Goal: Task Accomplishment & Management: Manage account settings

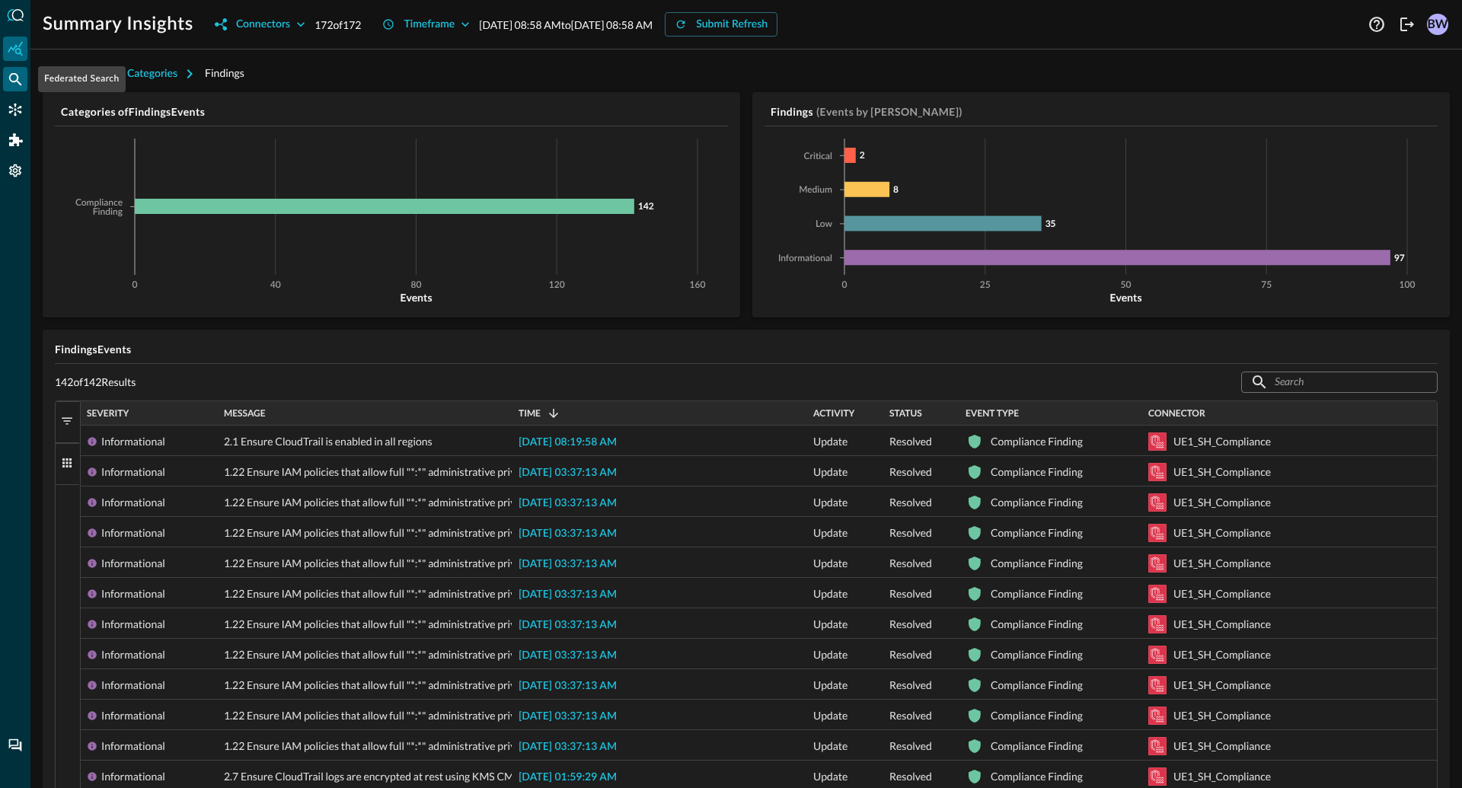
click at [11, 78] on icon "Federated Search" at bounding box center [15, 79] width 15 height 15
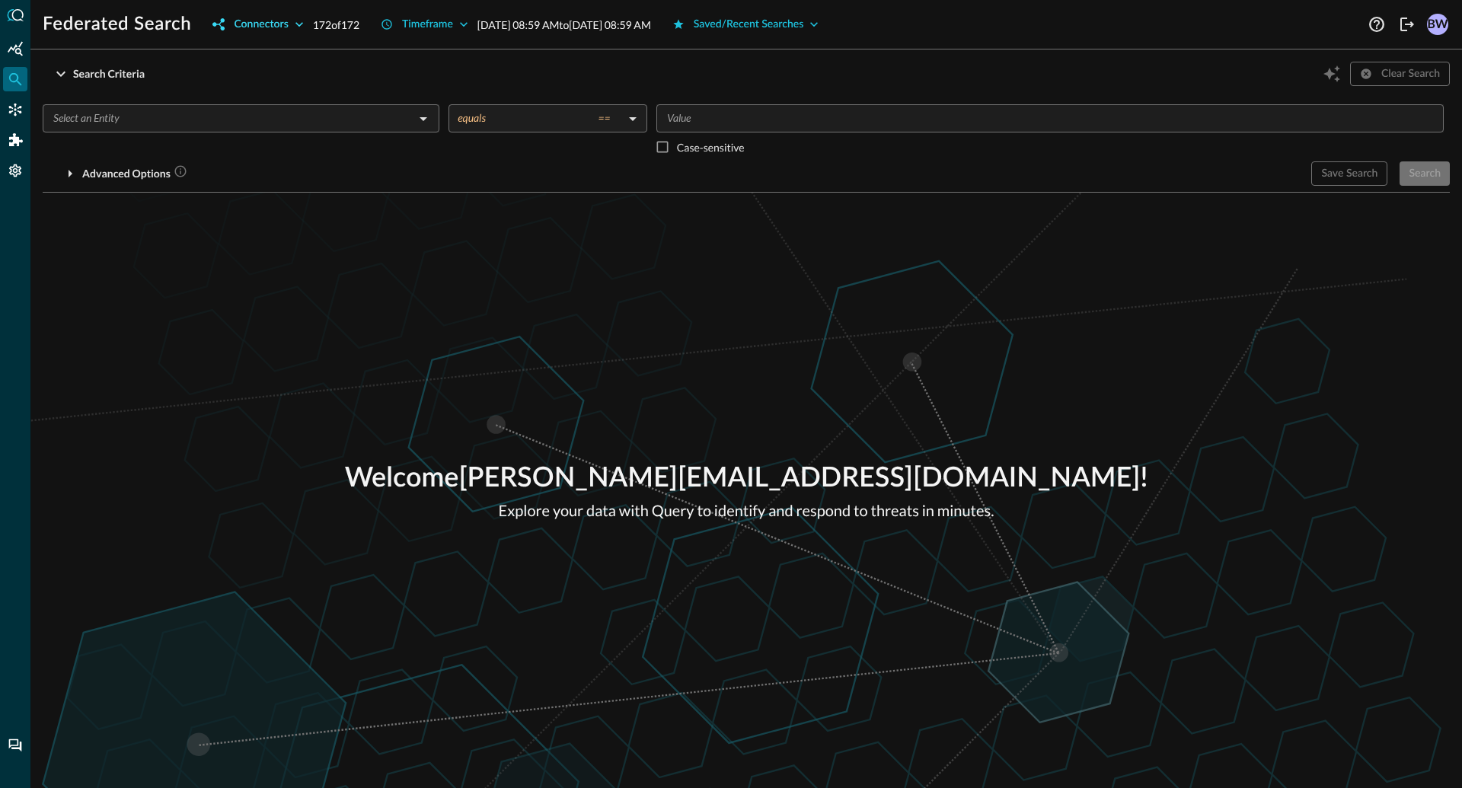
click at [269, 22] on button "Connectors" at bounding box center [257, 24] width 109 height 24
click at [226, 59] on input "All" at bounding box center [223, 59] width 32 height 32
checkbox input "false"
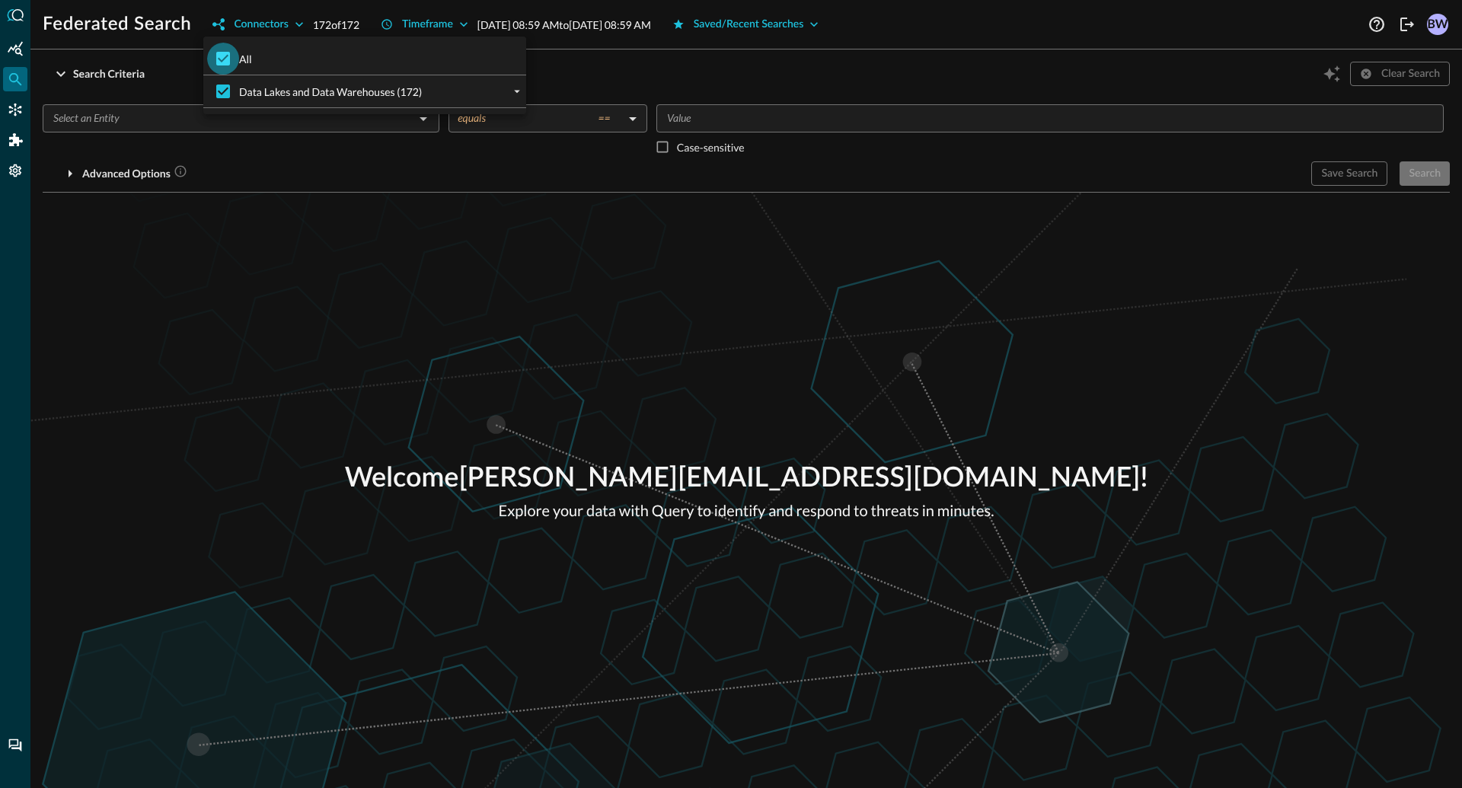
checkbox input "false"
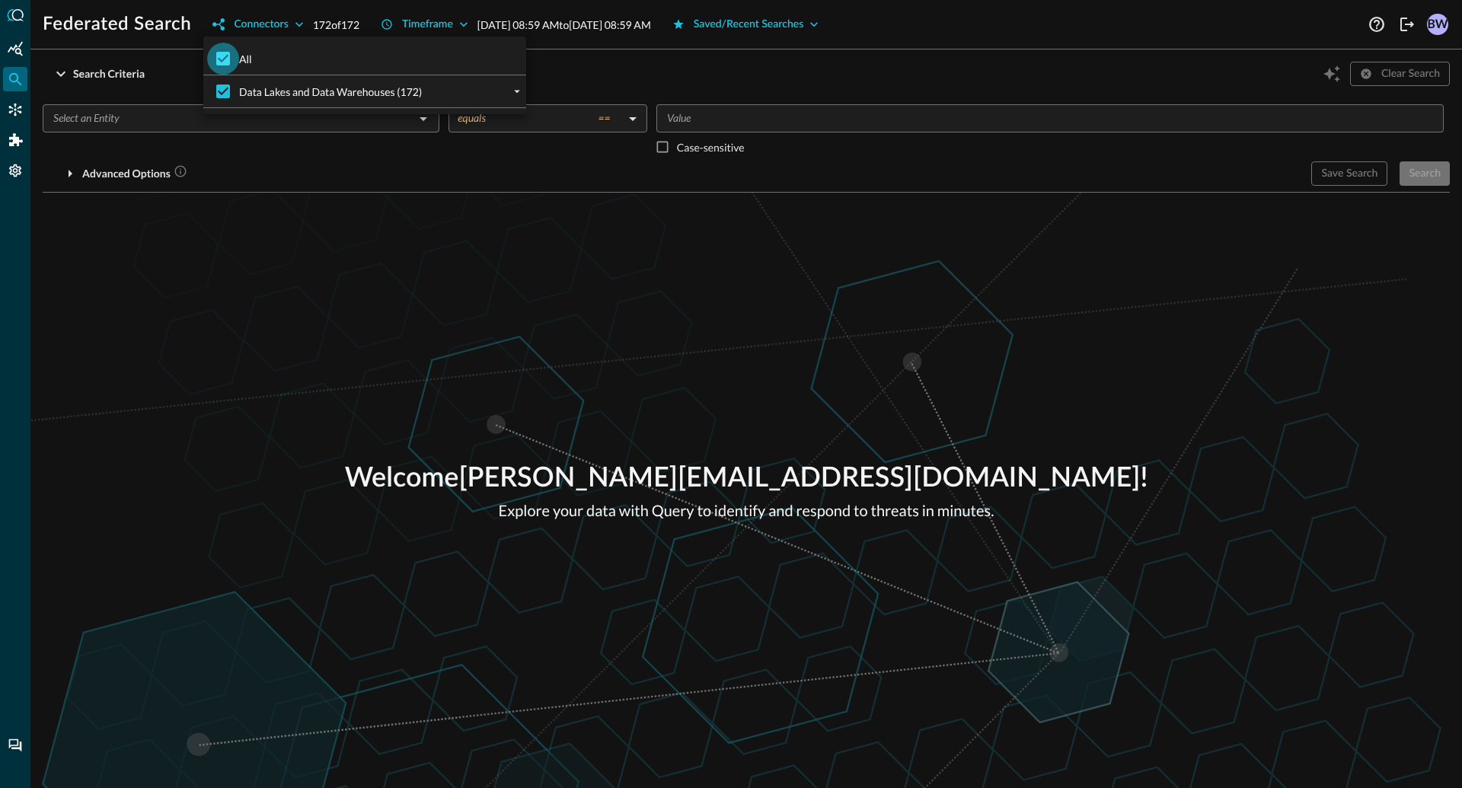
checkbox input "false"
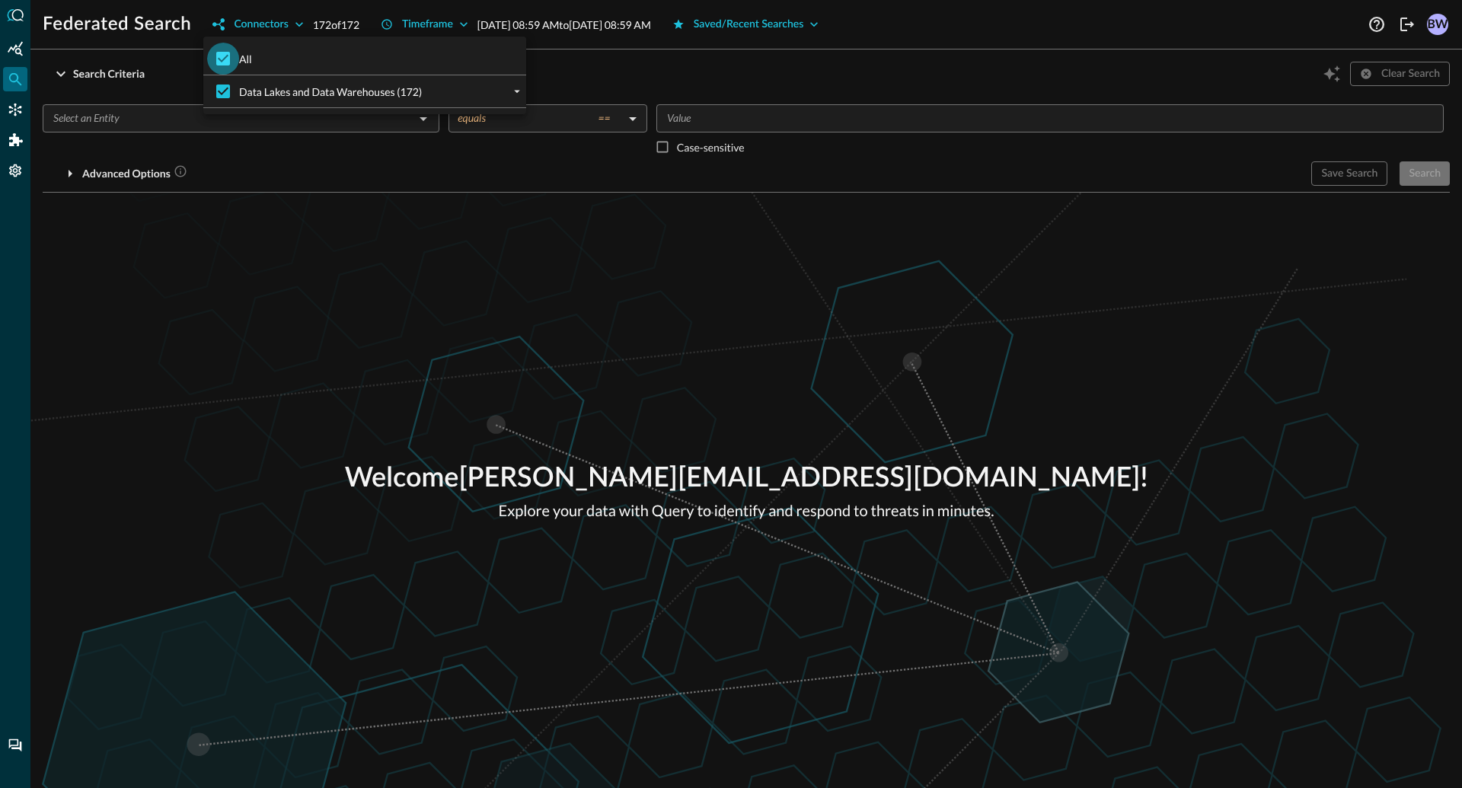
checkbox input "false"
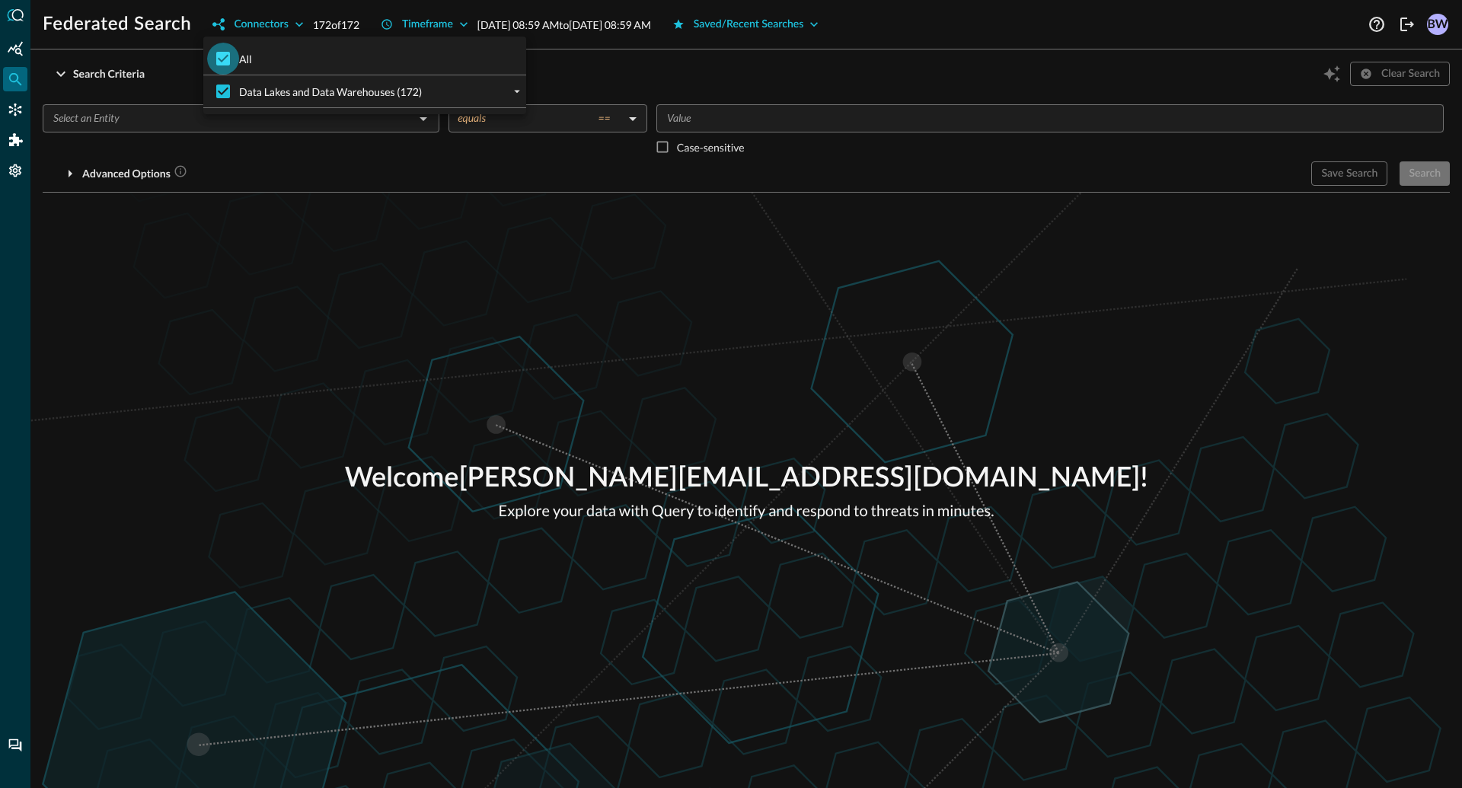
checkbox input "false"
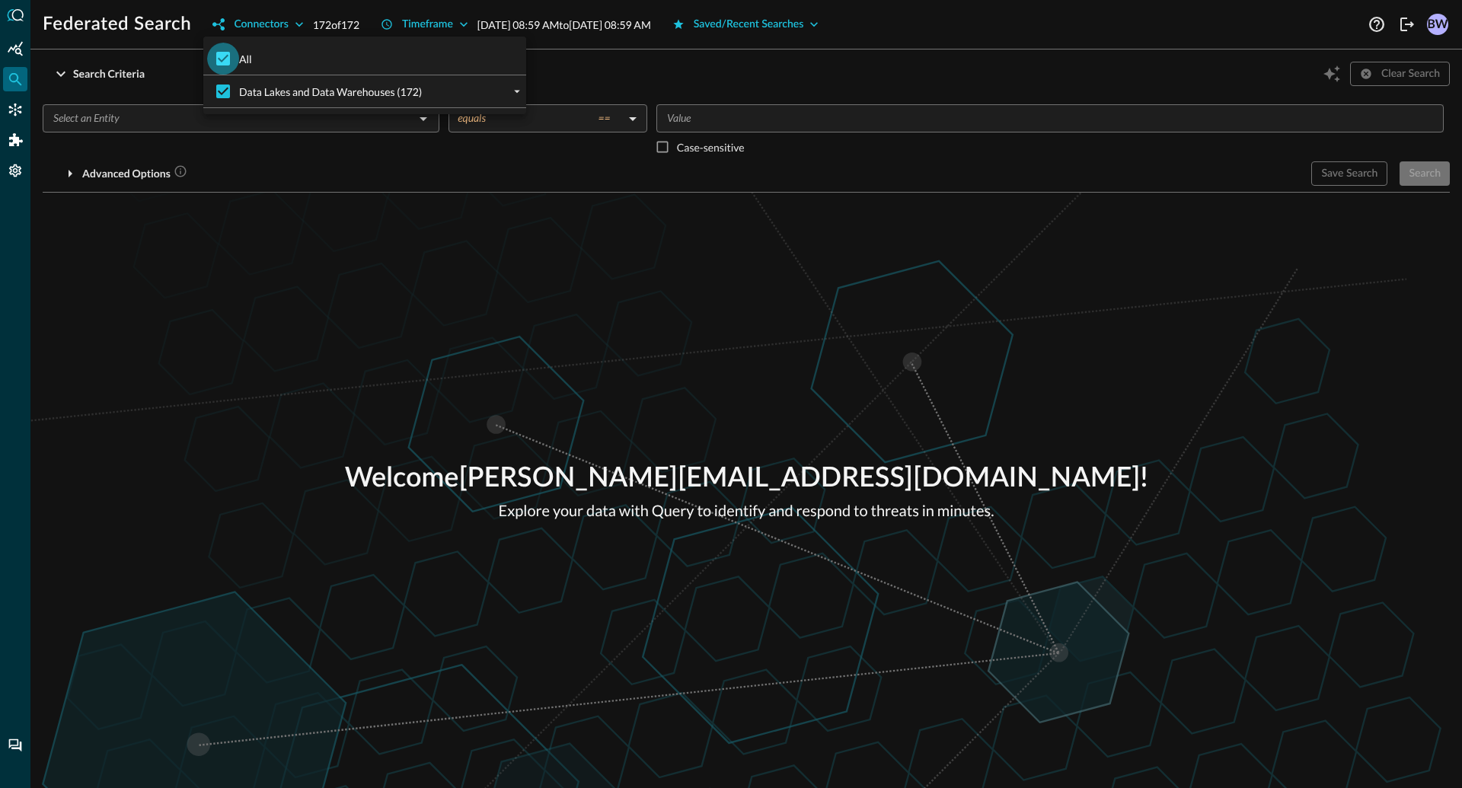
checkbox input "false"
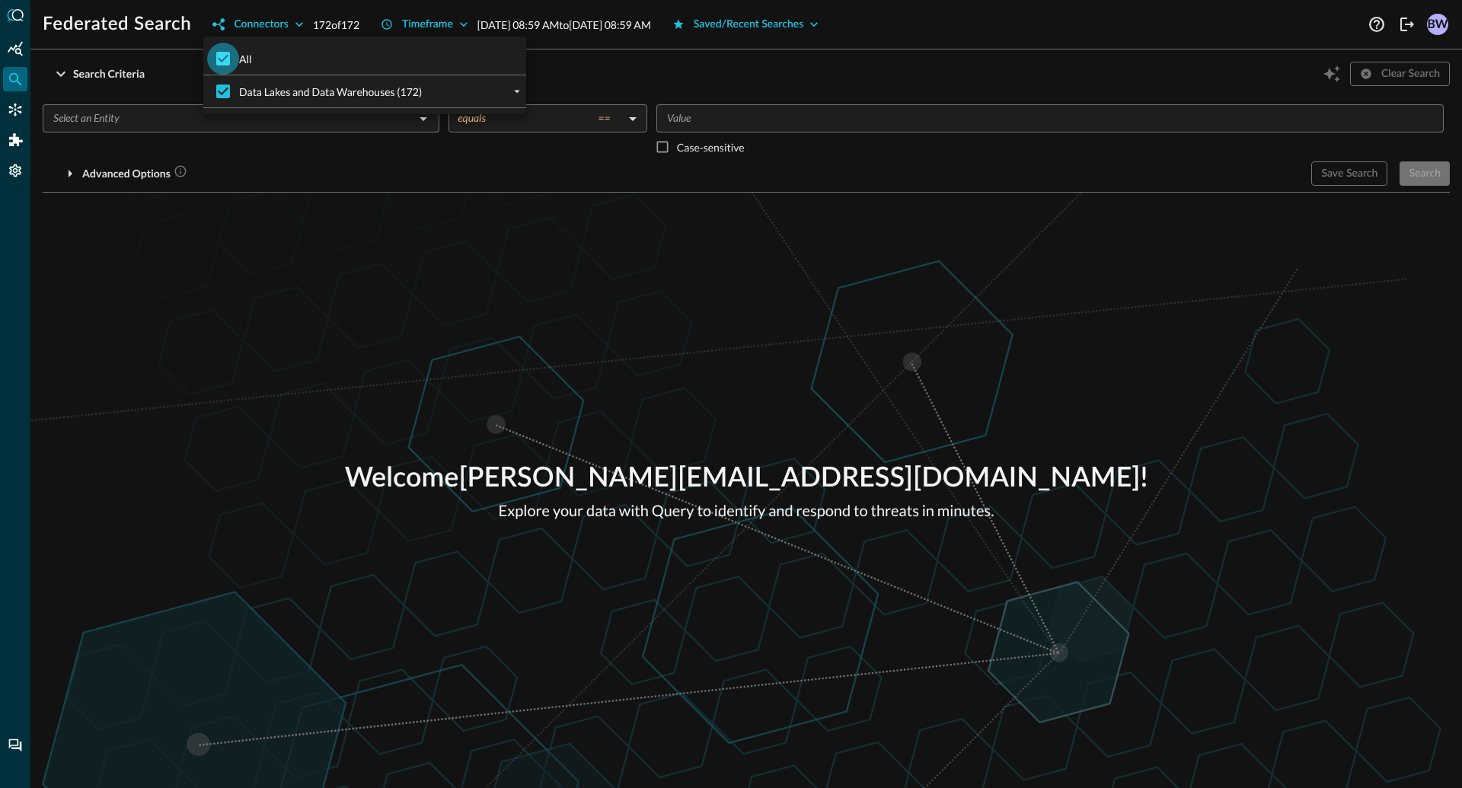
checkbox input "false"
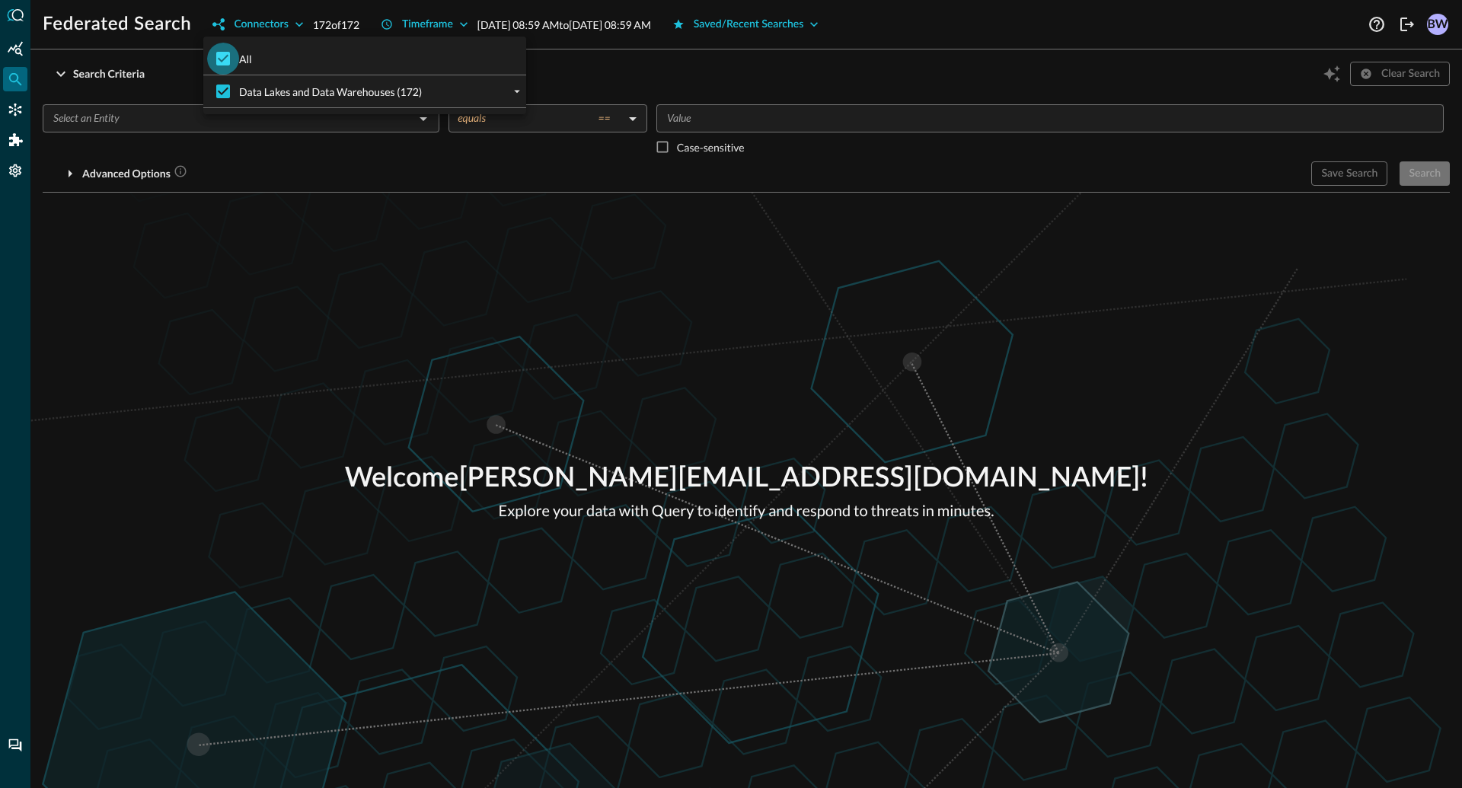
checkbox input "false"
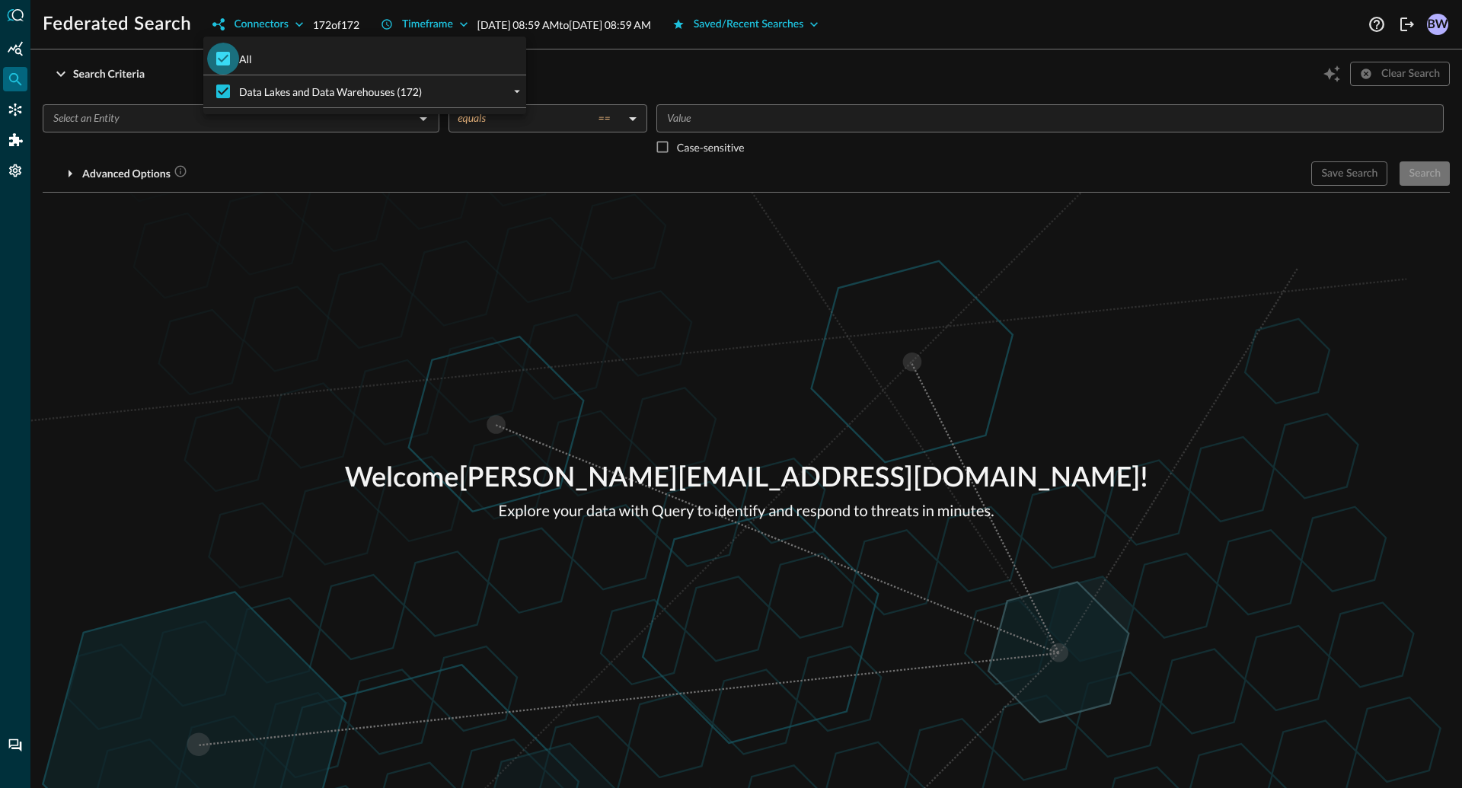
checkbox input "false"
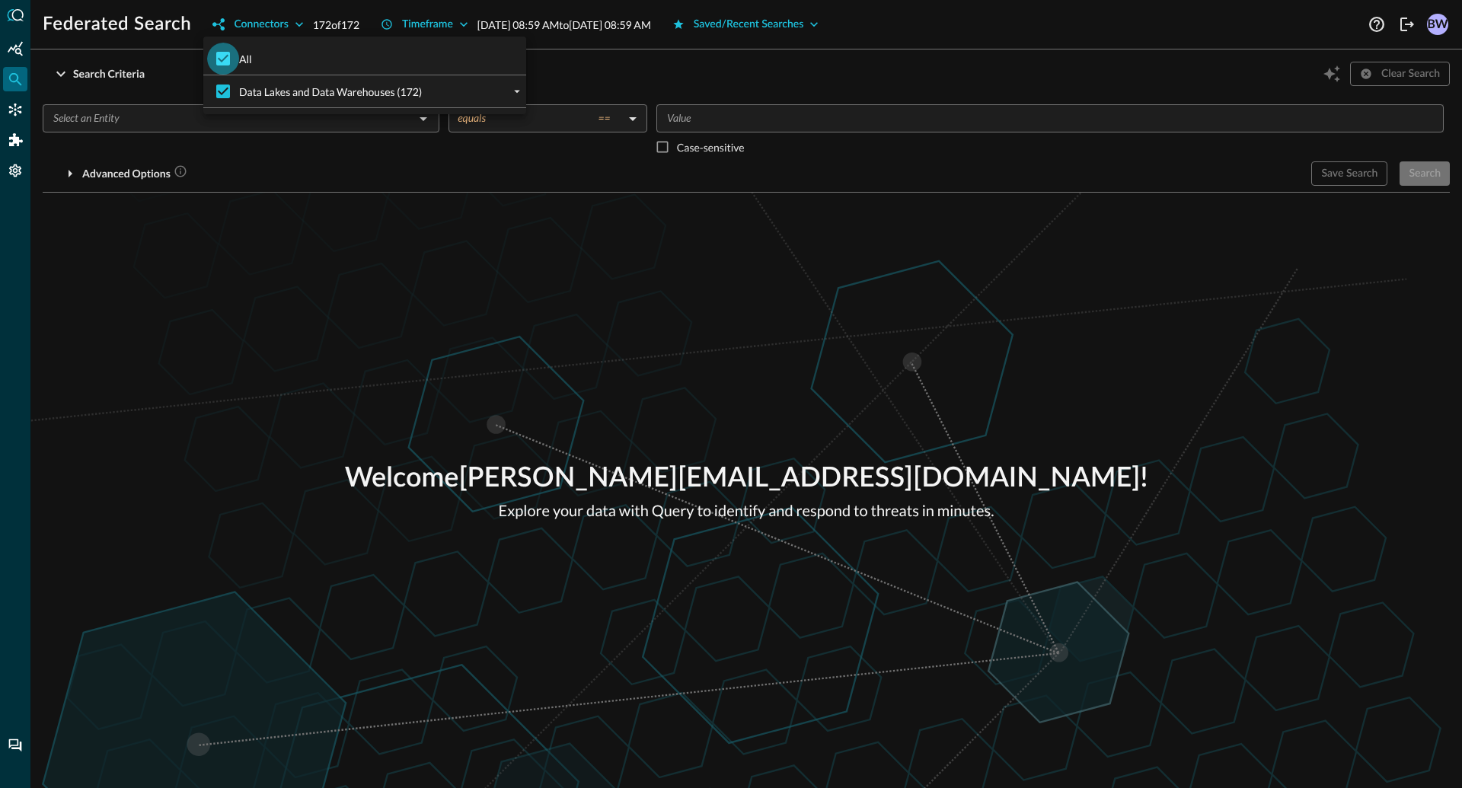
checkbox input "false"
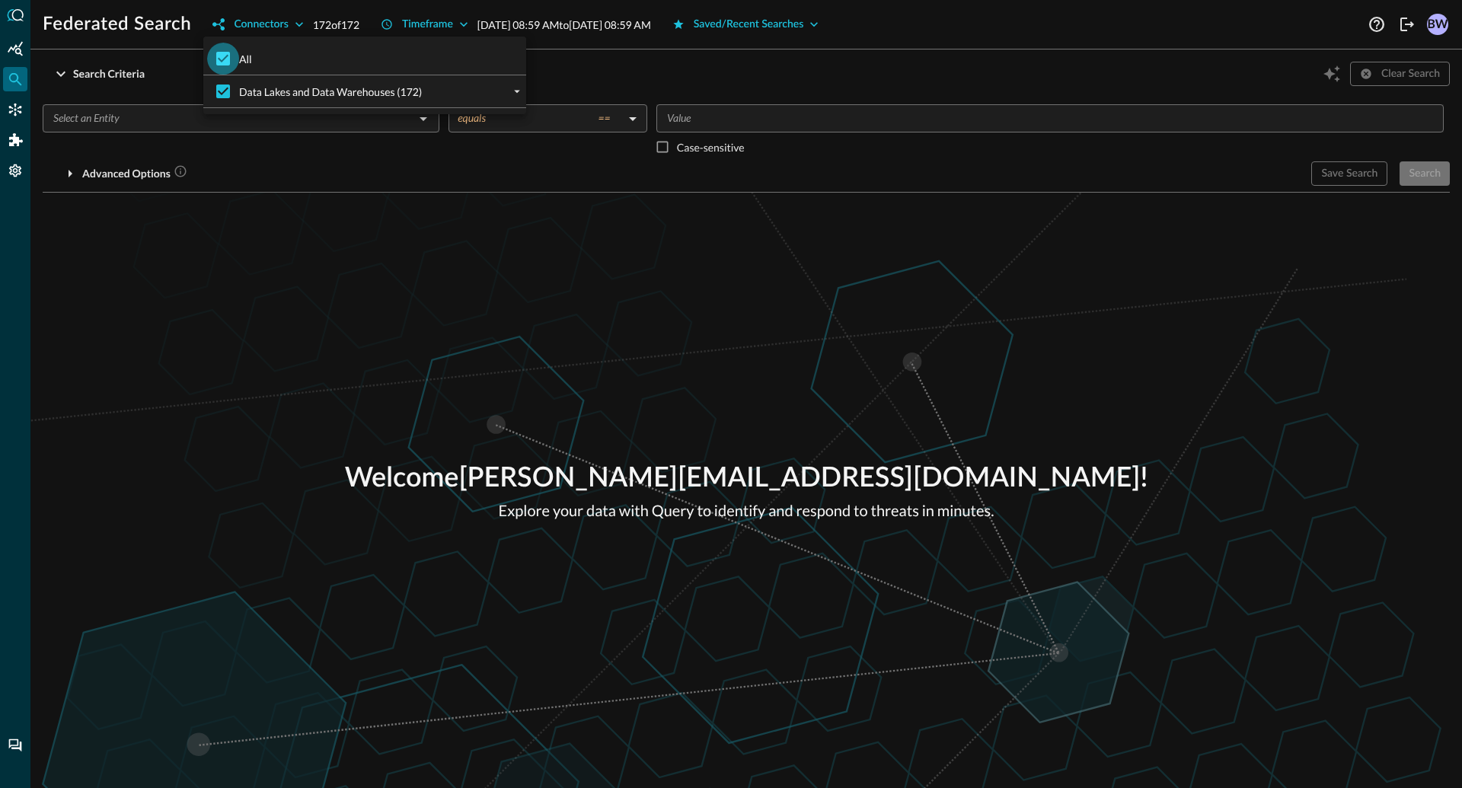
checkbox input "false"
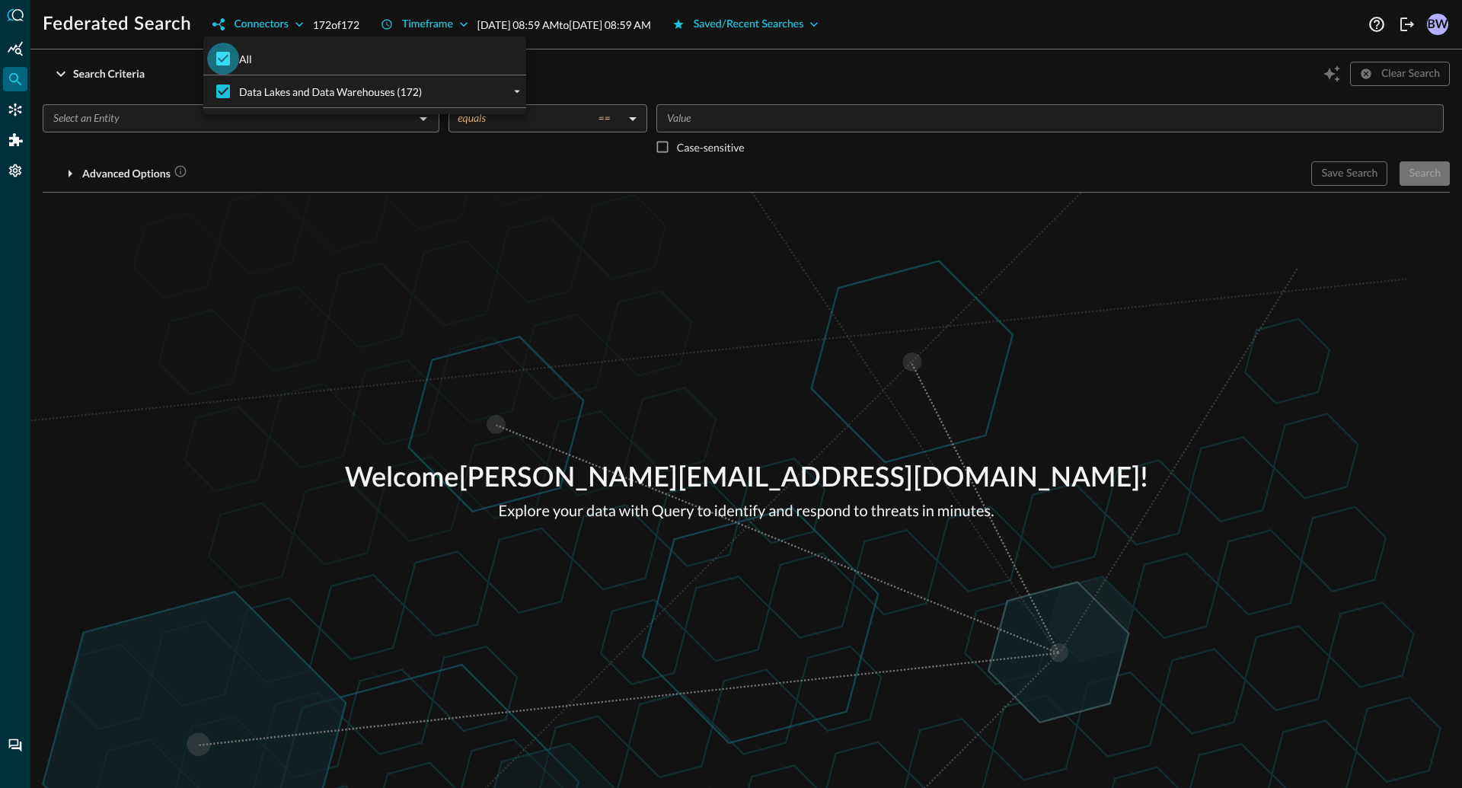
checkbox input "false"
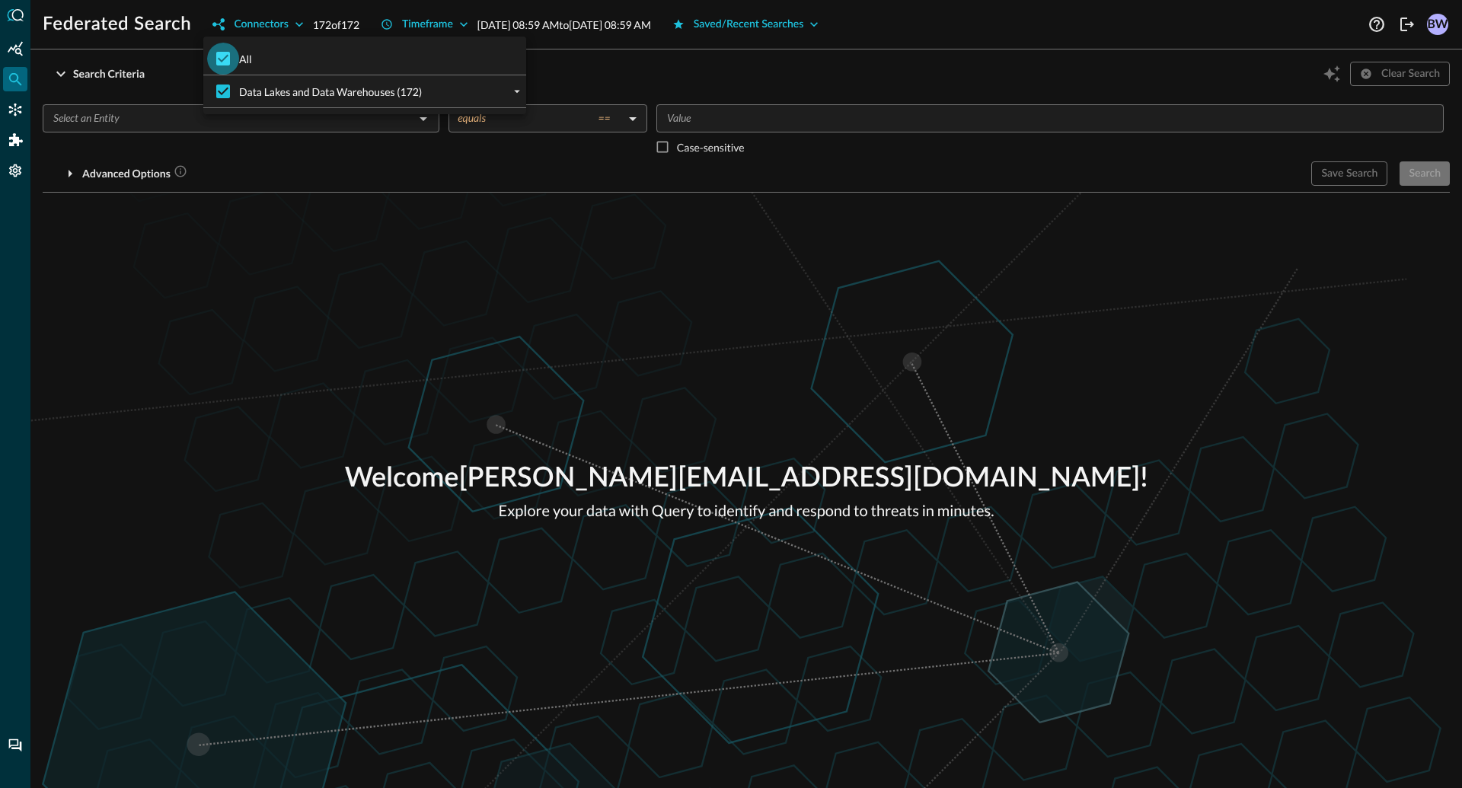
checkbox input "false"
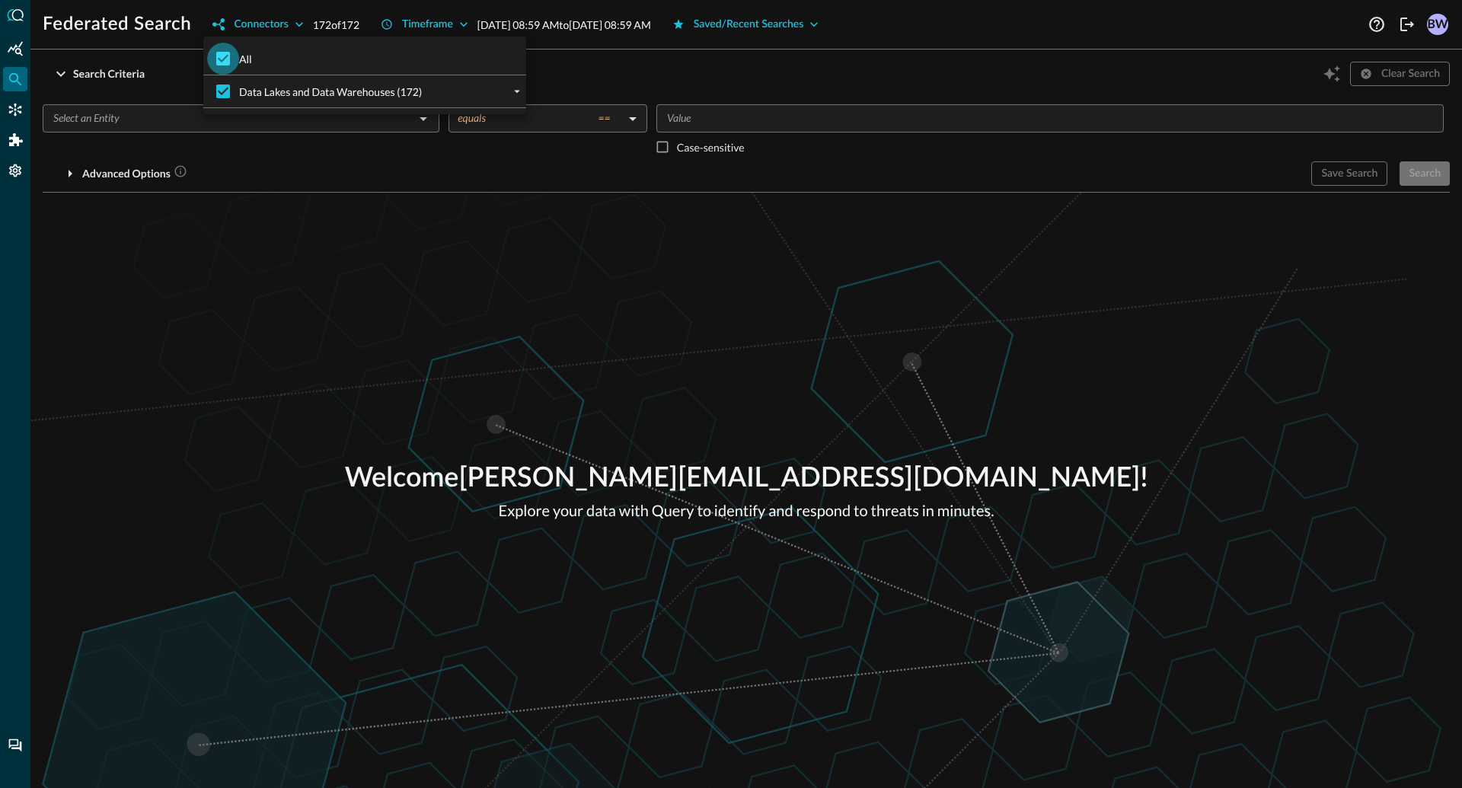
checkbox input "false"
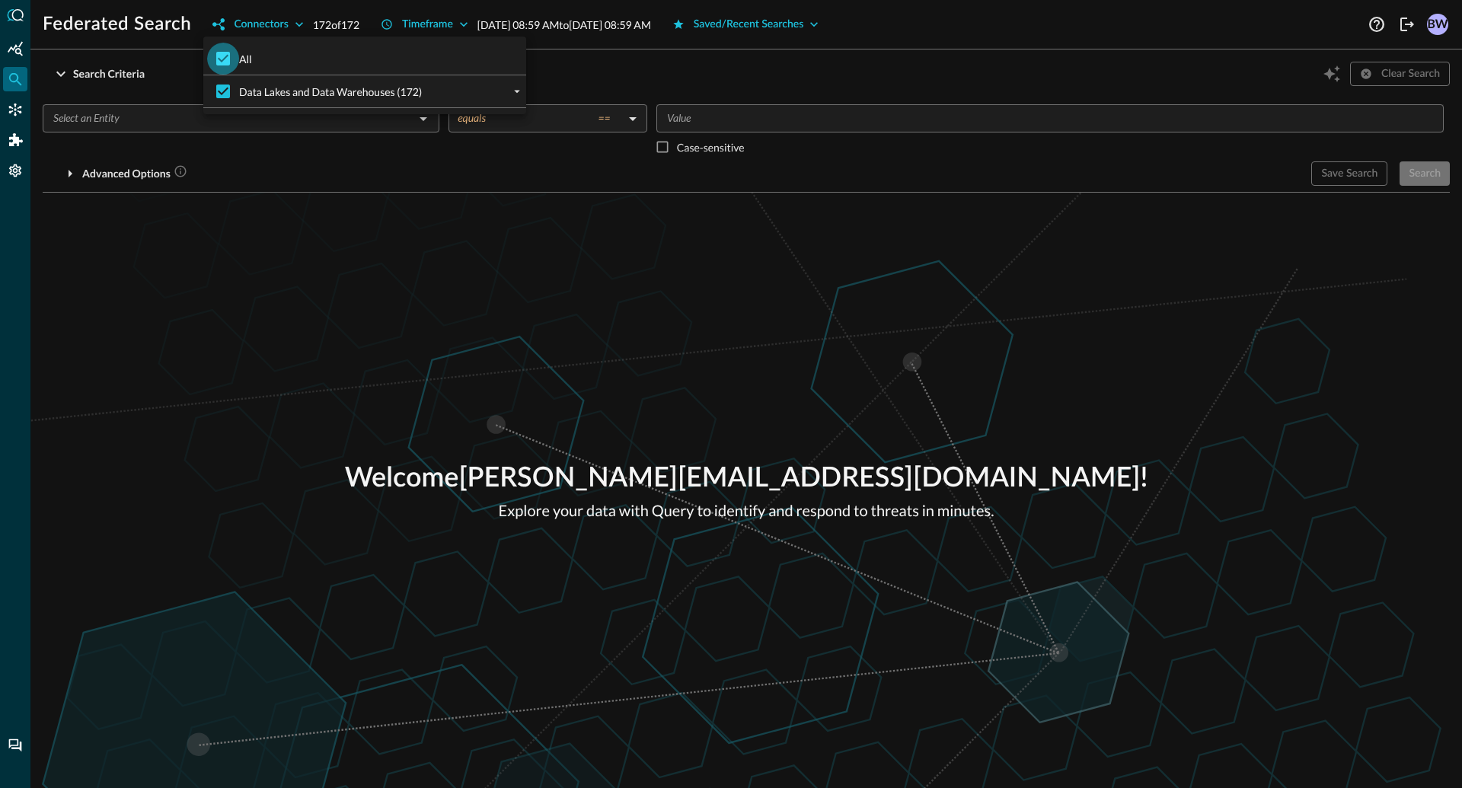
checkbox input "false"
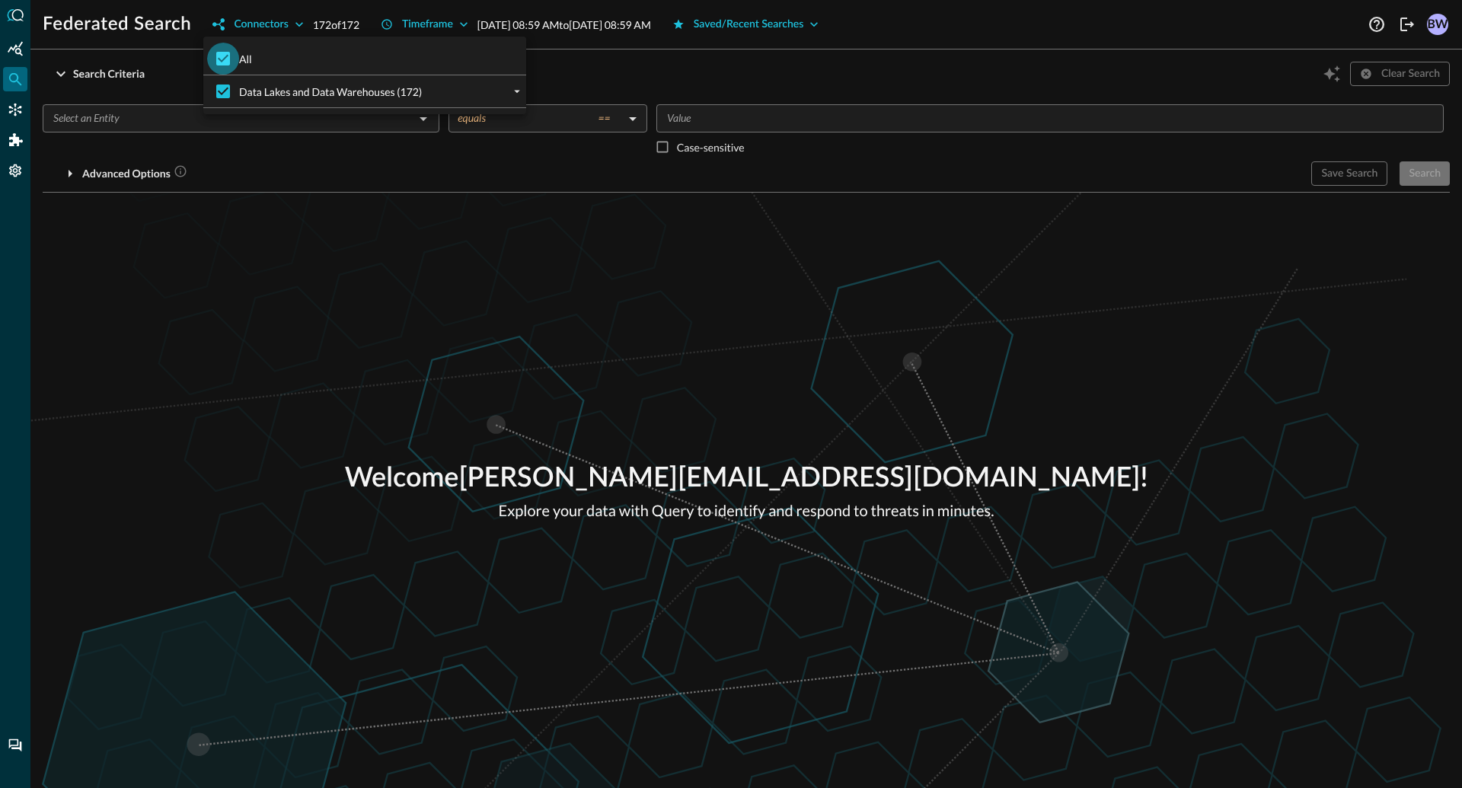
checkbox input "false"
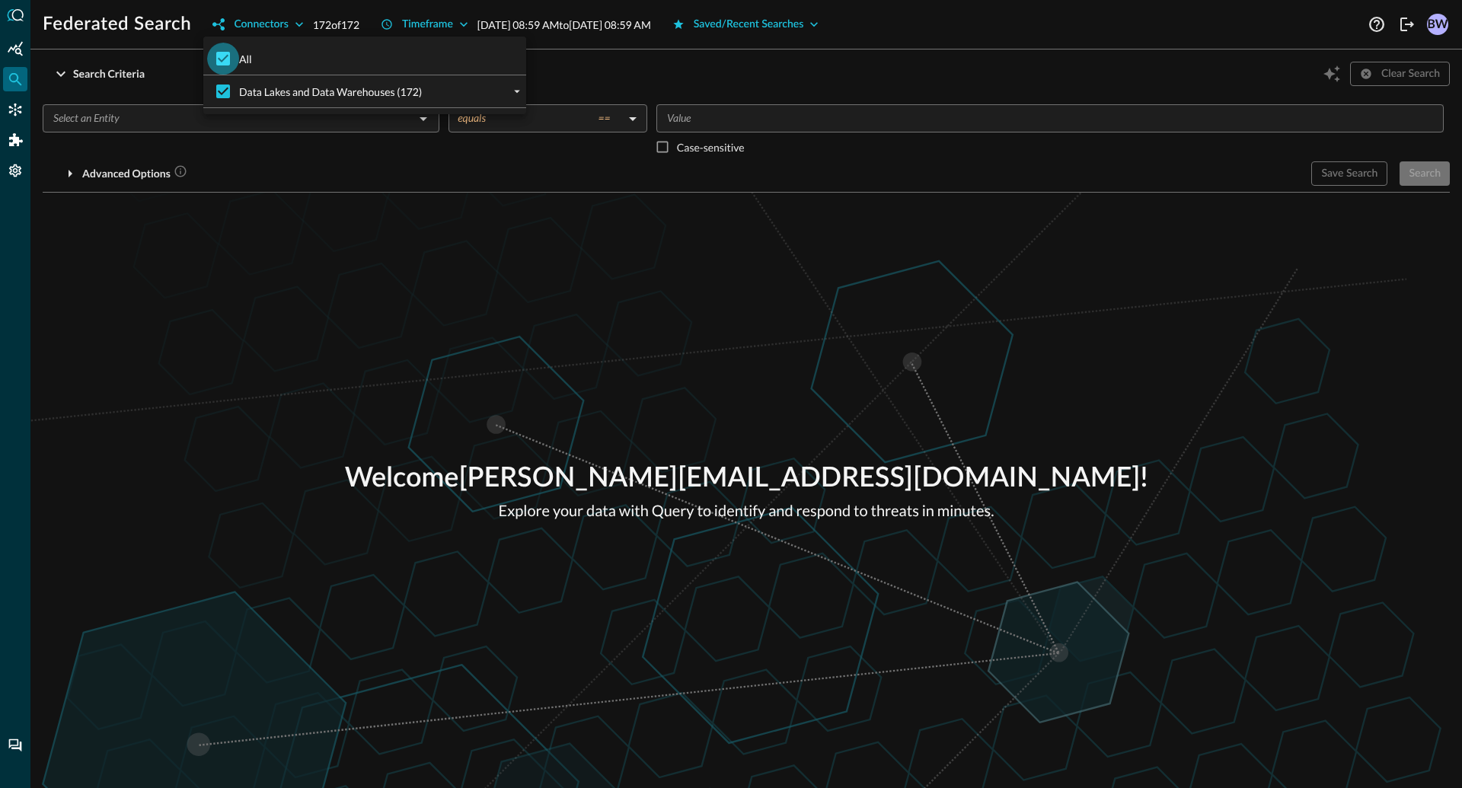
checkbox input "false"
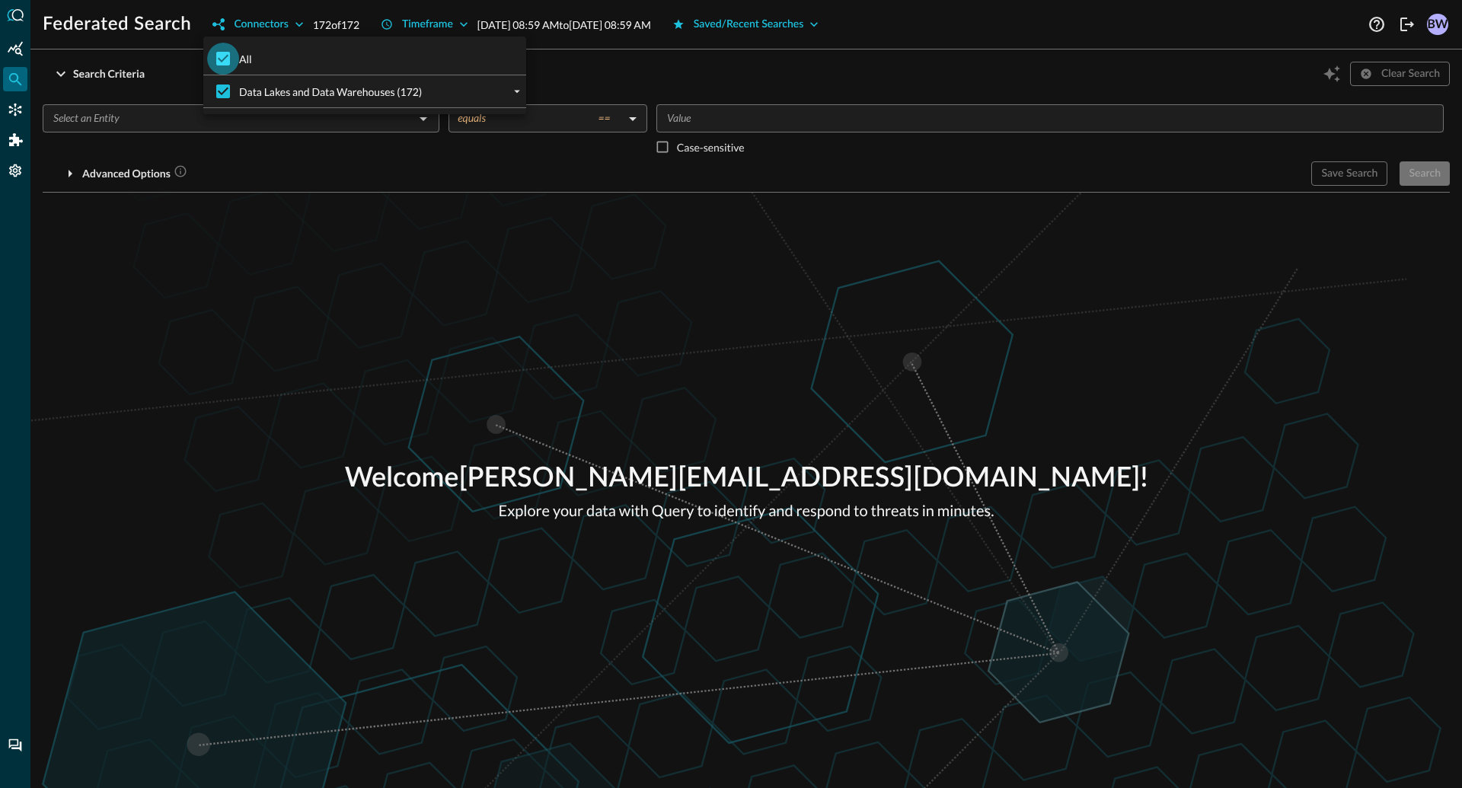
checkbox input "false"
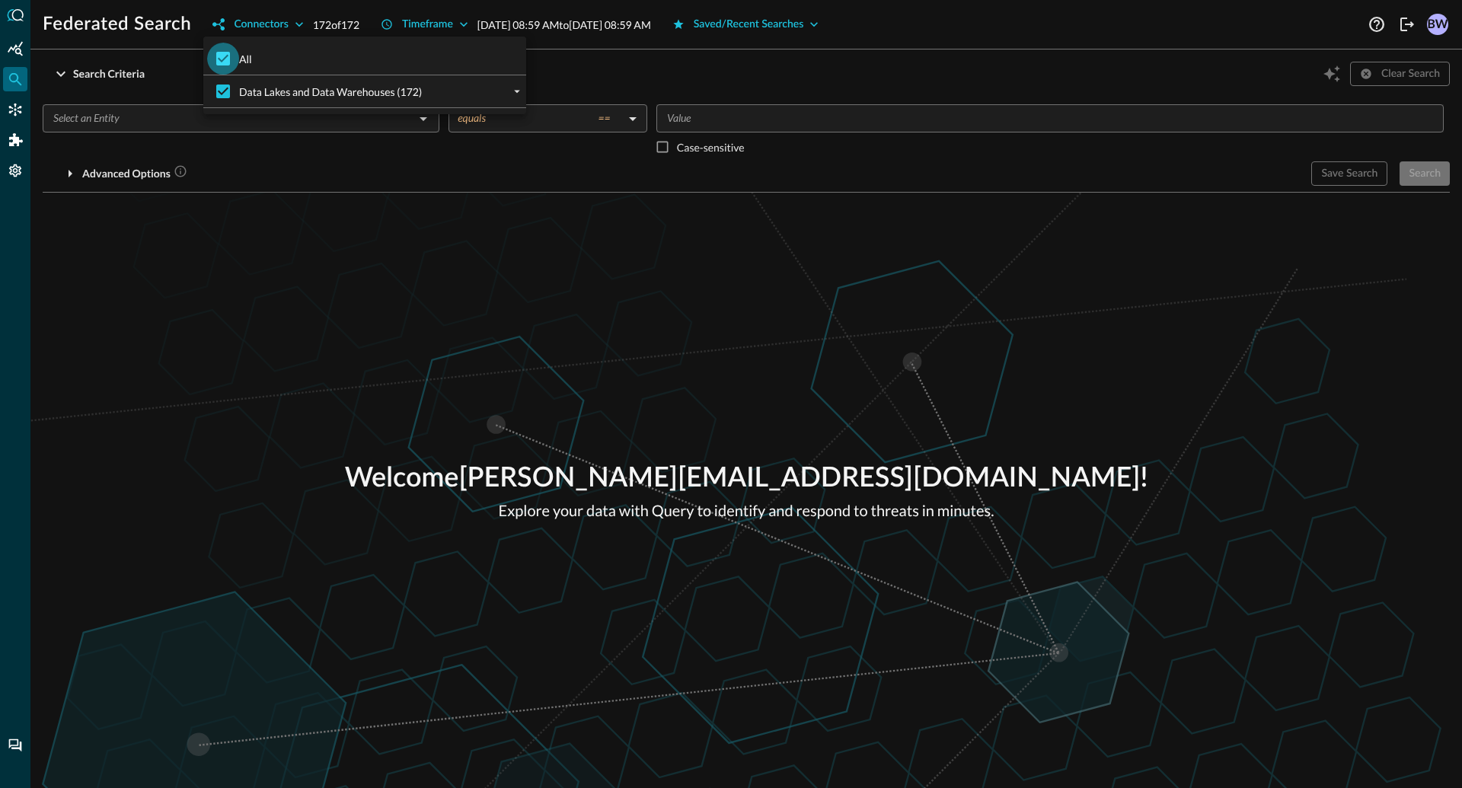
checkbox input "false"
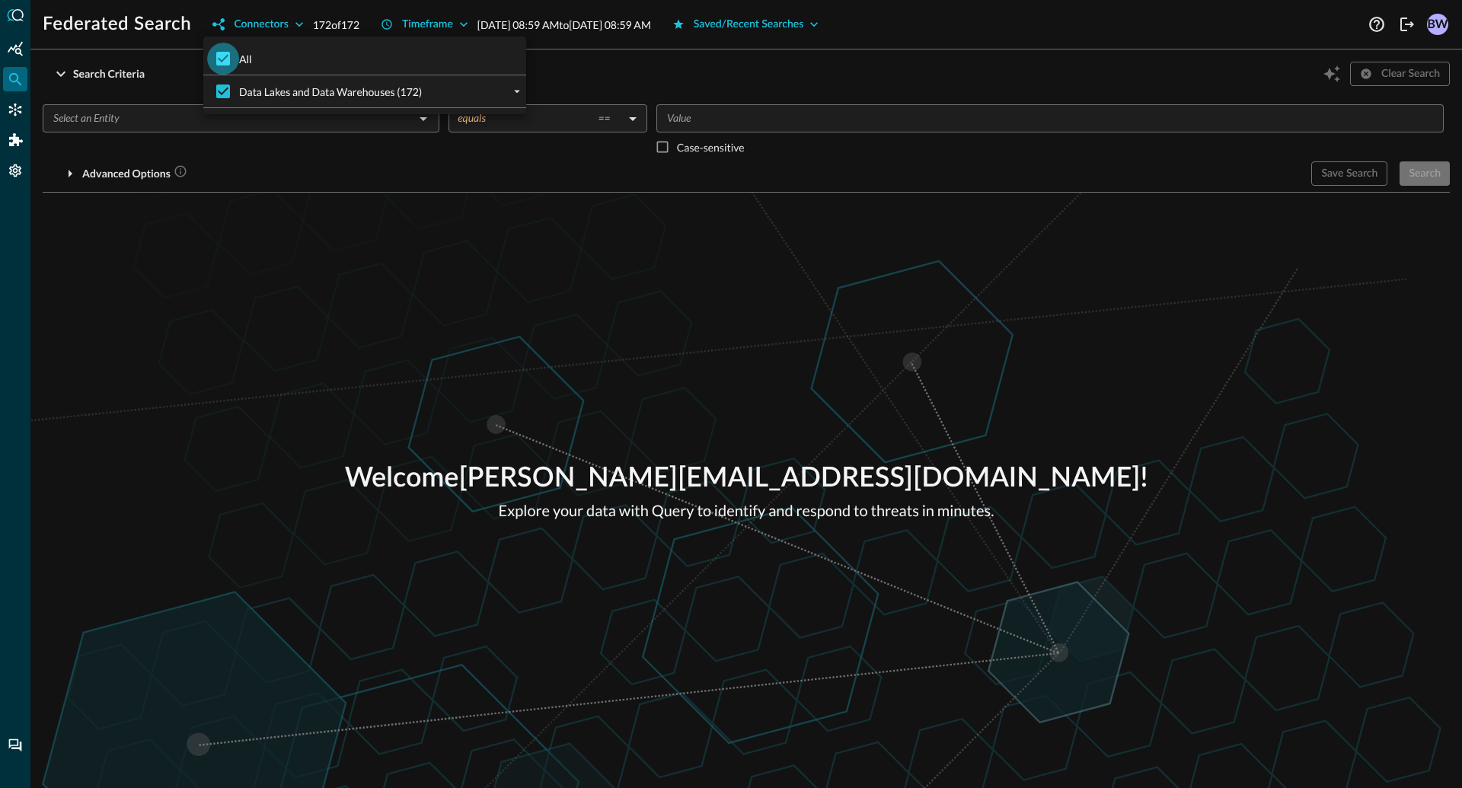
checkbox input "false"
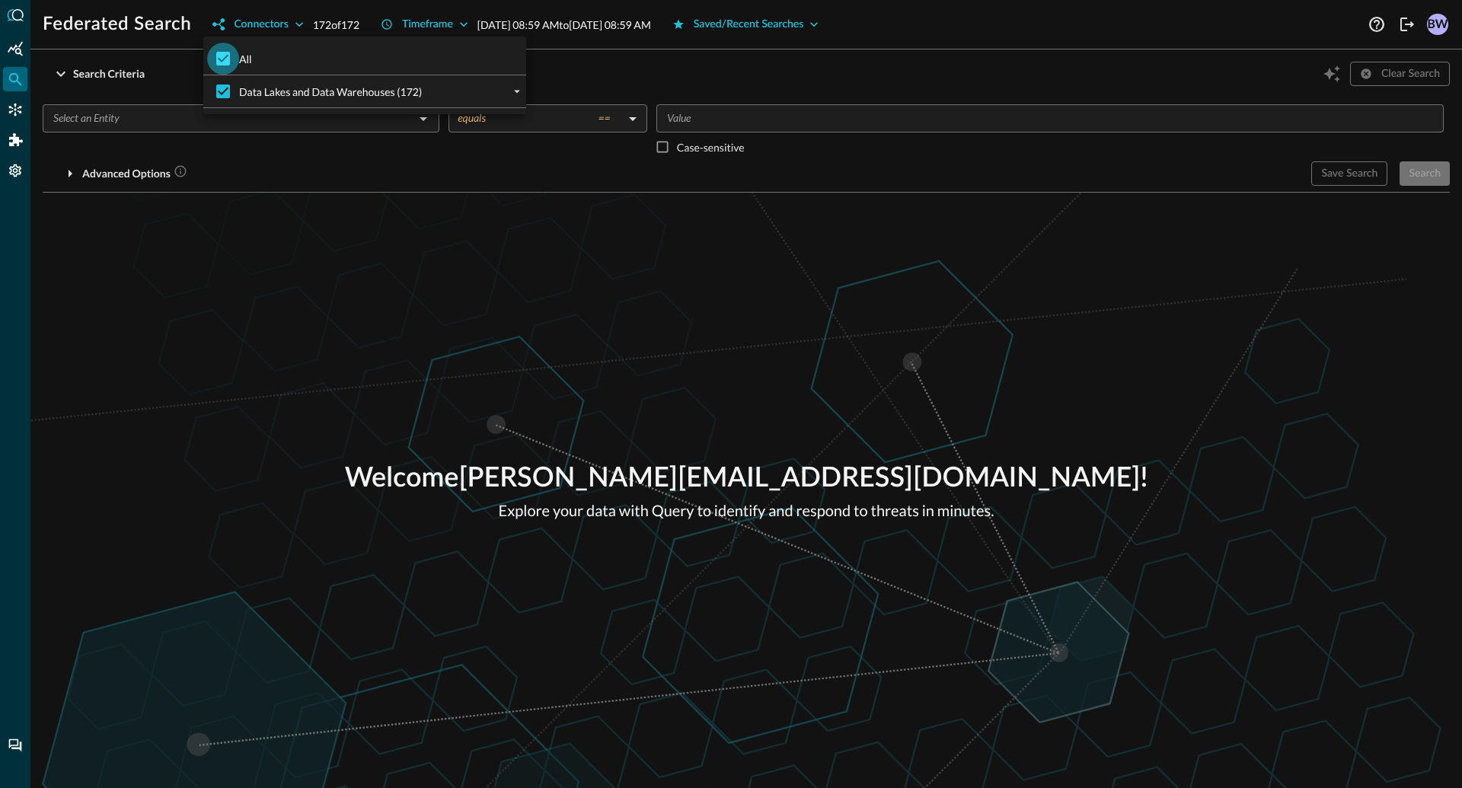
checkbox input "false"
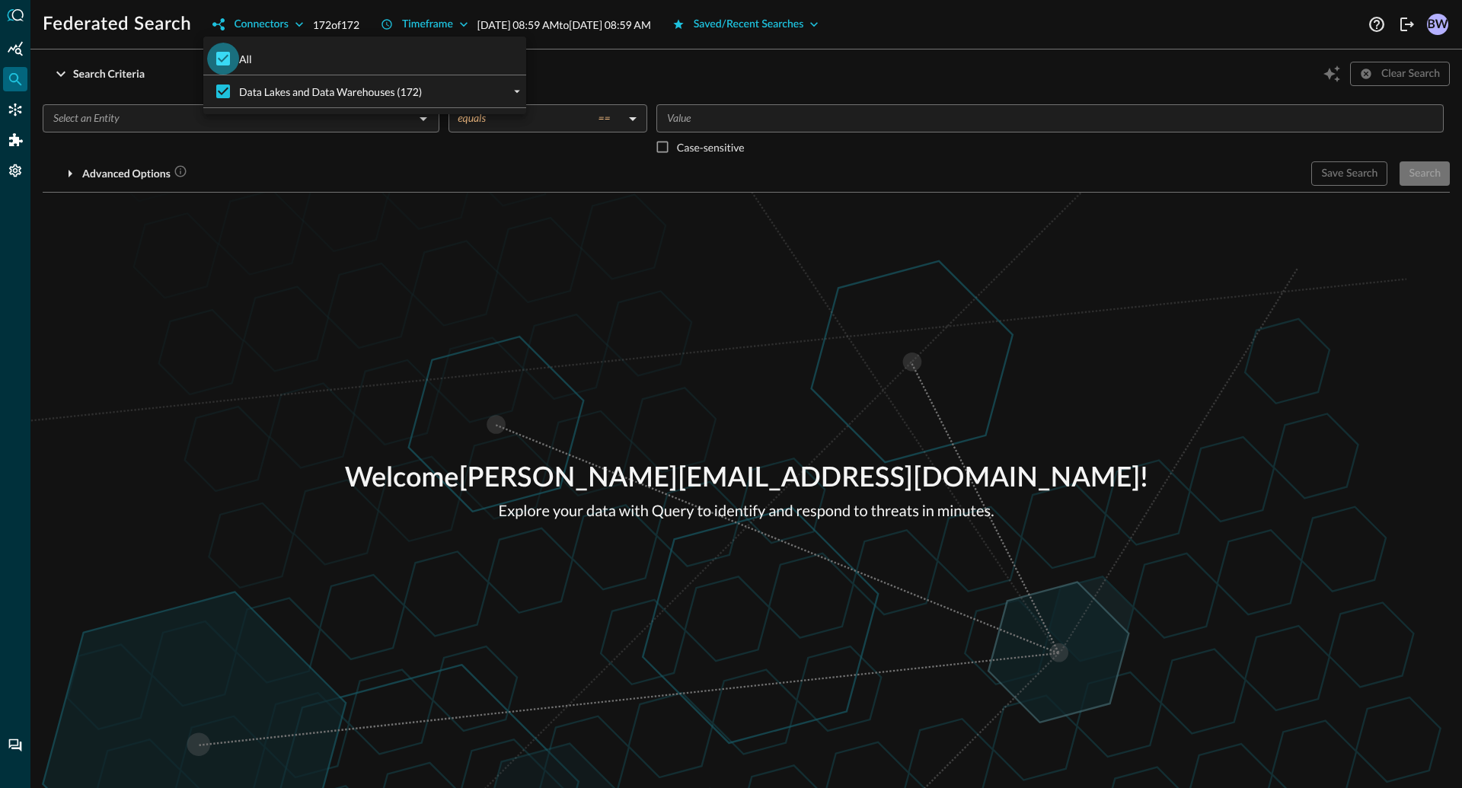
checkbox input "false"
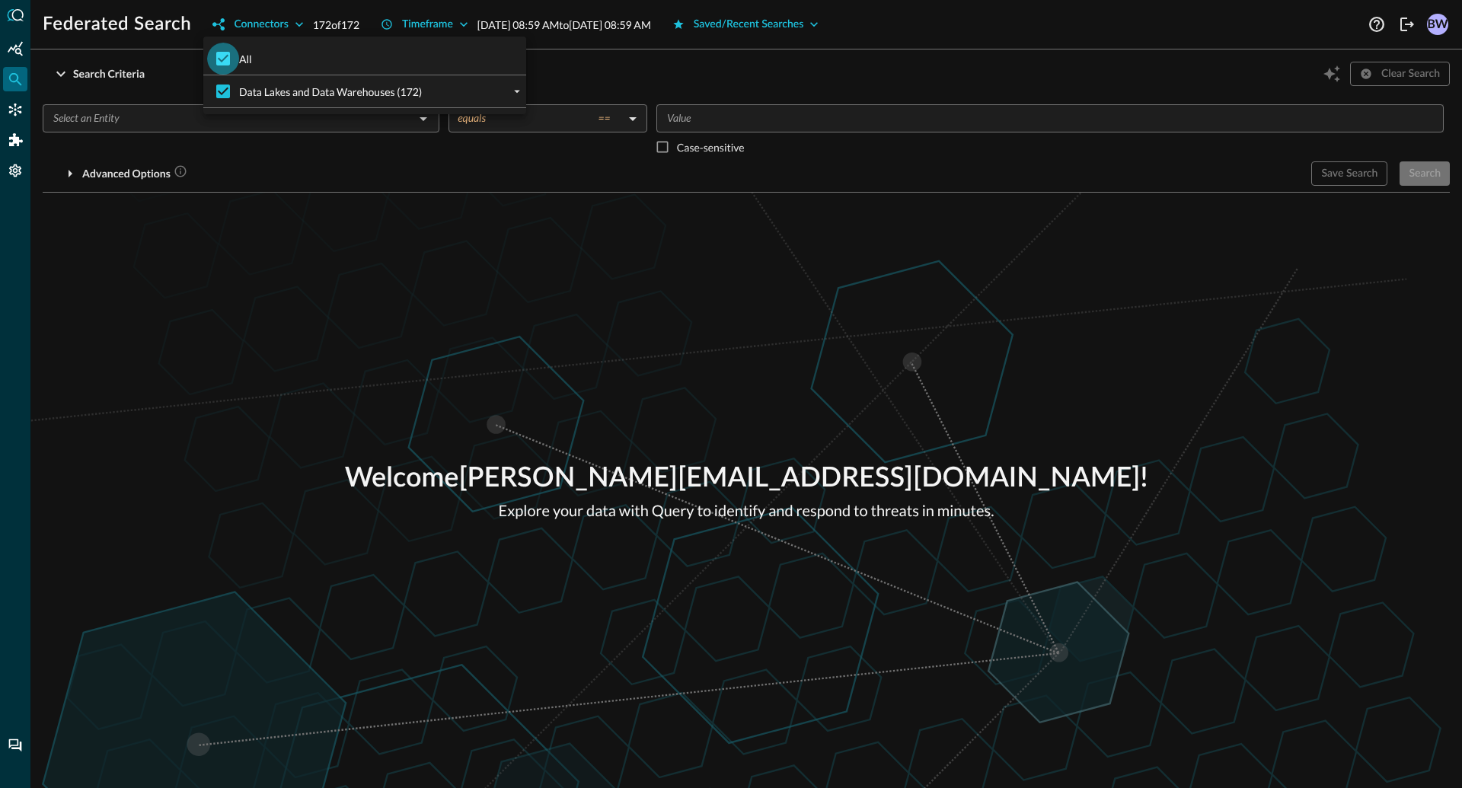
checkbox input "false"
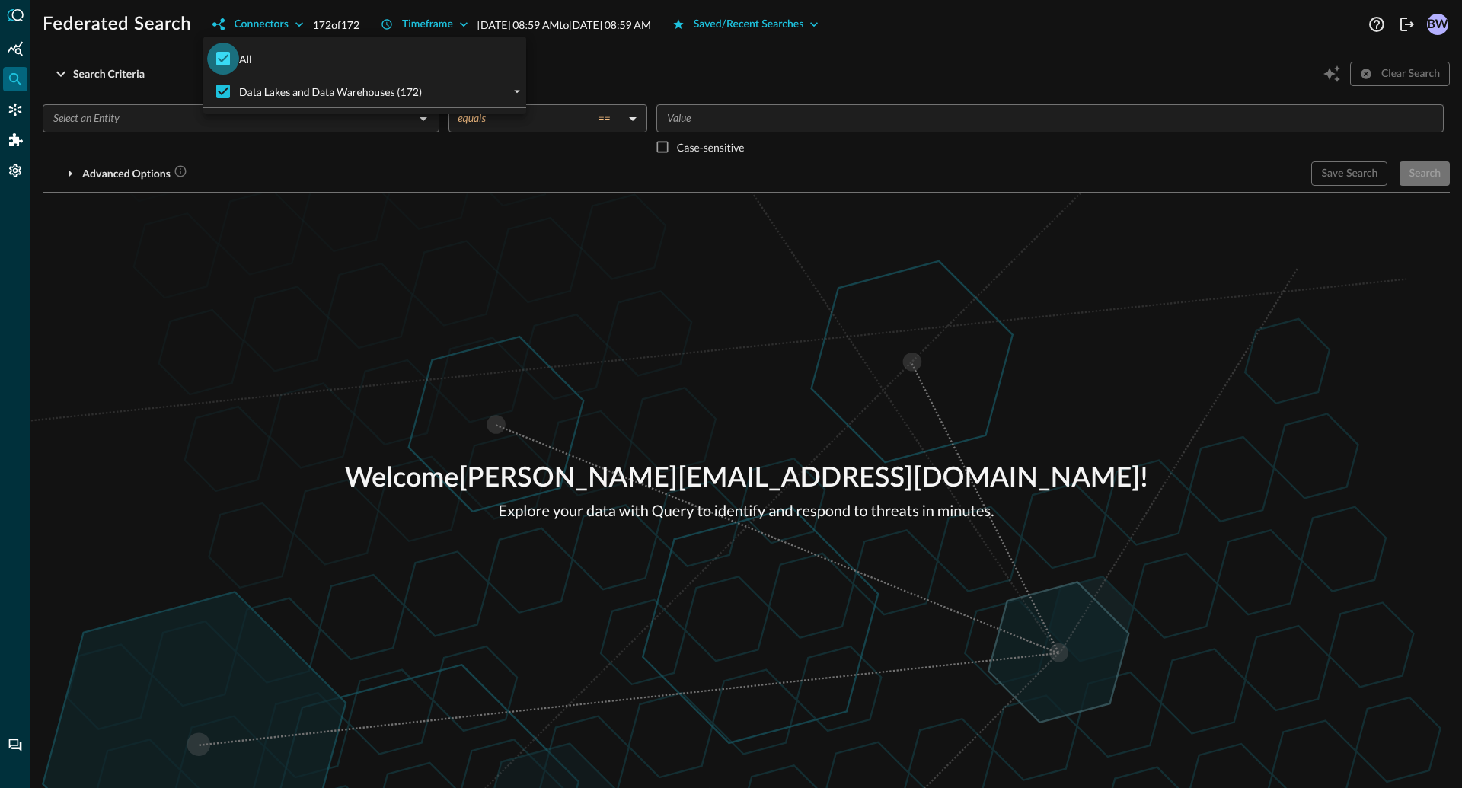
checkbox input "false"
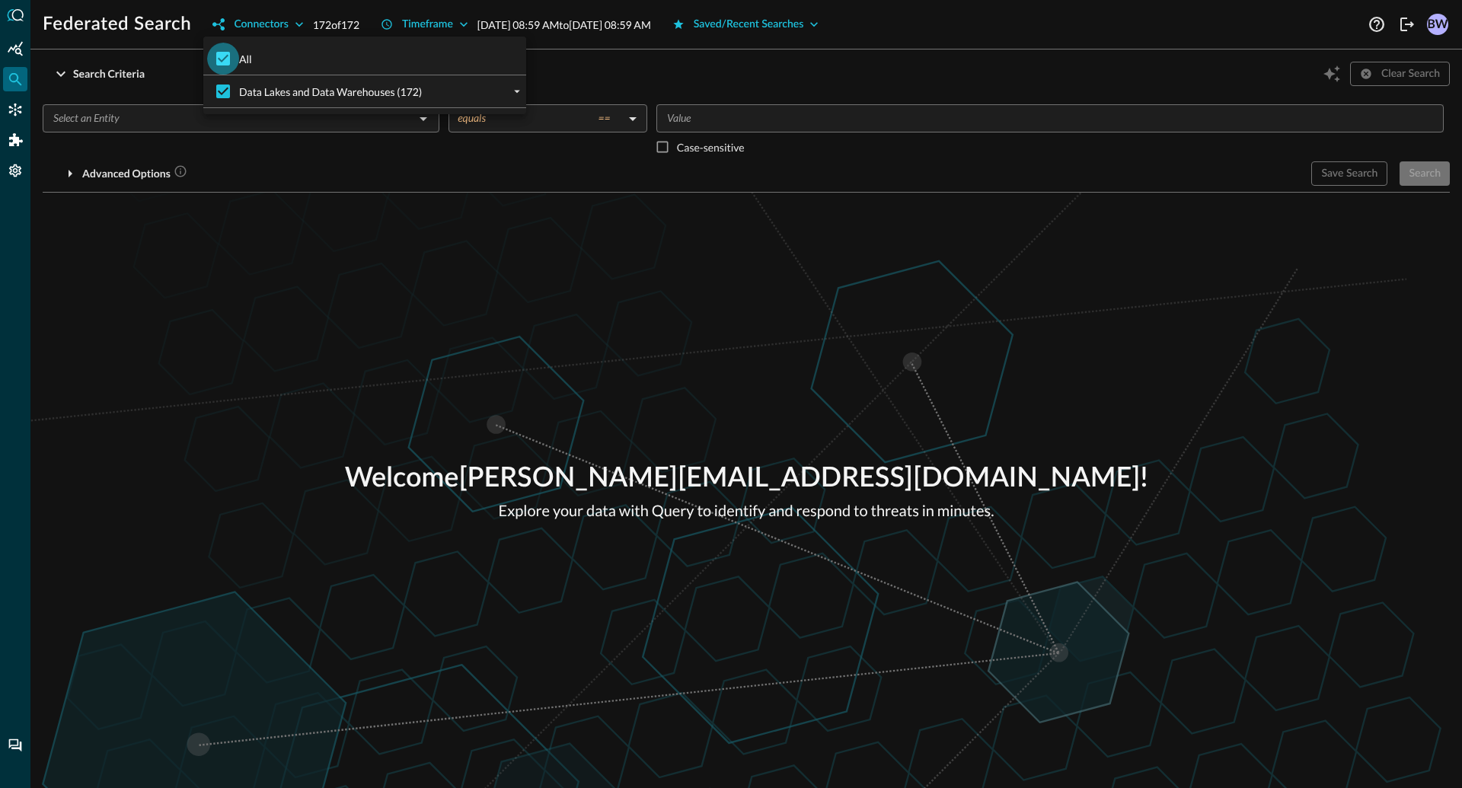
checkbox input "false"
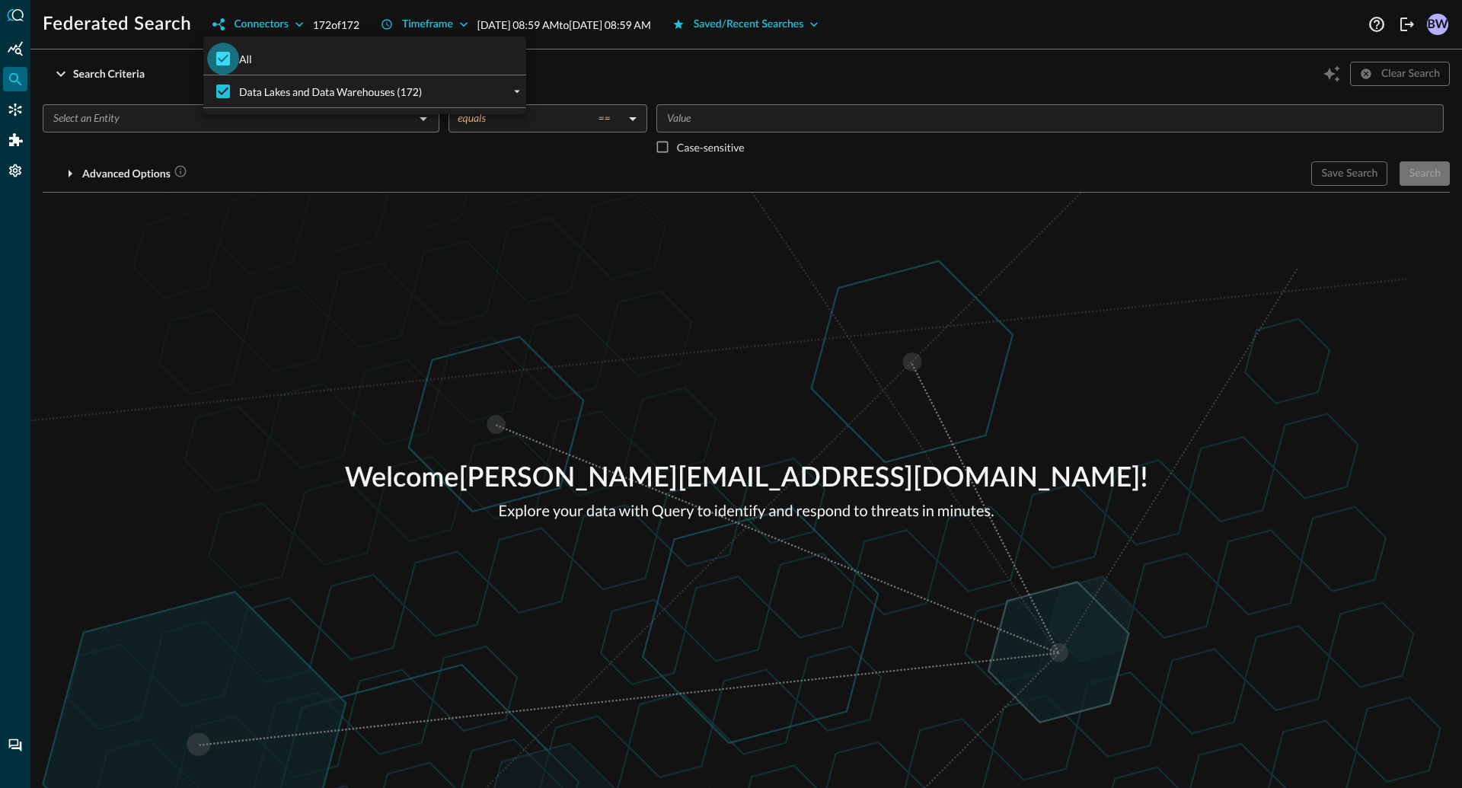
checkbox input "false"
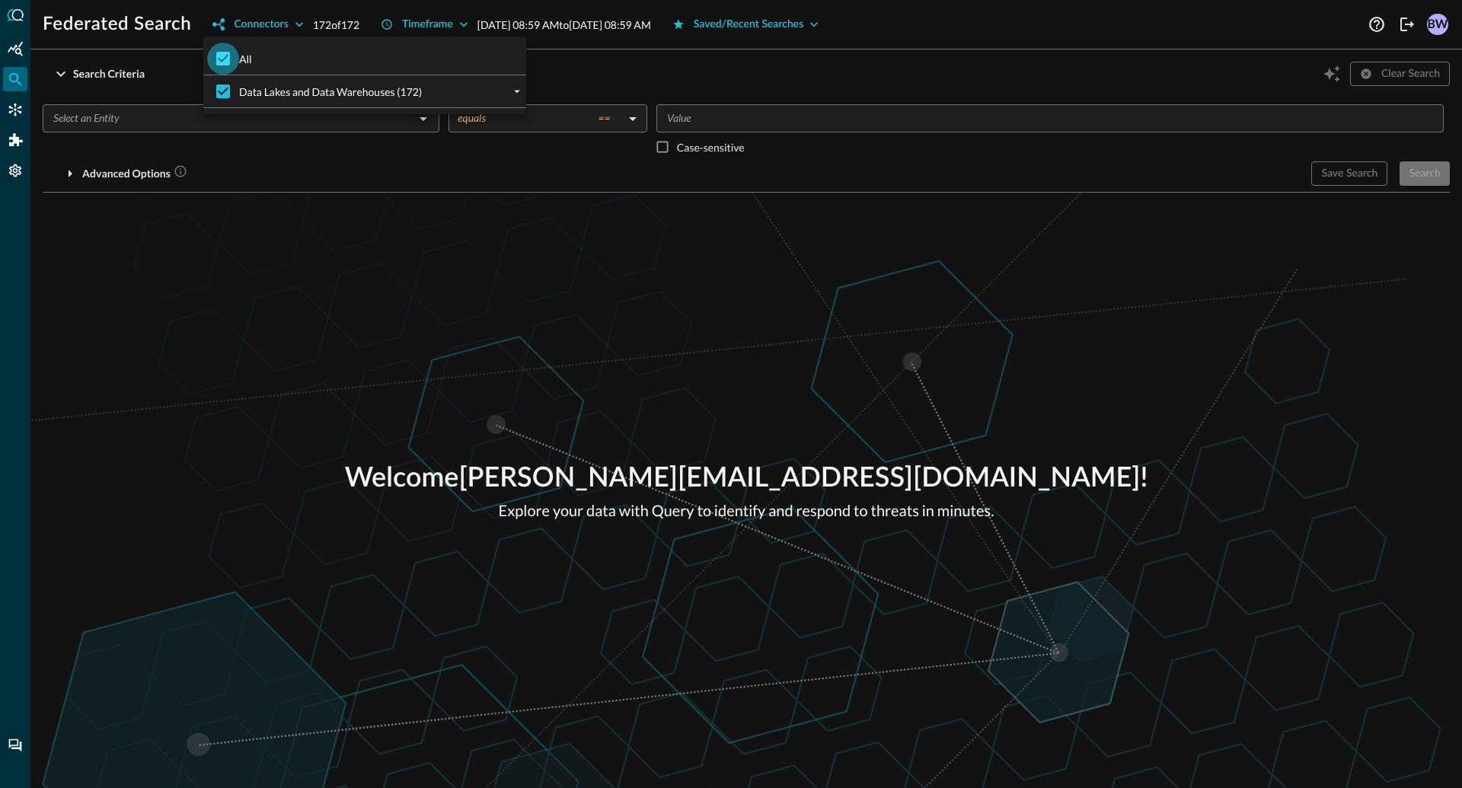
checkbox input "false"
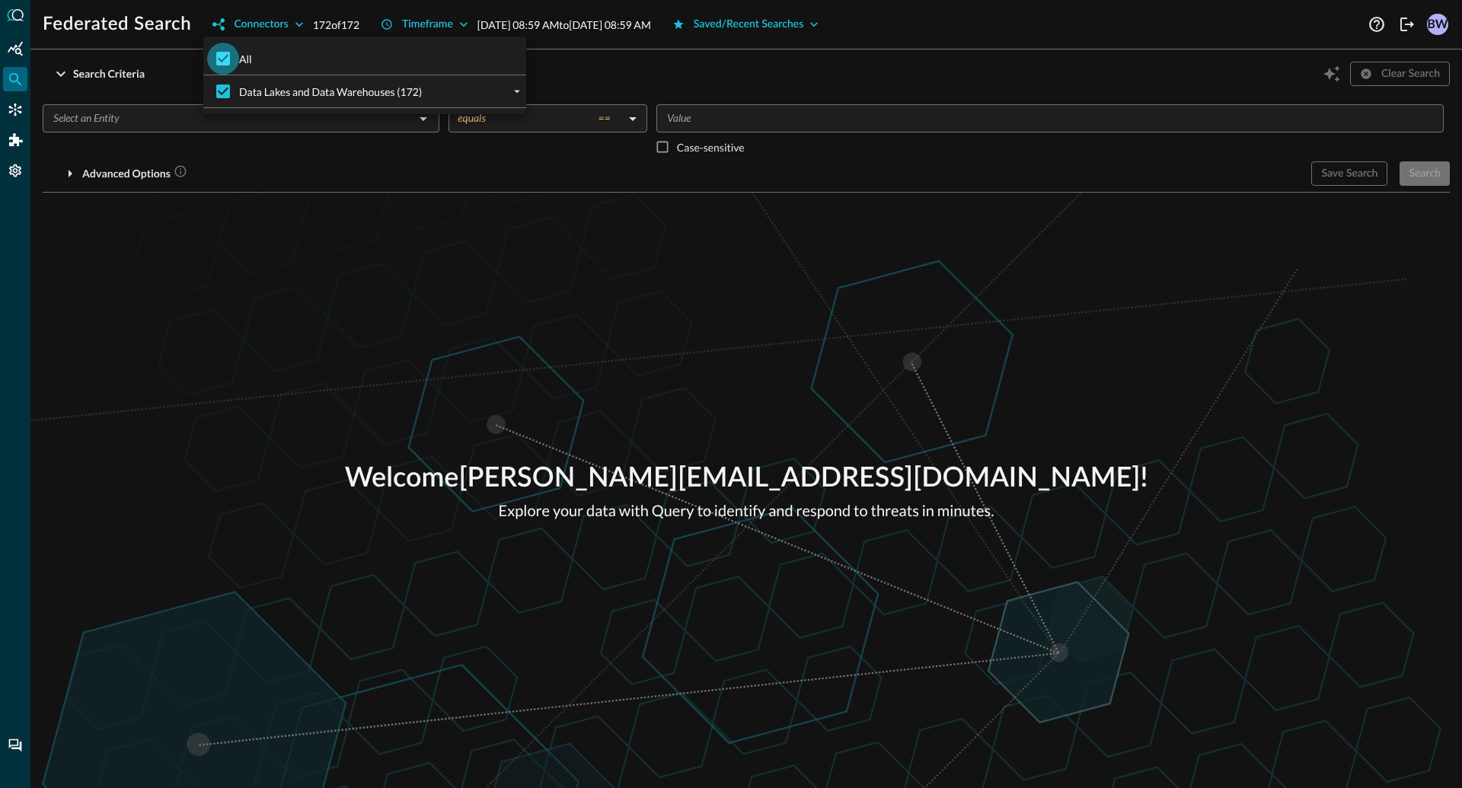
checkbox input "false"
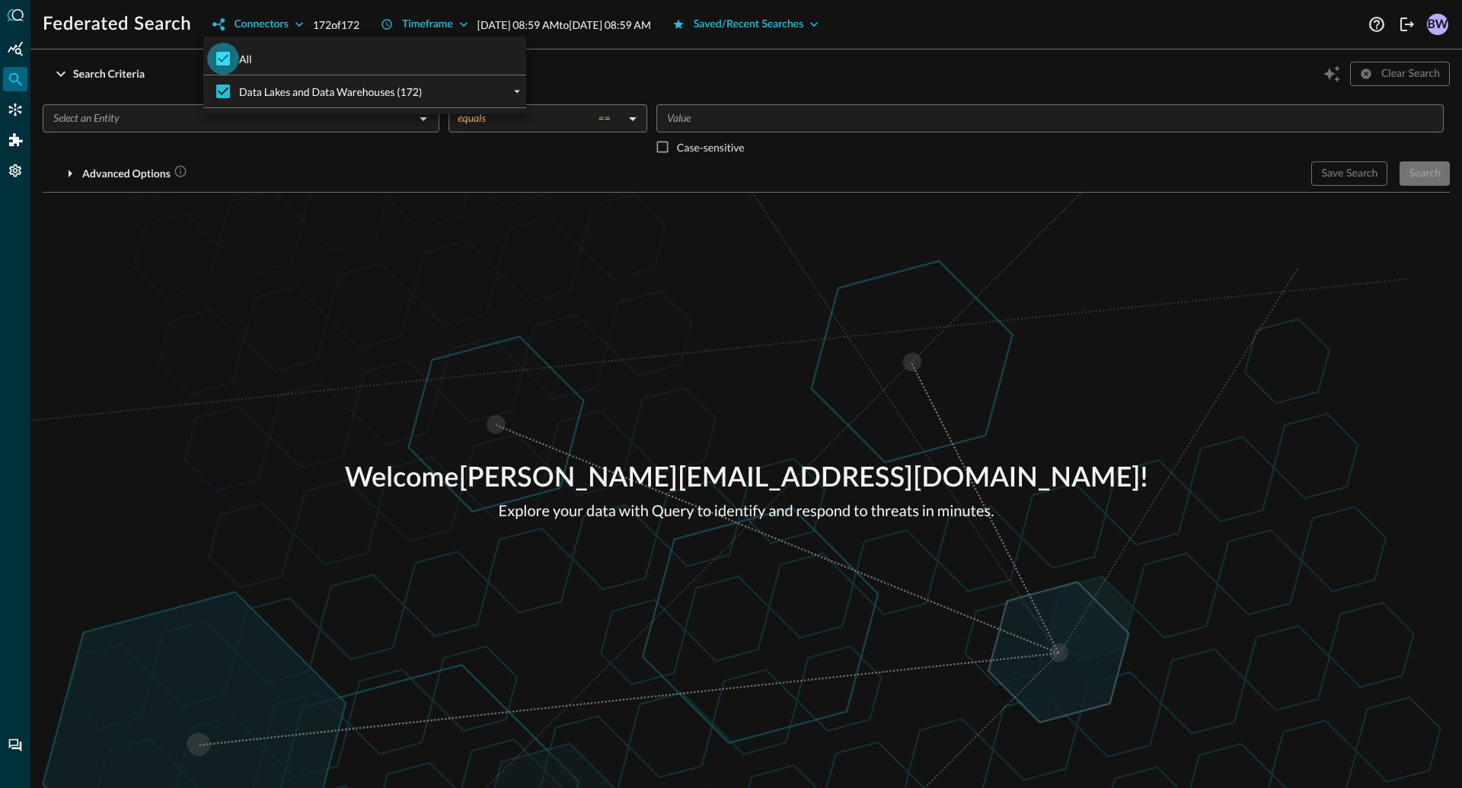
checkbox input "false"
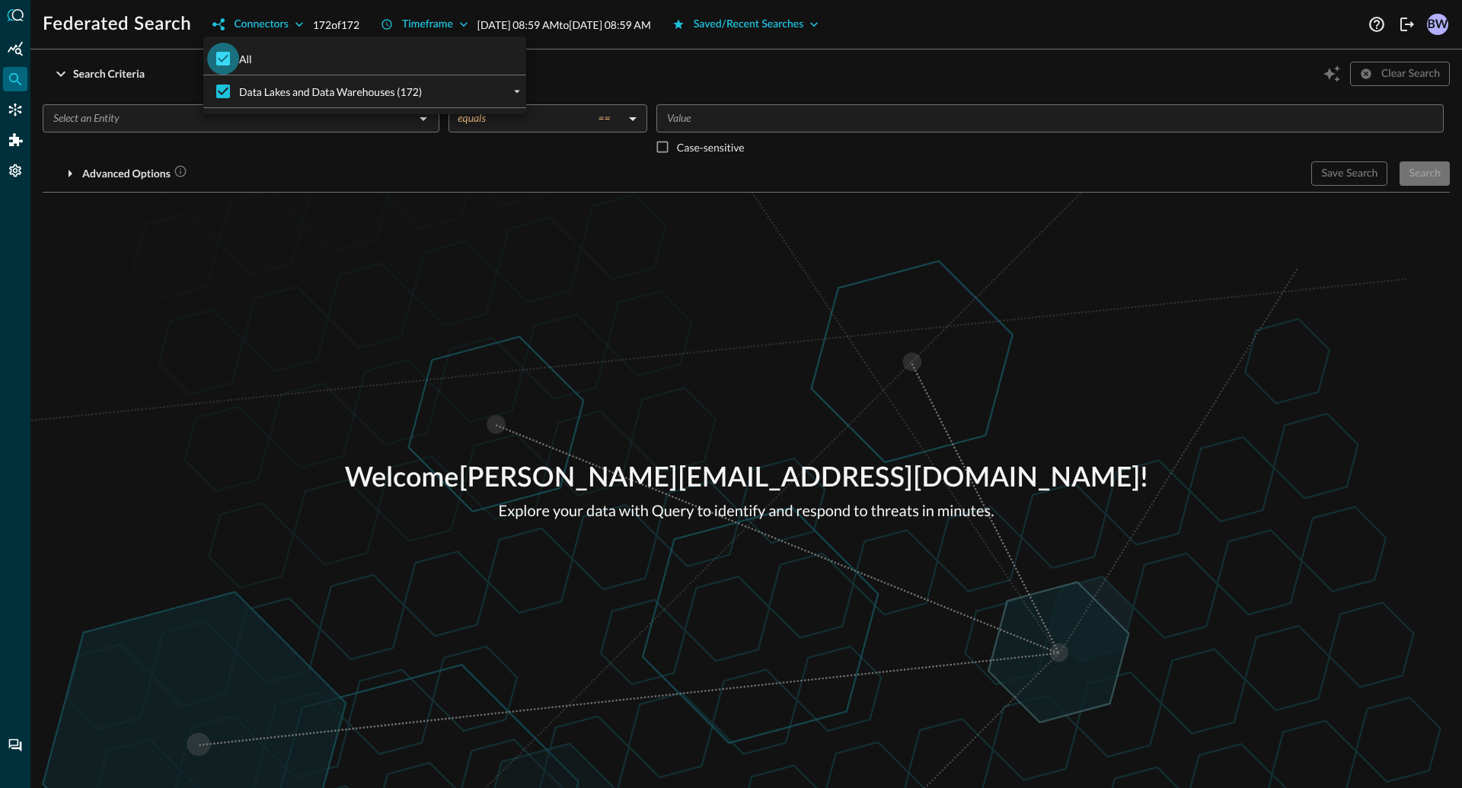
checkbox input "false"
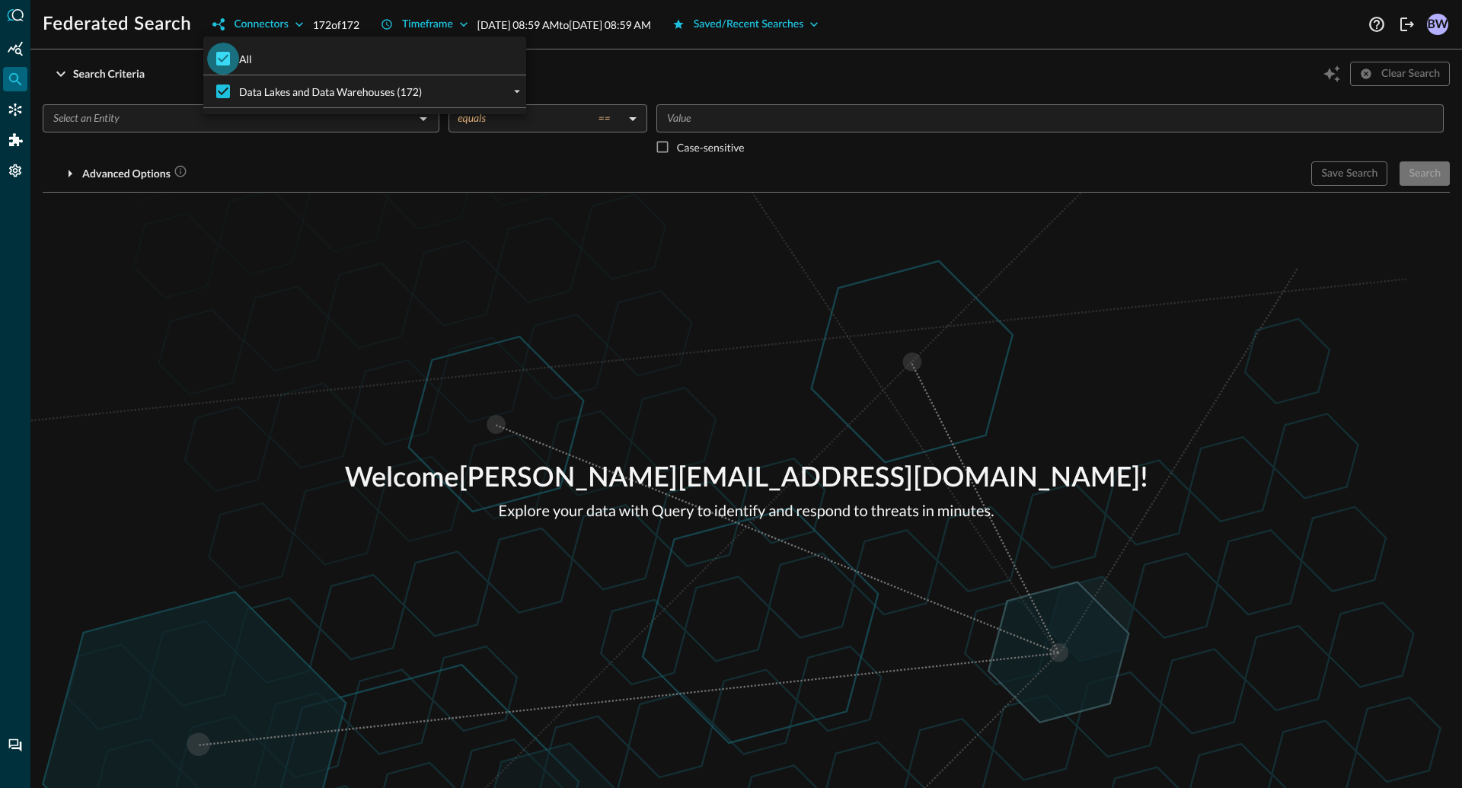
checkbox input "false"
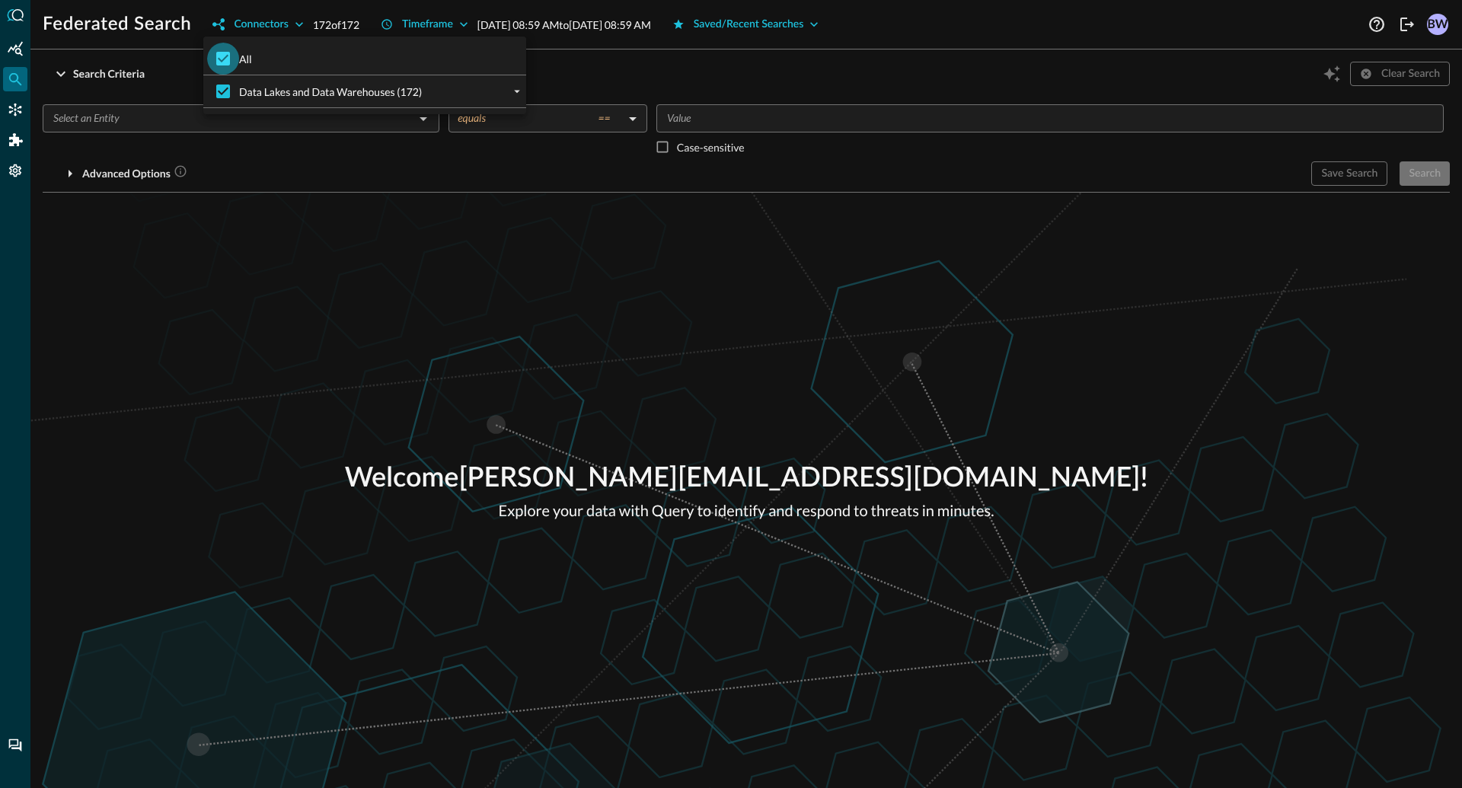
checkbox input "false"
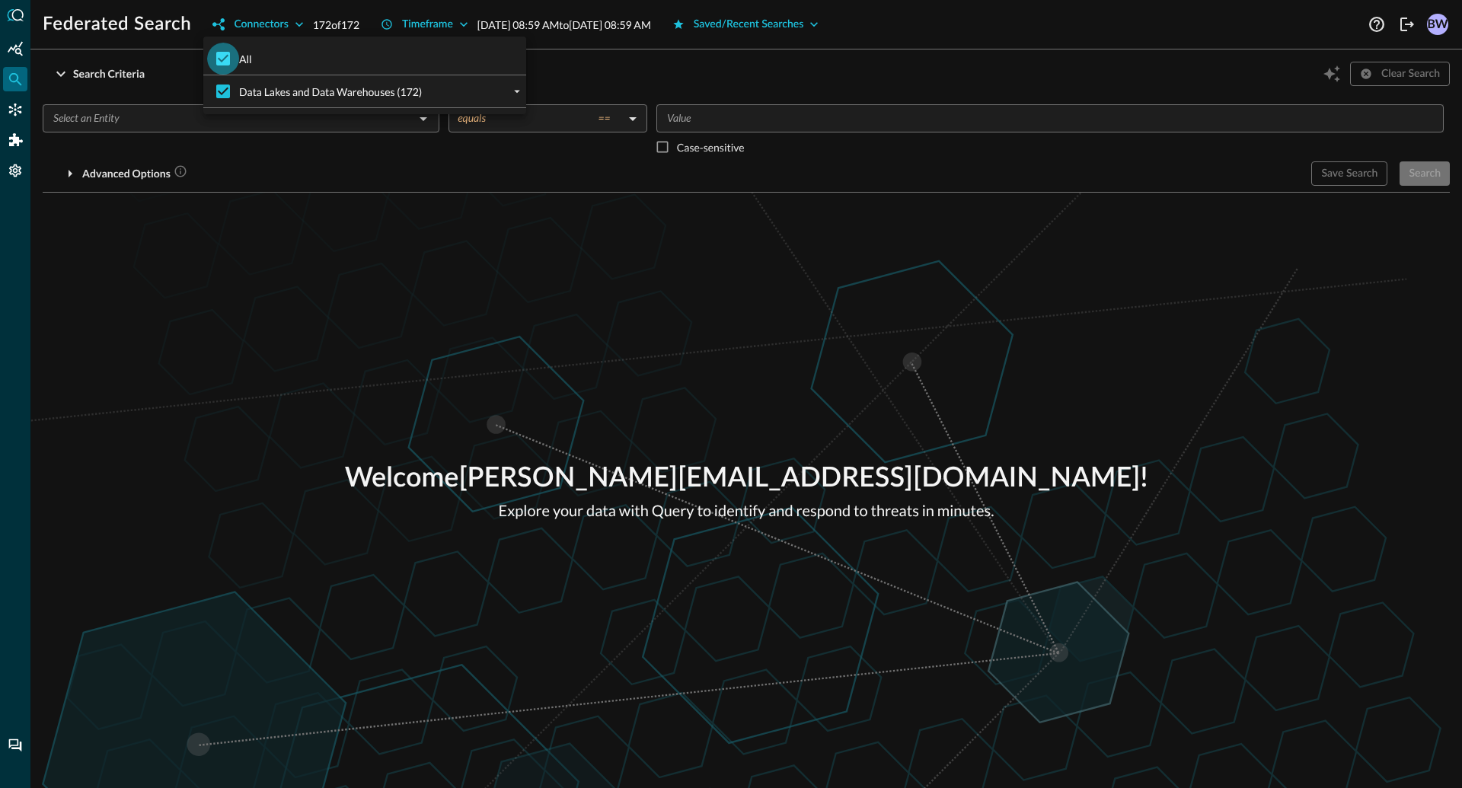
checkbox input "false"
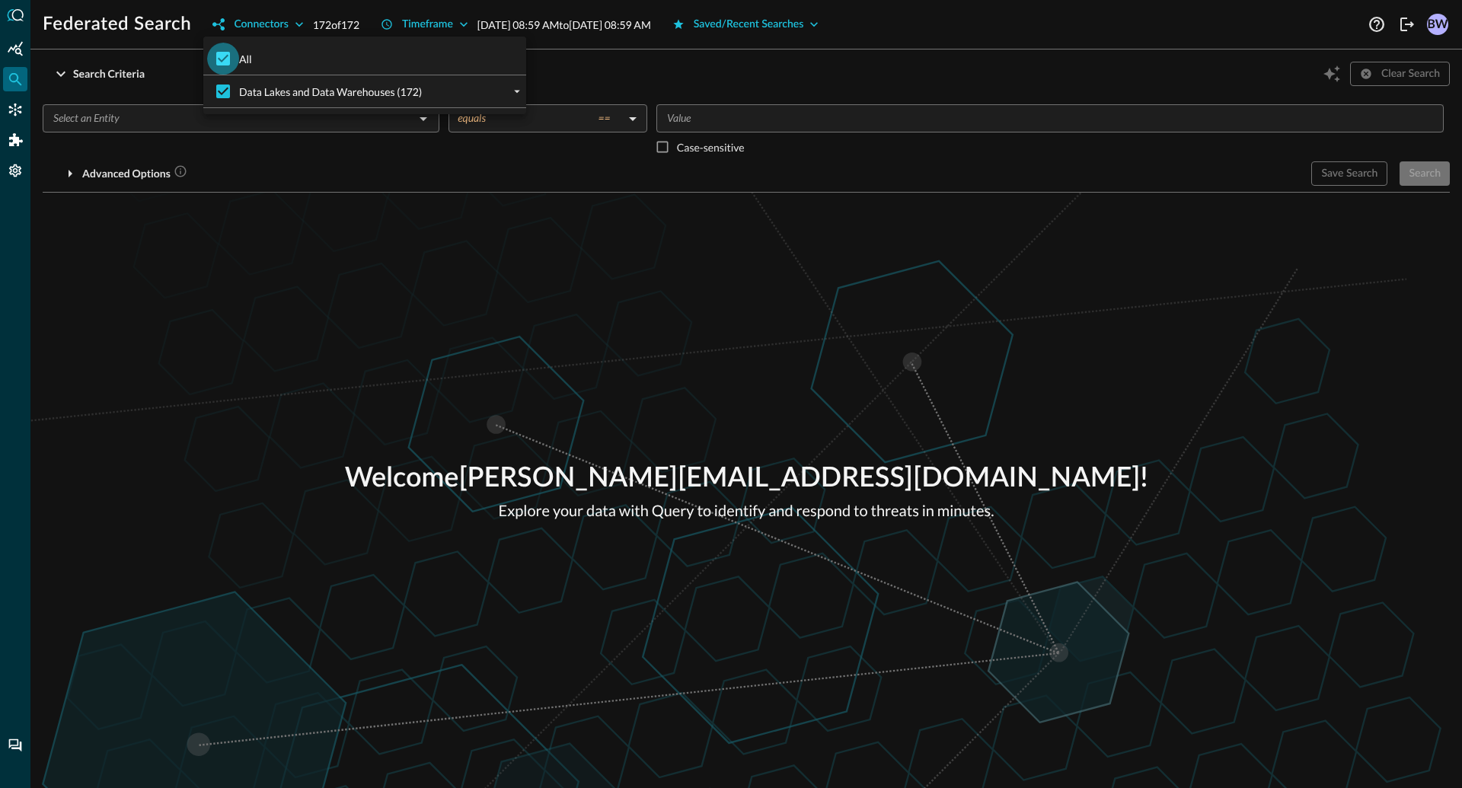
checkbox input "false"
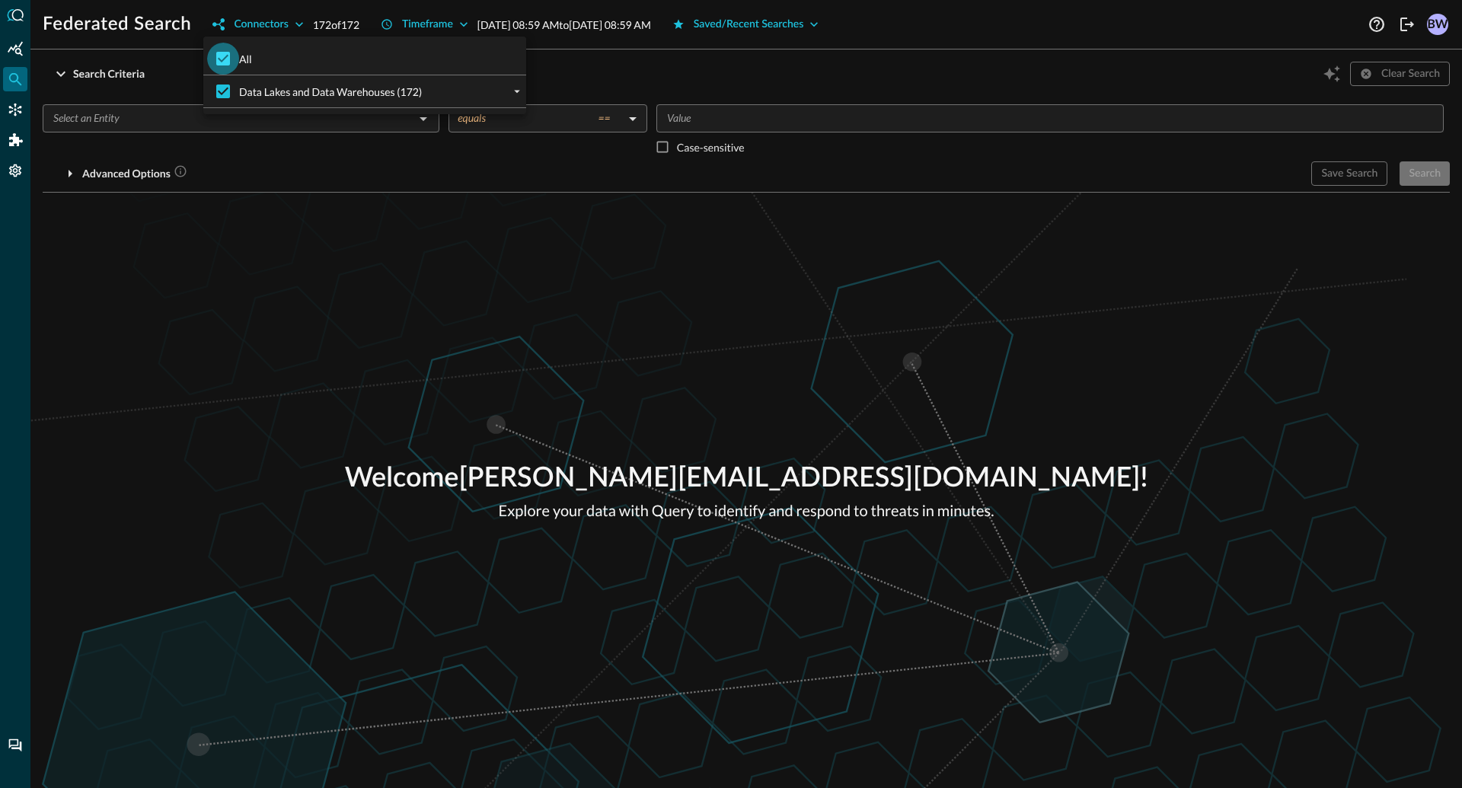
checkbox input "false"
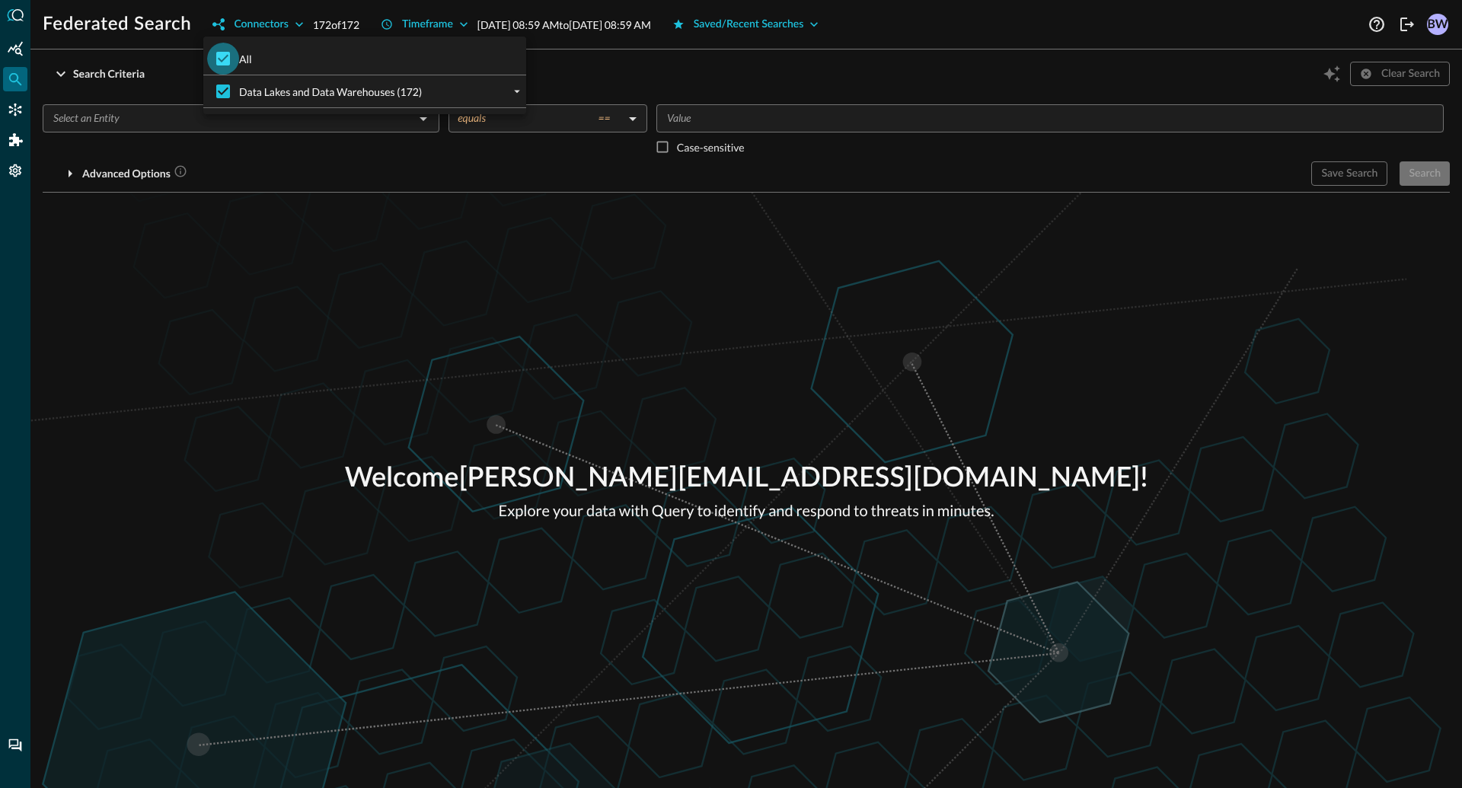
checkbox input "false"
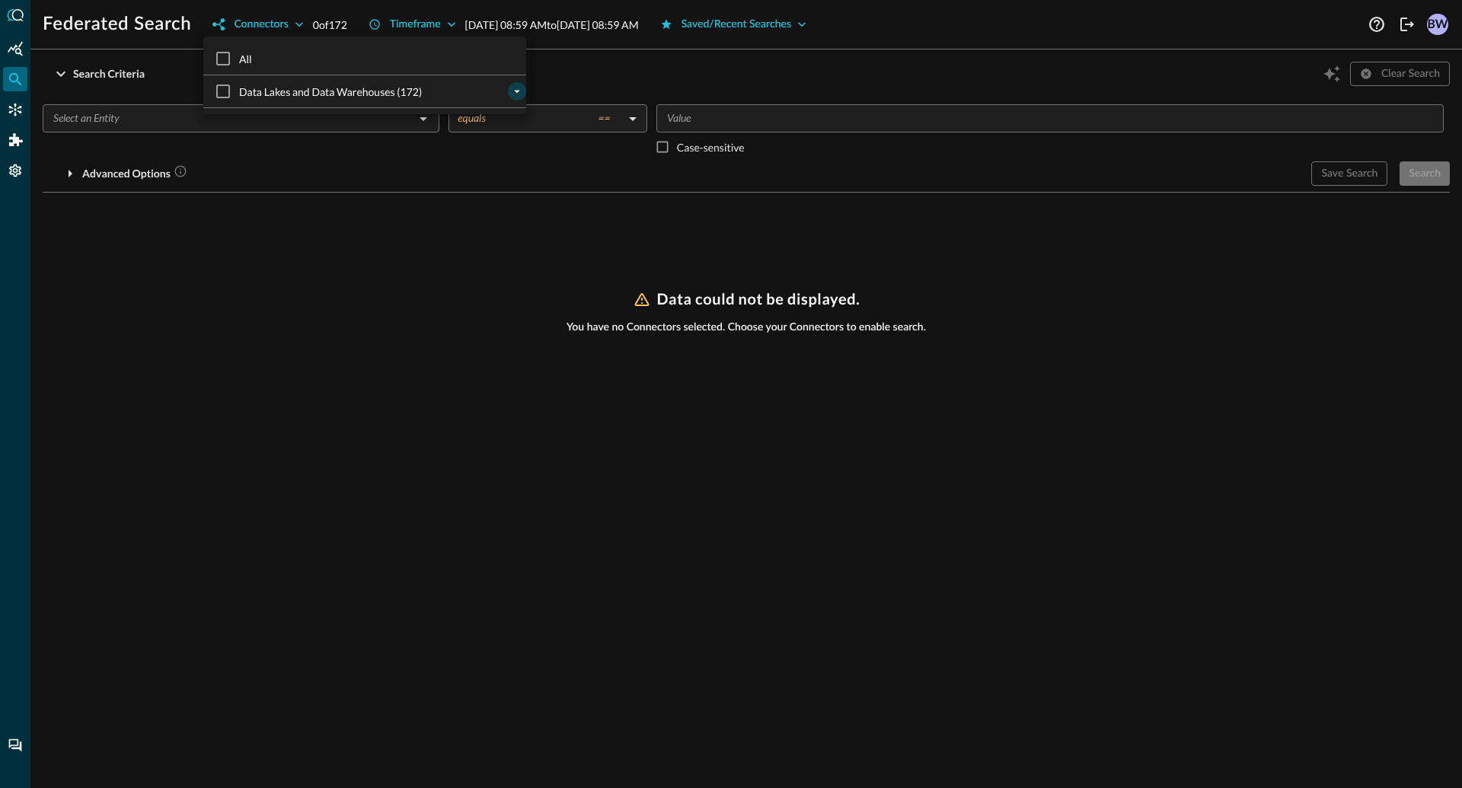
click at [516, 93] on icon "expand" at bounding box center [517, 92] width 14 height 14
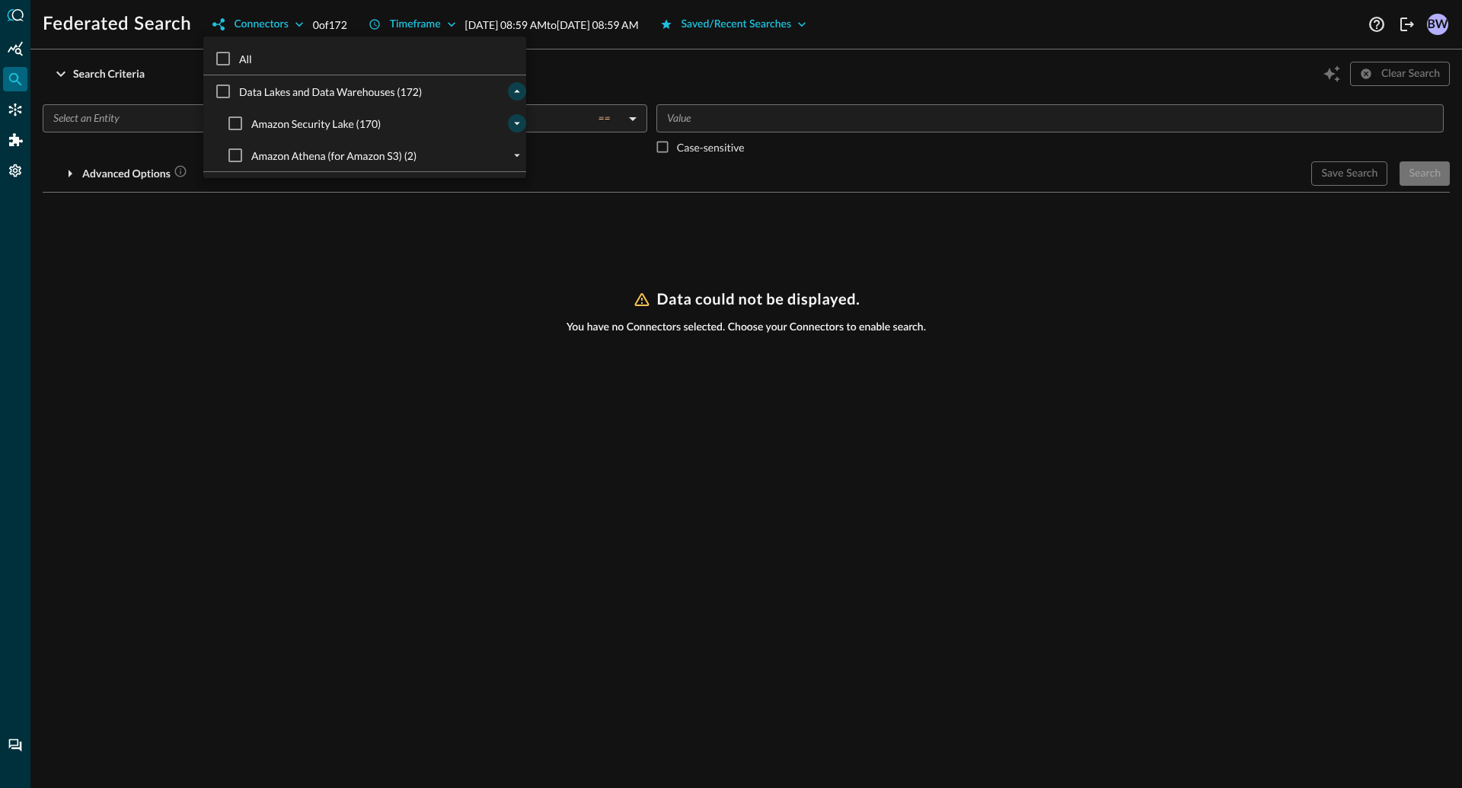
click at [519, 120] on icon "expand" at bounding box center [517, 123] width 14 height 14
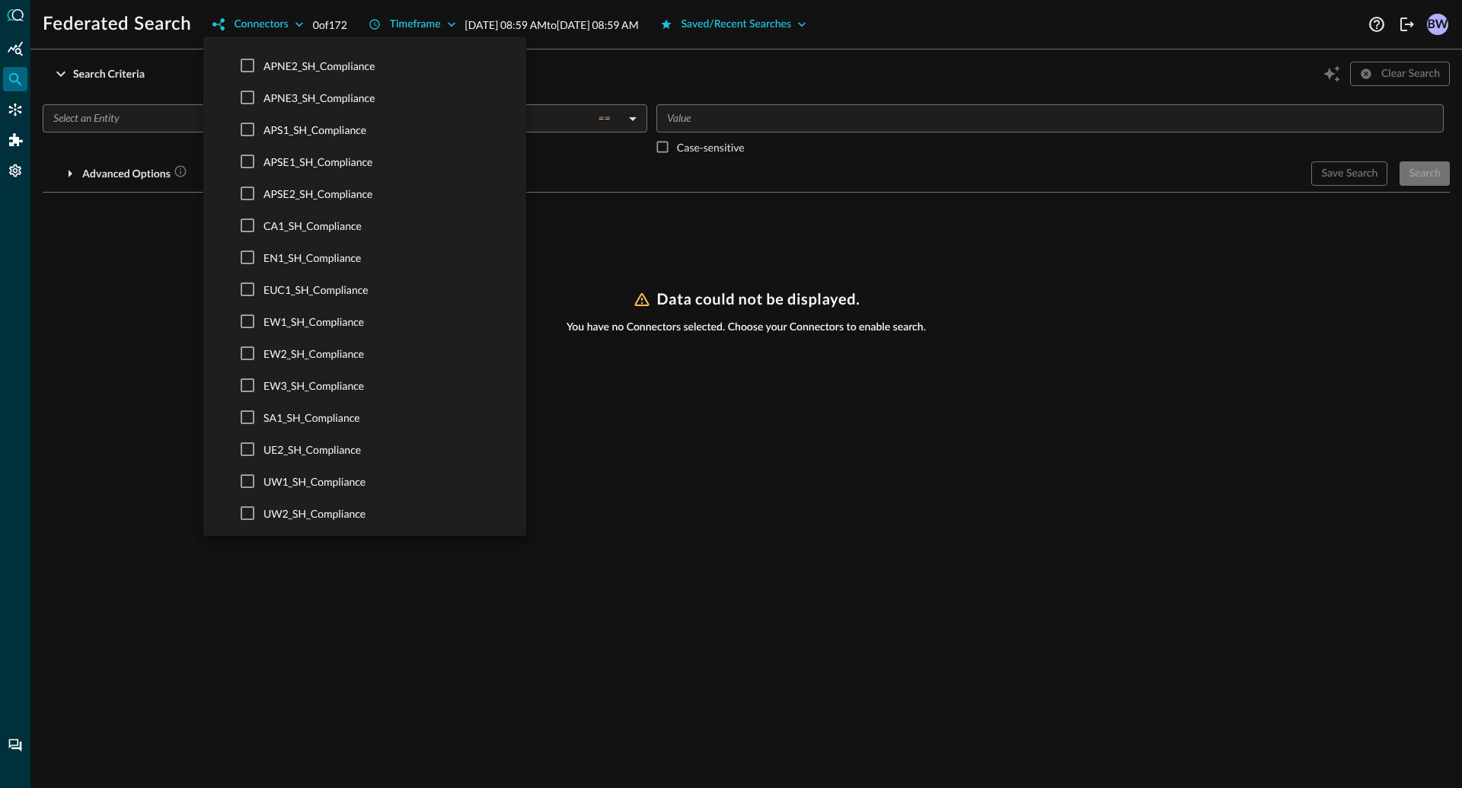
scroll to position [5078, 0]
click at [248, 226] on input "UW1_SH_Detection" at bounding box center [247, 225] width 32 height 32
checkbox input "true"
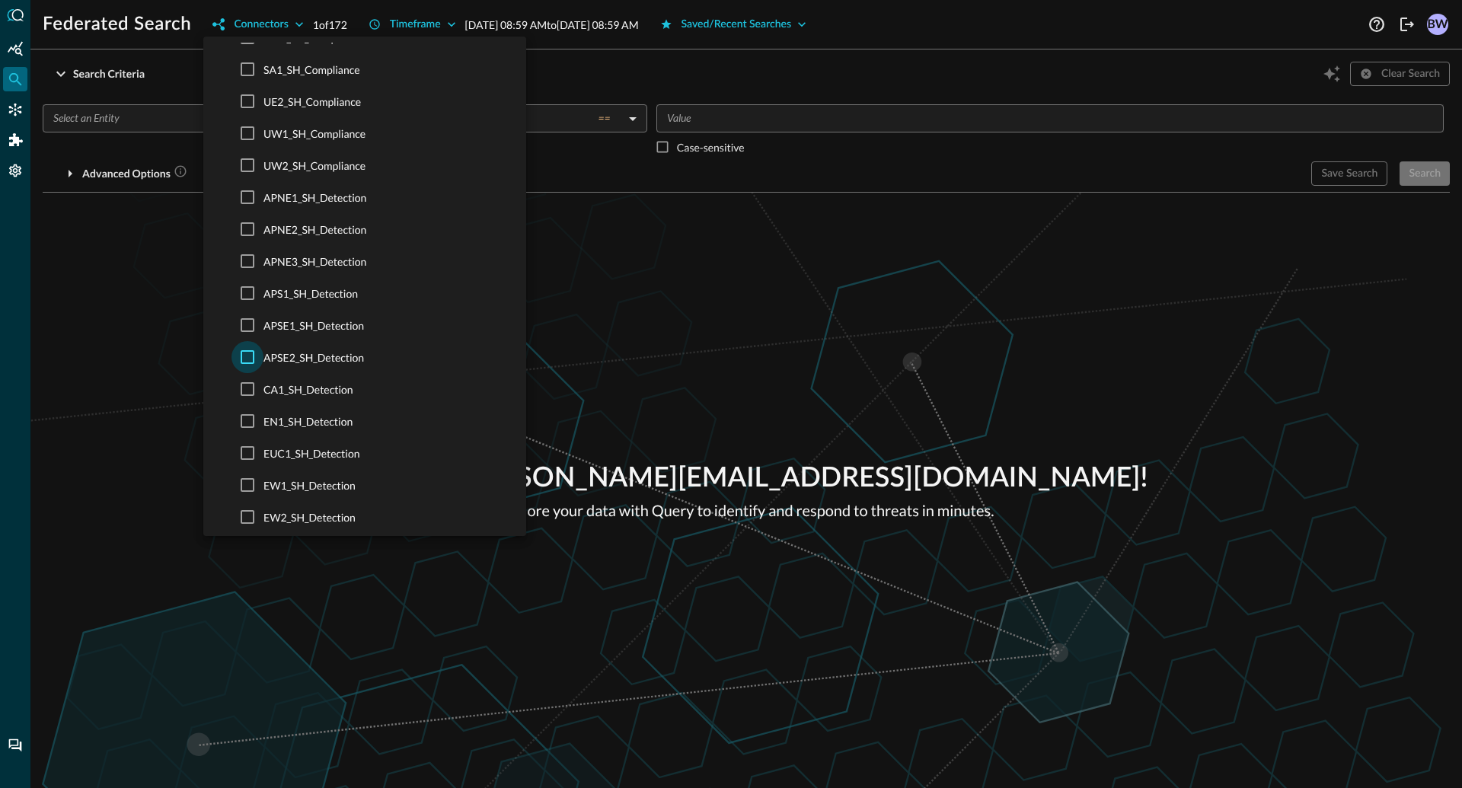
scroll to position [4654, 0]
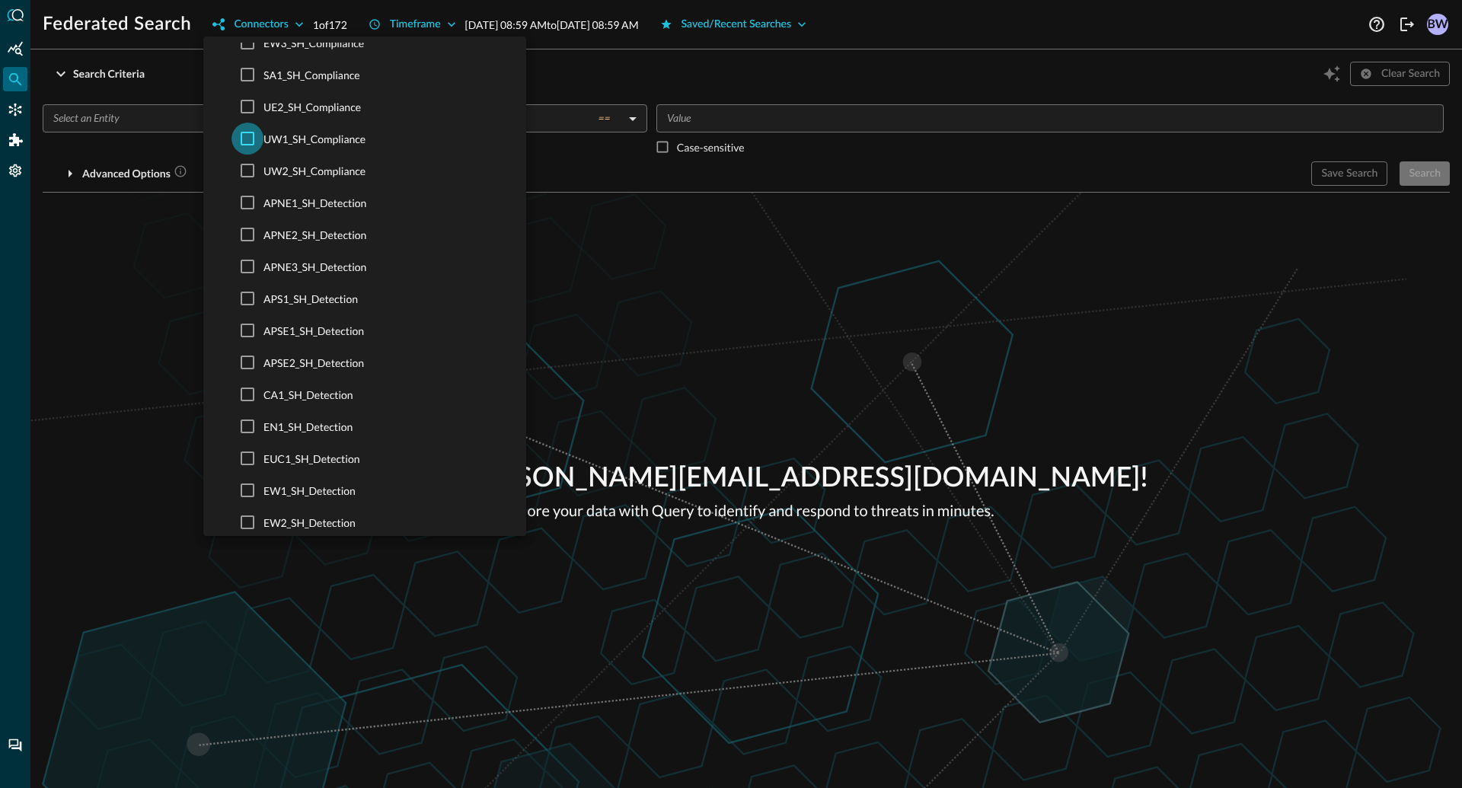
click at [252, 141] on input "UW1_SH_Compliance" at bounding box center [247, 139] width 32 height 32
checkbox input "true"
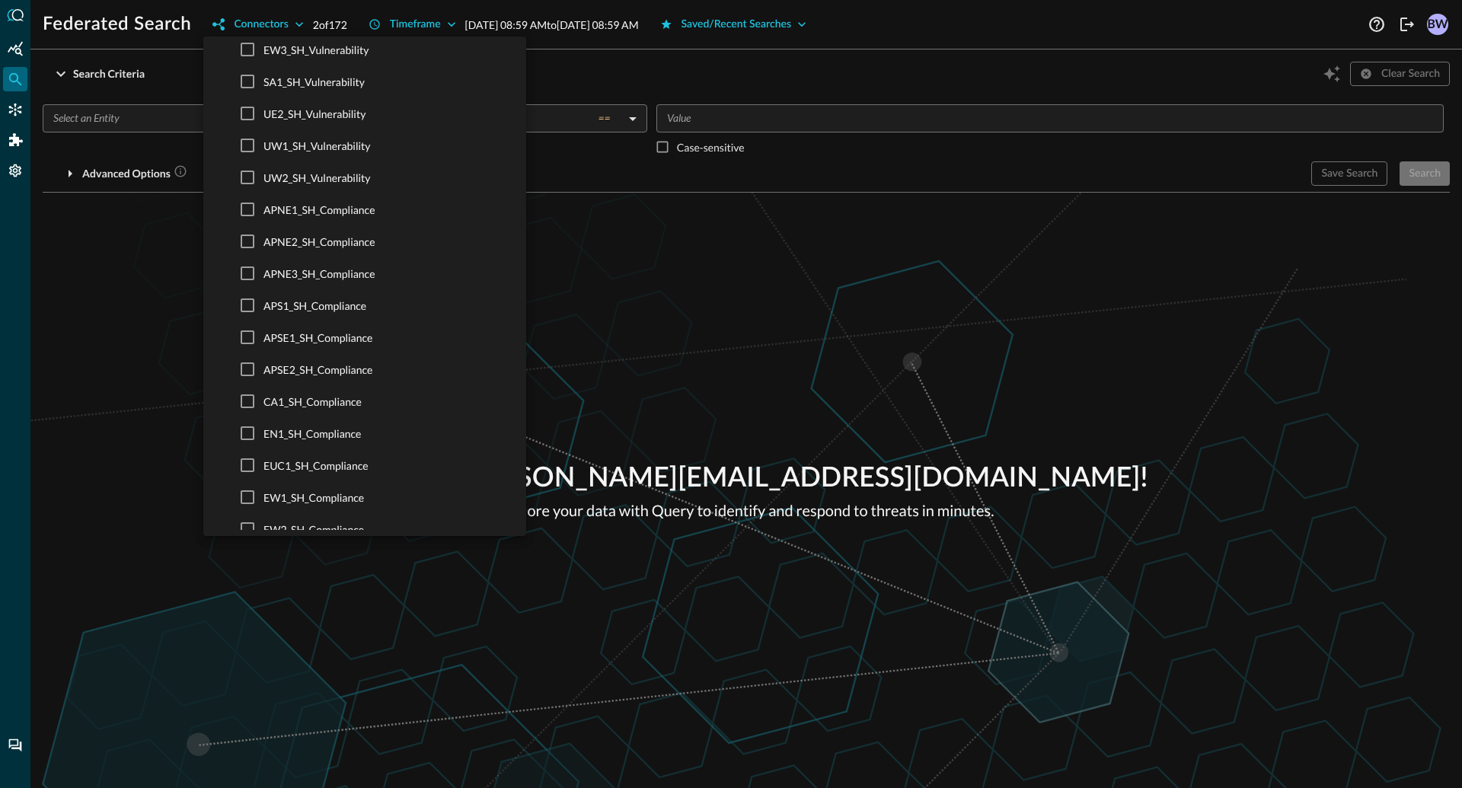
scroll to position [4133, 0]
click at [241, 145] on input "UW1_SH_Vulnerability" at bounding box center [247, 148] width 32 height 32
checkbox input "true"
click at [247, 139] on input "UW1_EKS" at bounding box center [247, 142] width 32 height 32
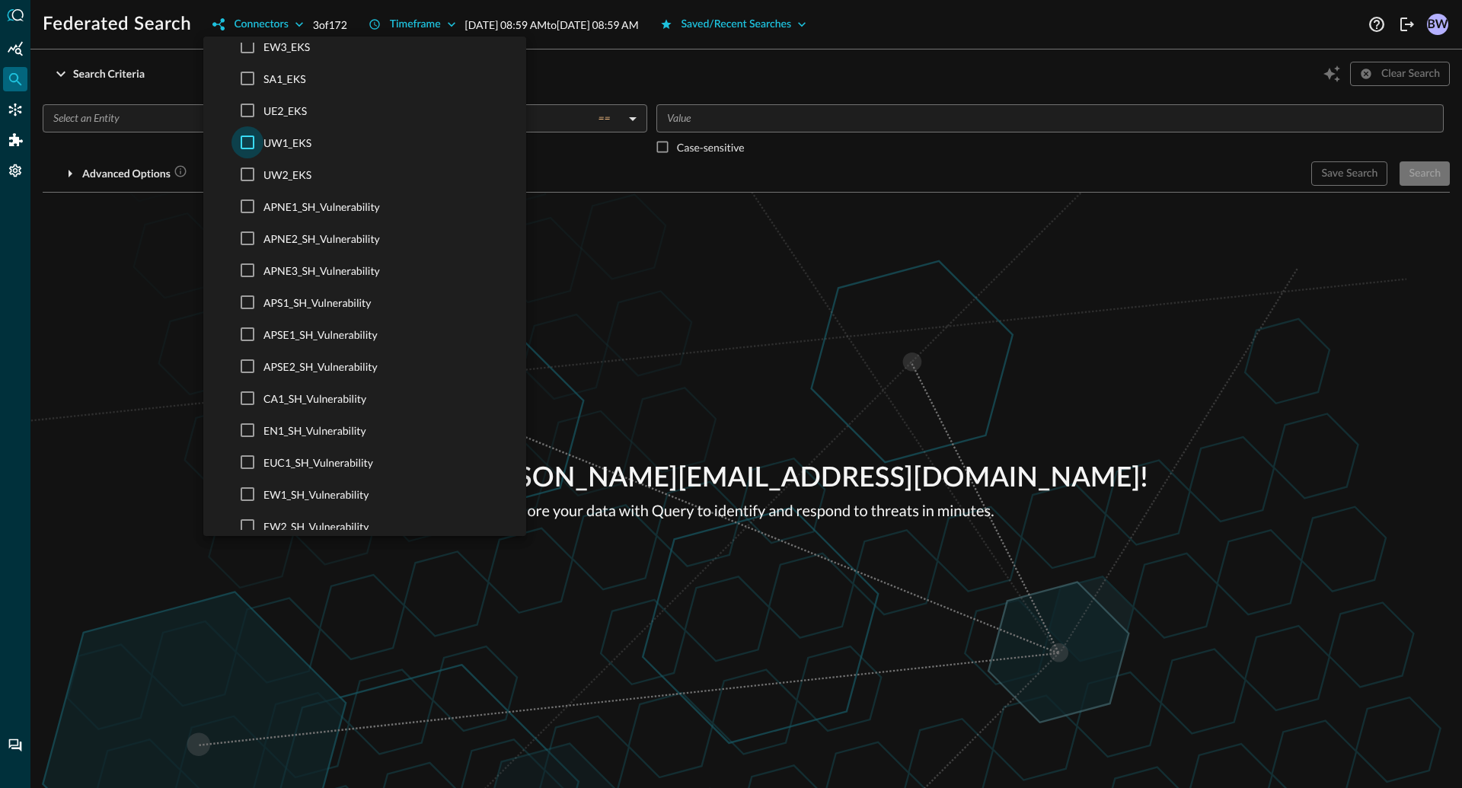
checkbox input "true"
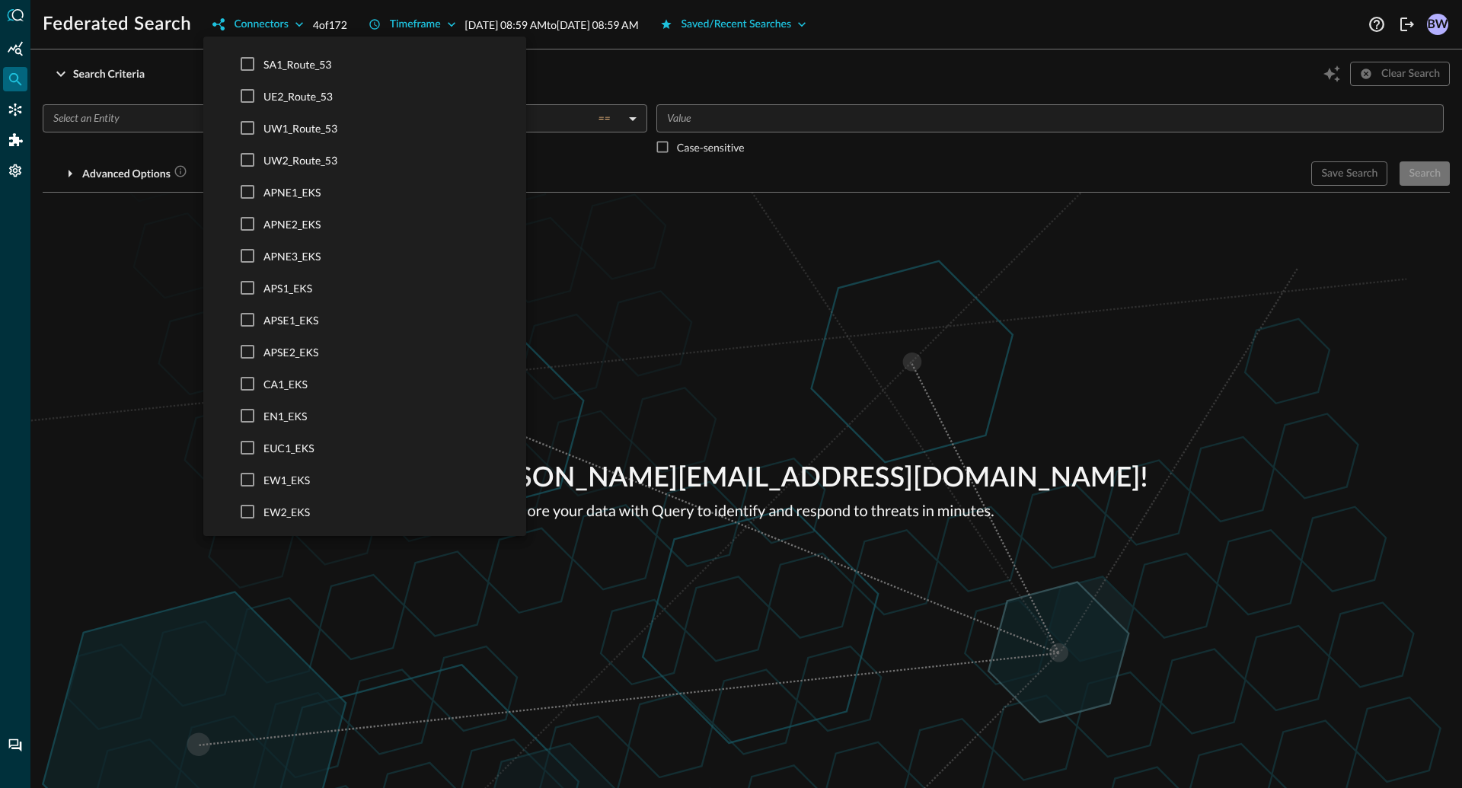
scroll to position [3106, 0]
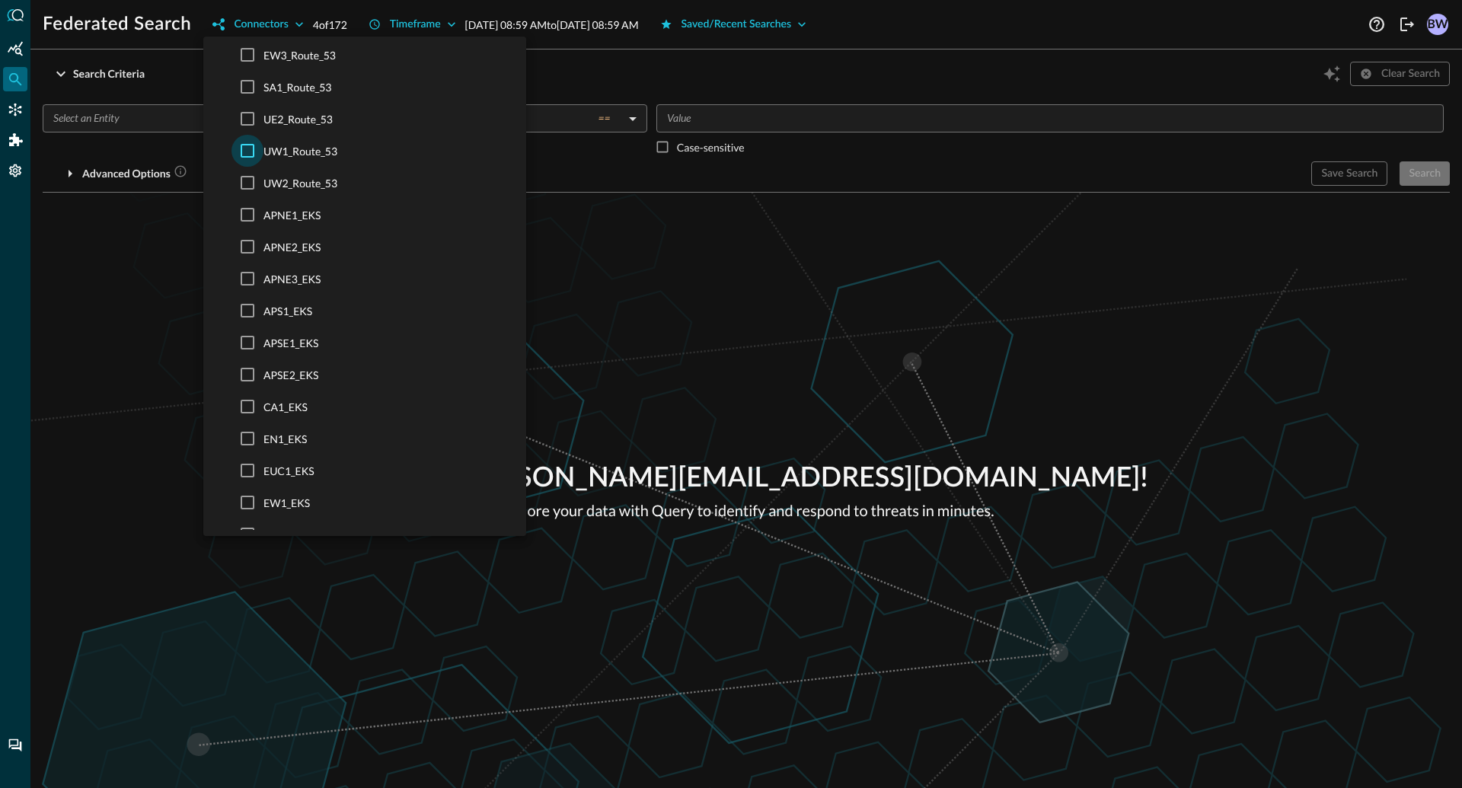
click at [243, 150] on input "UW1_Route_53" at bounding box center [247, 151] width 32 height 32
checkbox input "true"
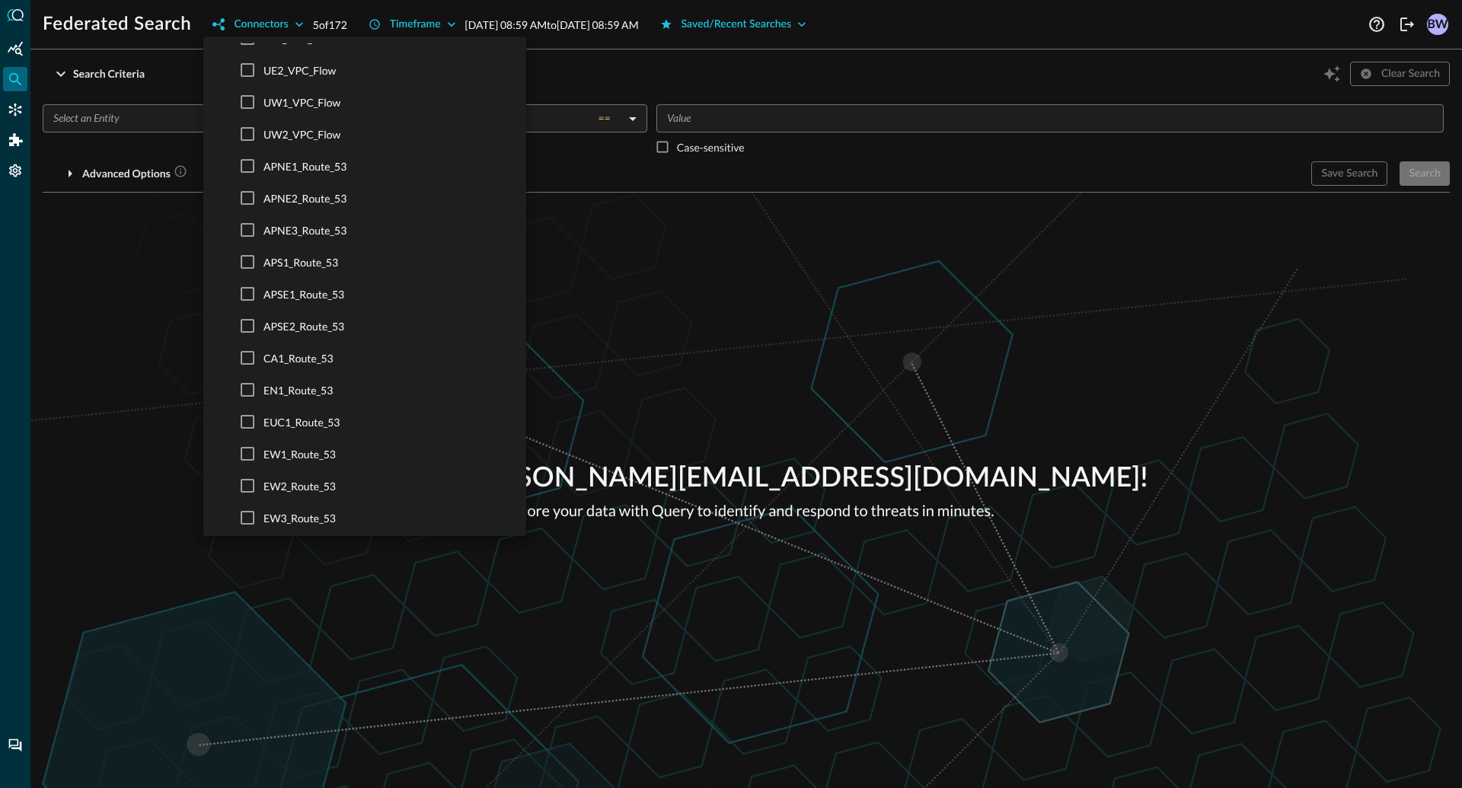
scroll to position [2642, 0]
click at [250, 113] on input "UW1_VPC_Flow" at bounding box center [247, 104] width 32 height 32
checkbox input "true"
click at [247, 270] on input "UW1_CT_Lambda" at bounding box center [247, 266] width 32 height 32
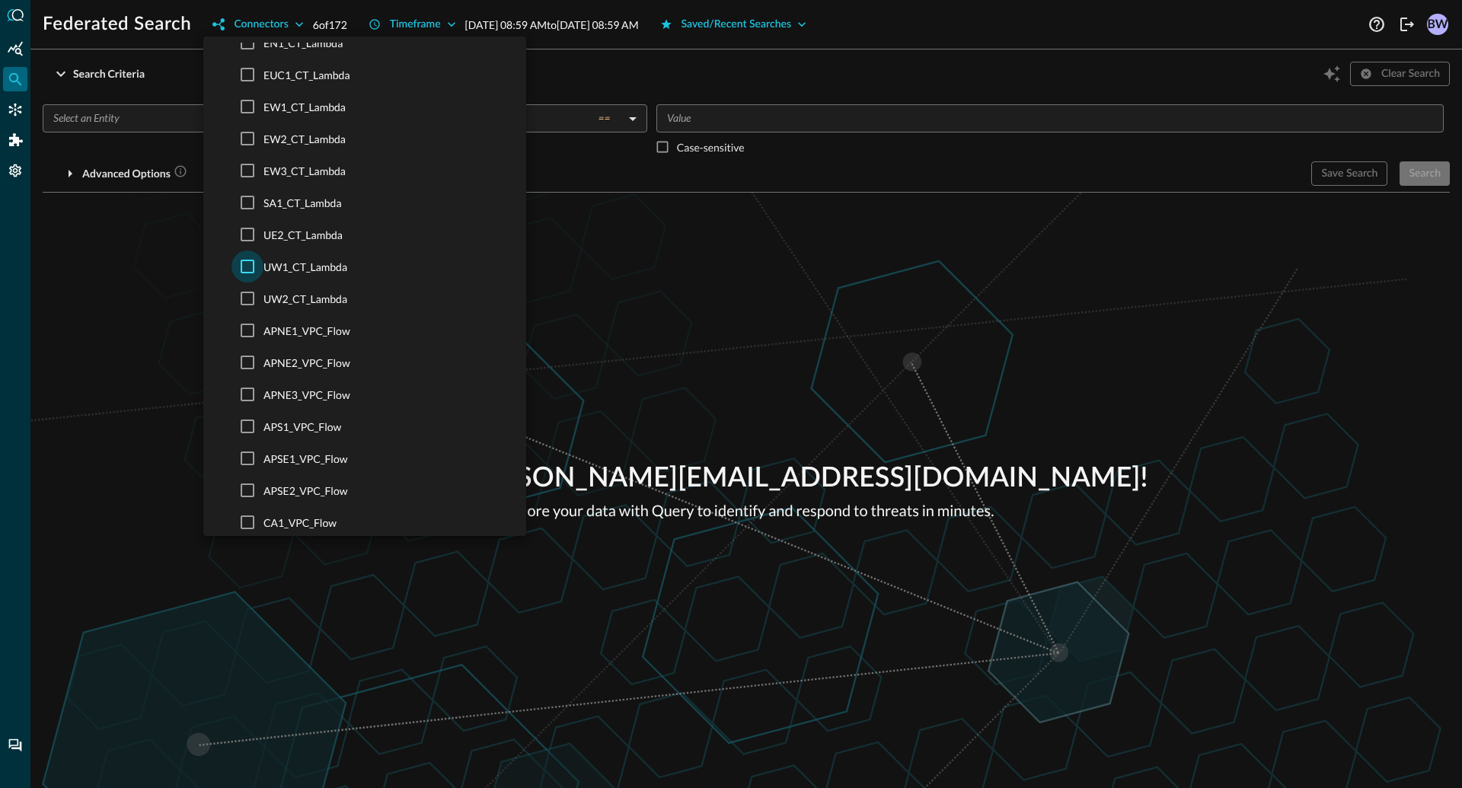
checkbox input "true"
click at [246, 241] on input "UW1_CT_Auth" at bounding box center [247, 238] width 32 height 32
checkbox input "true"
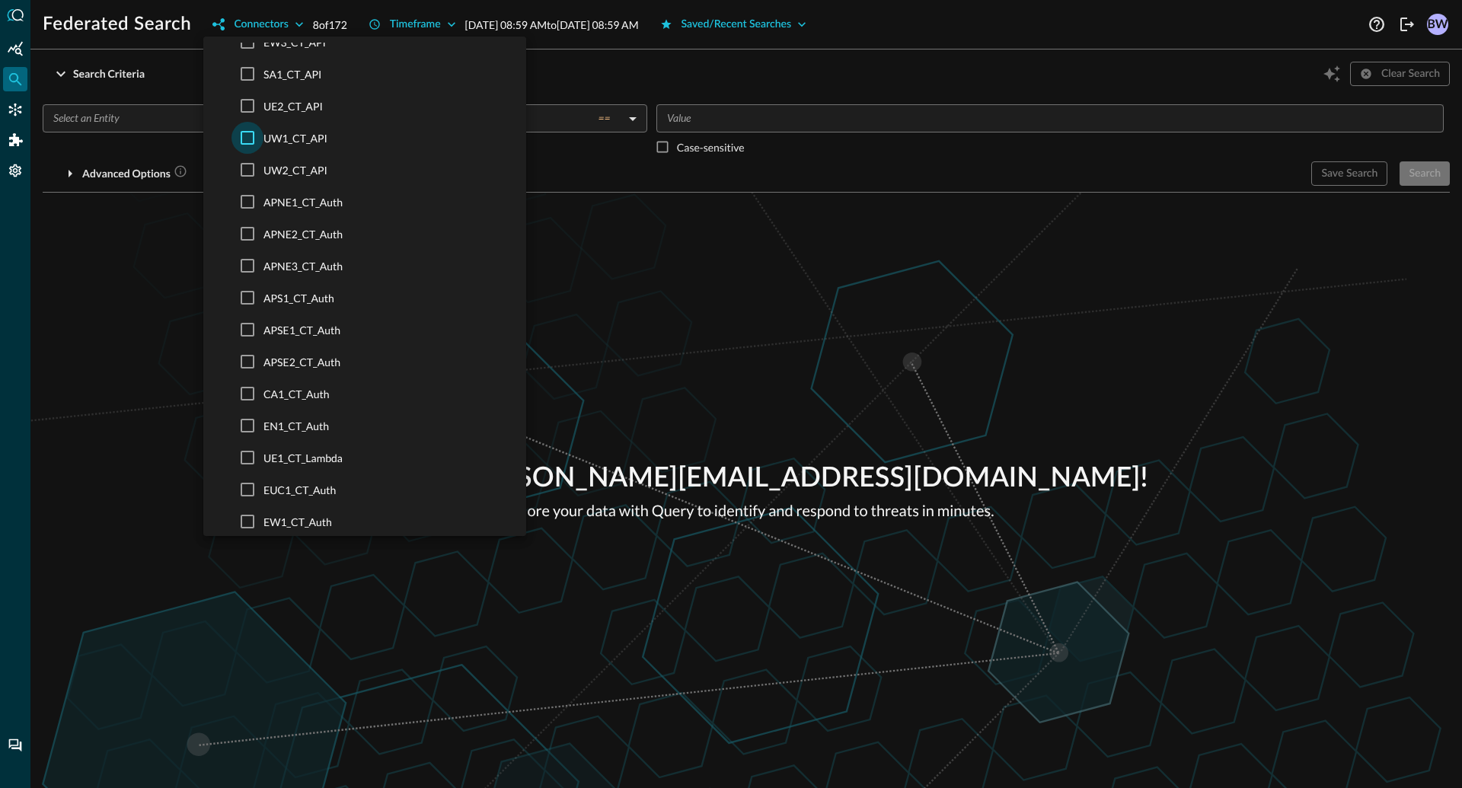
click at [250, 140] on input "UW1_CT_API" at bounding box center [247, 138] width 32 height 32
checkbox input "true"
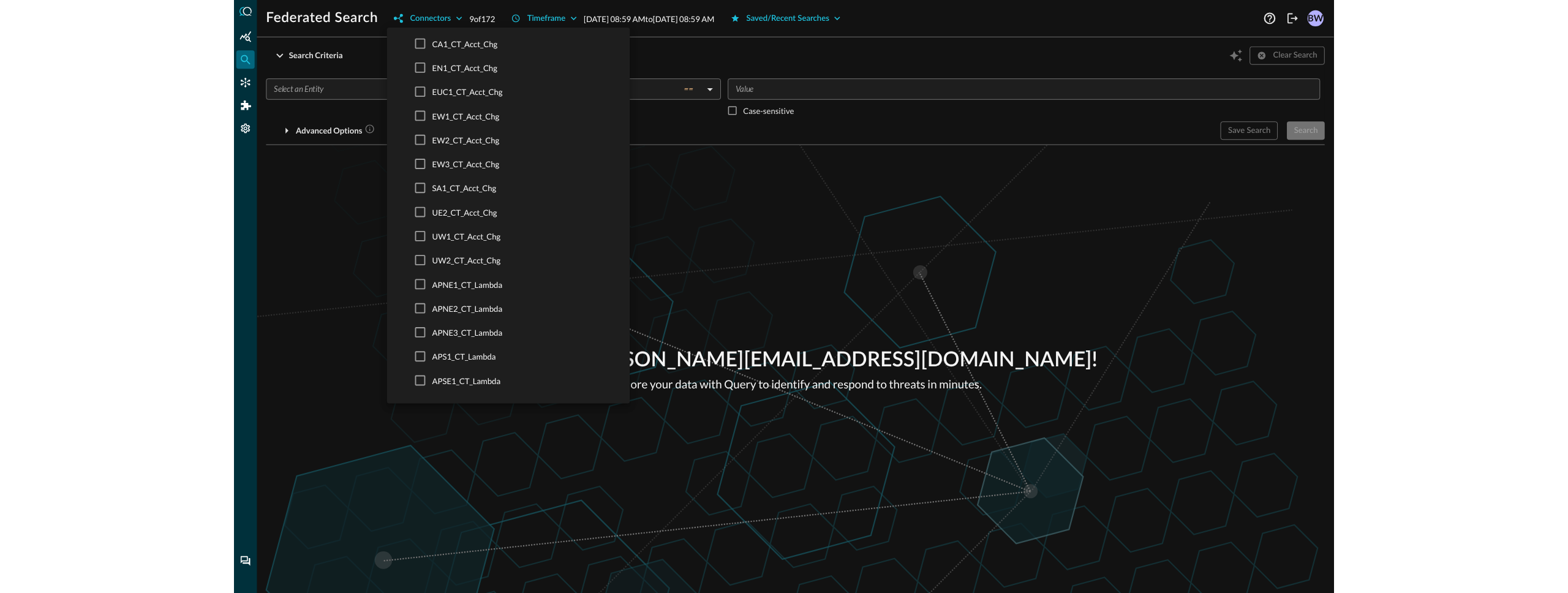
scroll to position [1136, 0]
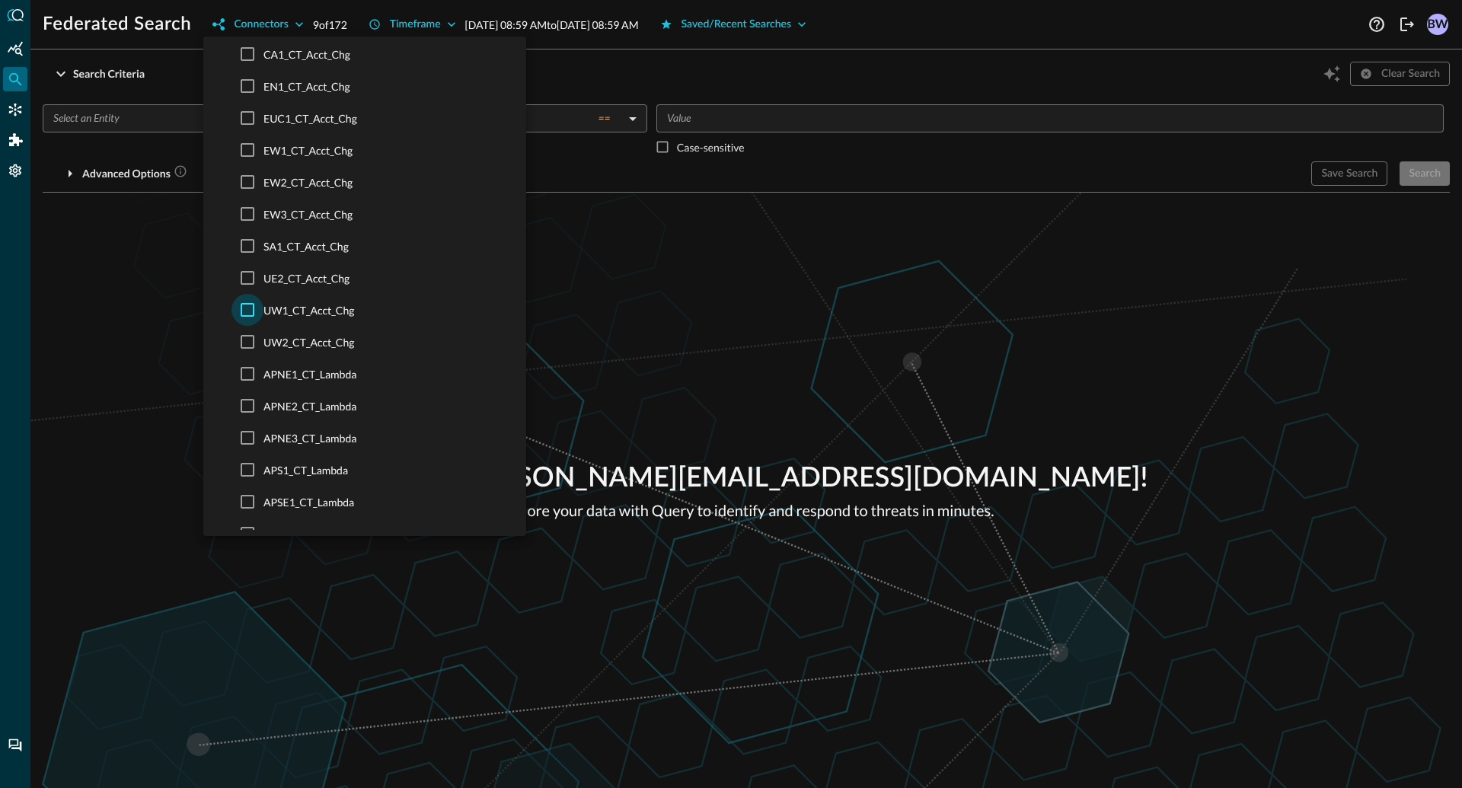
click at [250, 308] on input "UW1_CT_Acct_Chg" at bounding box center [247, 310] width 32 height 32
checkbox input "true"
click at [295, 26] on div at bounding box center [731, 394] width 1462 height 788
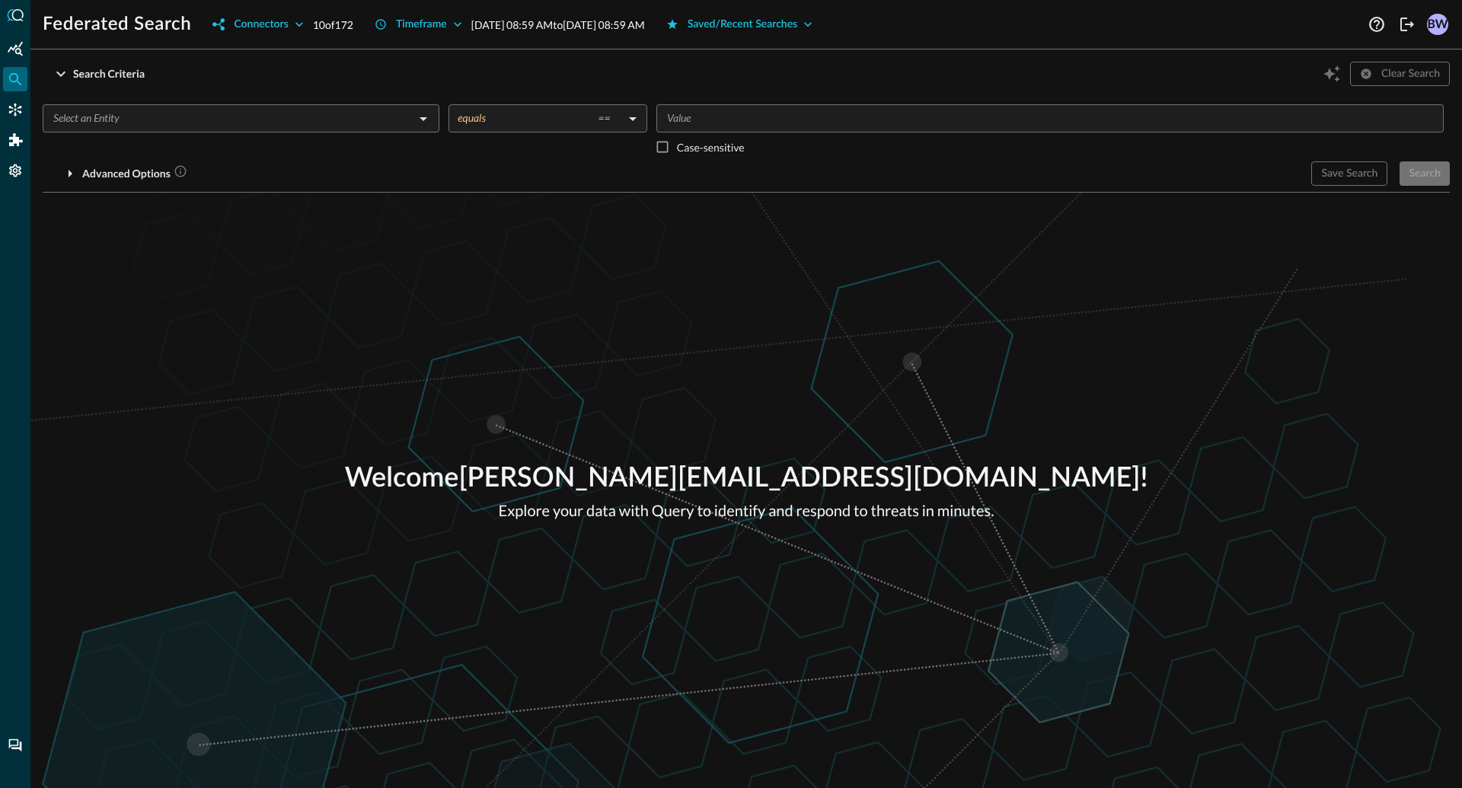
click at [244, 119] on input "text" at bounding box center [228, 118] width 362 height 19
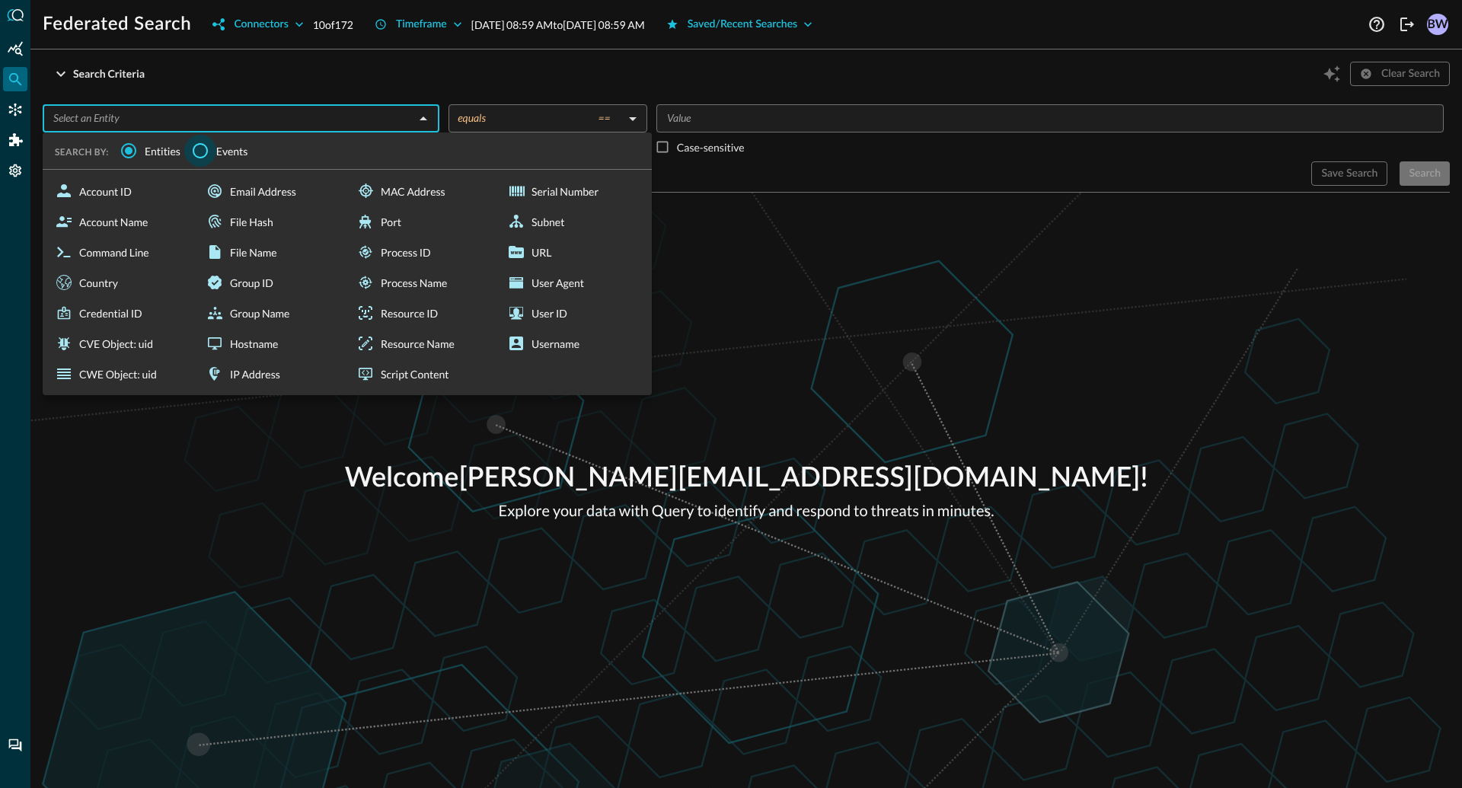
click at [214, 148] on input "Events" at bounding box center [200, 151] width 32 height 32
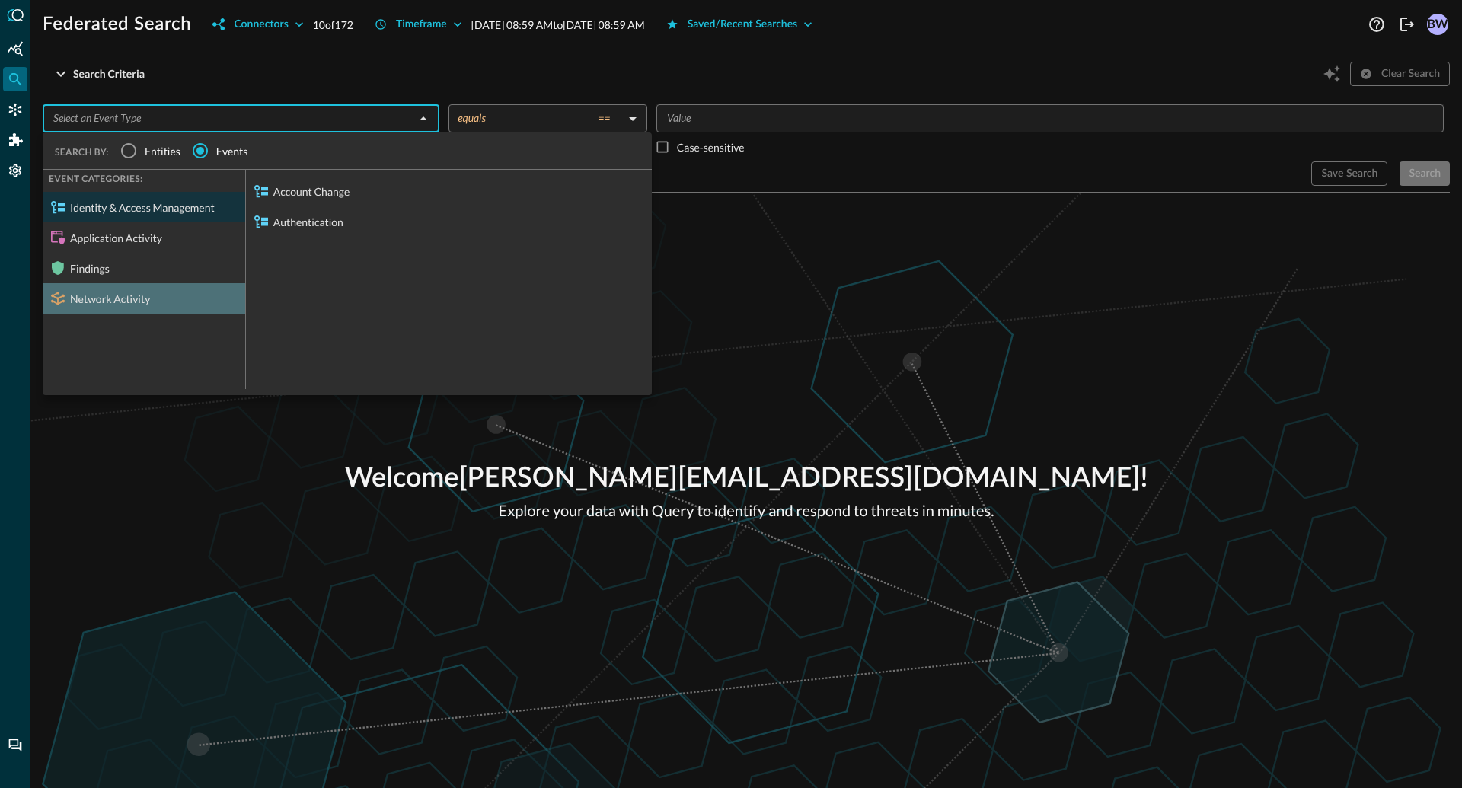
click at [136, 302] on div "Network Activity" at bounding box center [144, 298] width 203 height 30
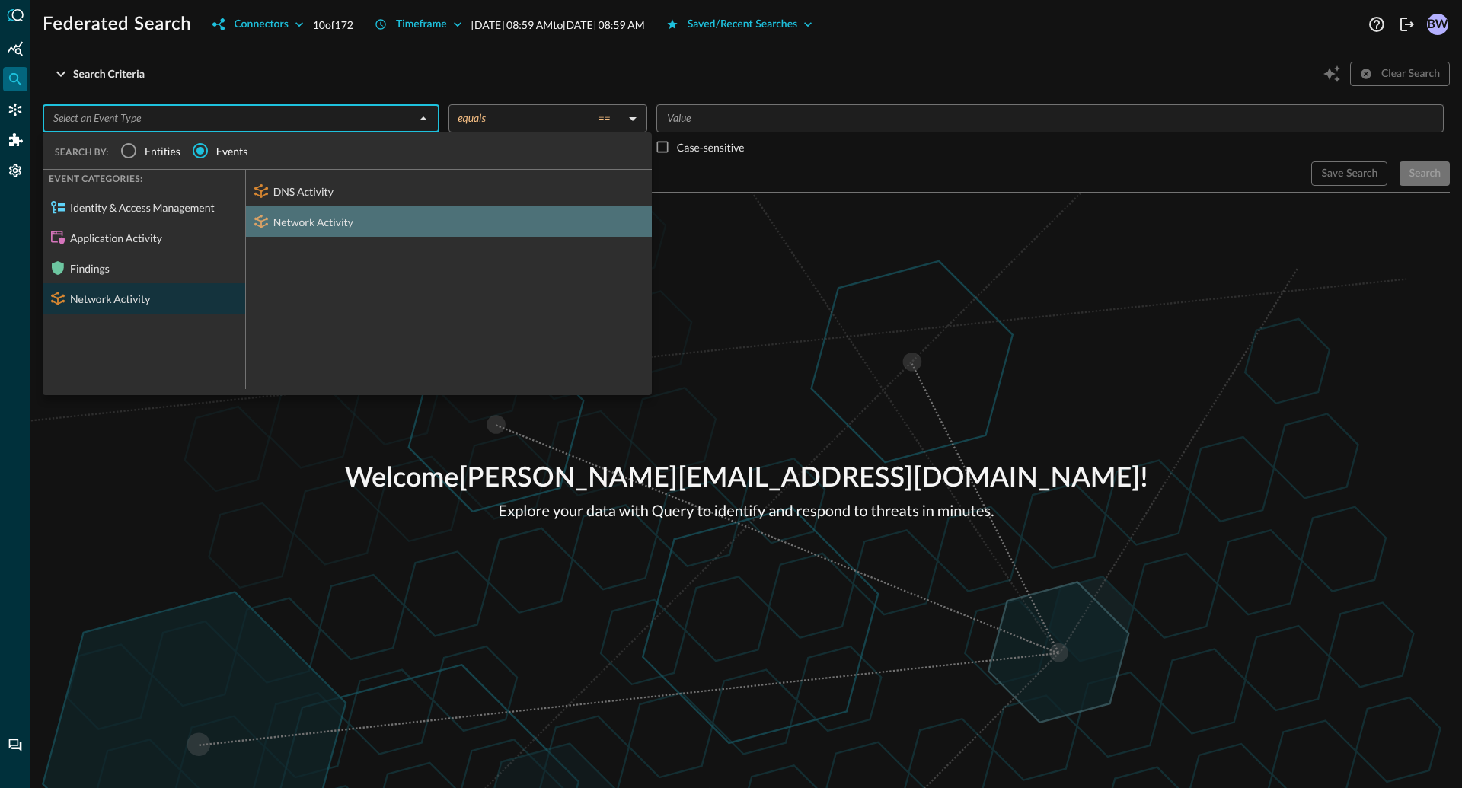
click at [329, 219] on div "Network Activity" at bounding box center [449, 221] width 406 height 30
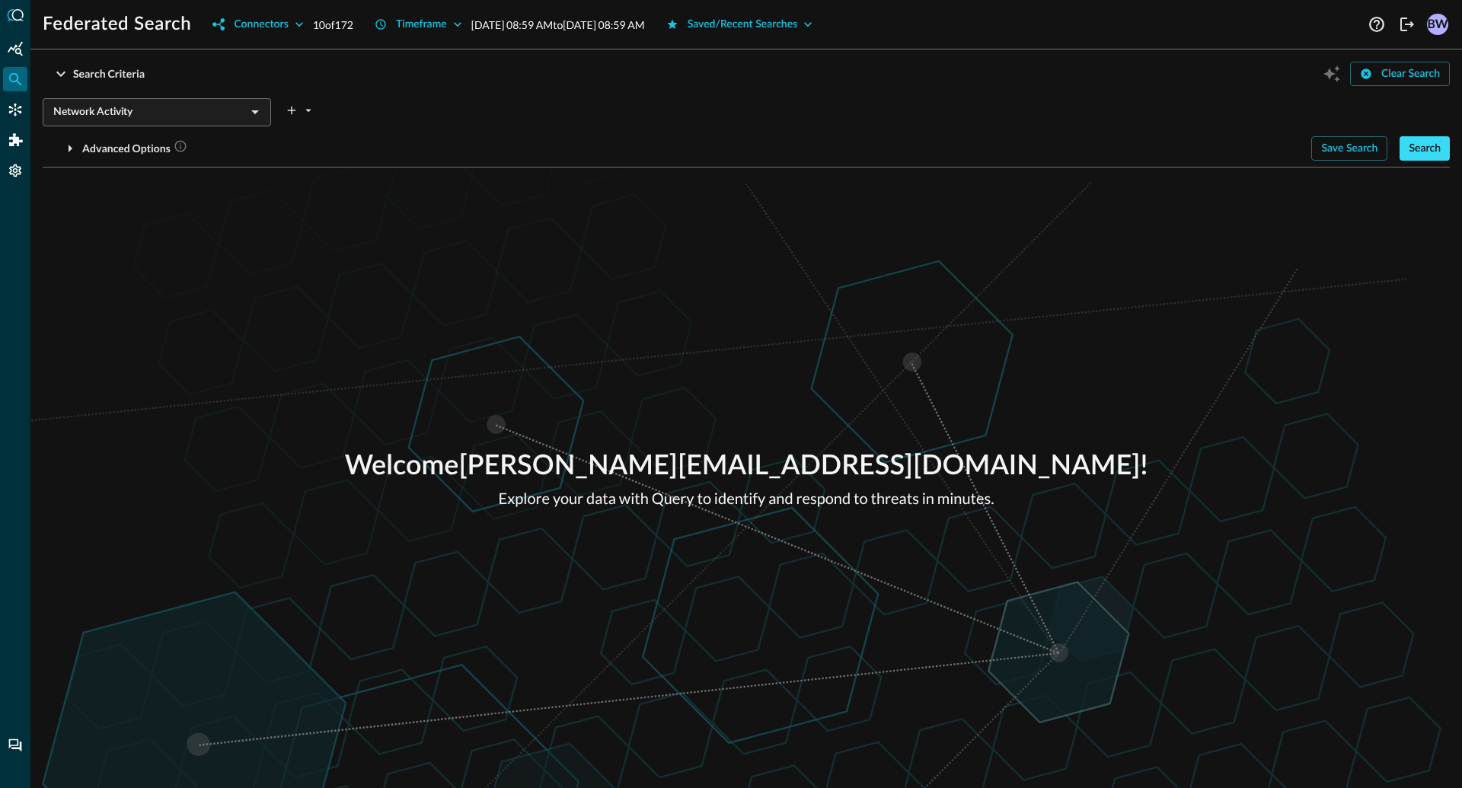
click at [1438, 150] on button "Search" at bounding box center [1424, 148] width 50 height 24
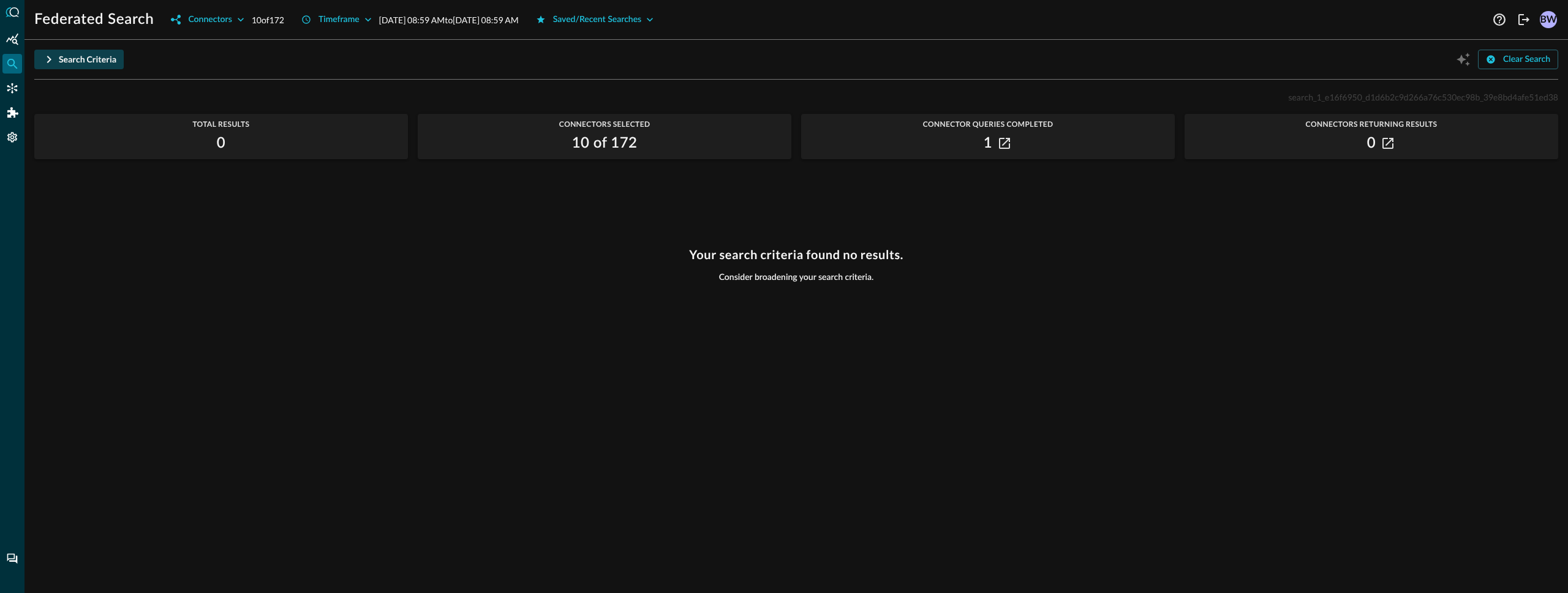
click at [47, 60] on icon "button" at bounding box center [49, 60] width 14 height 14
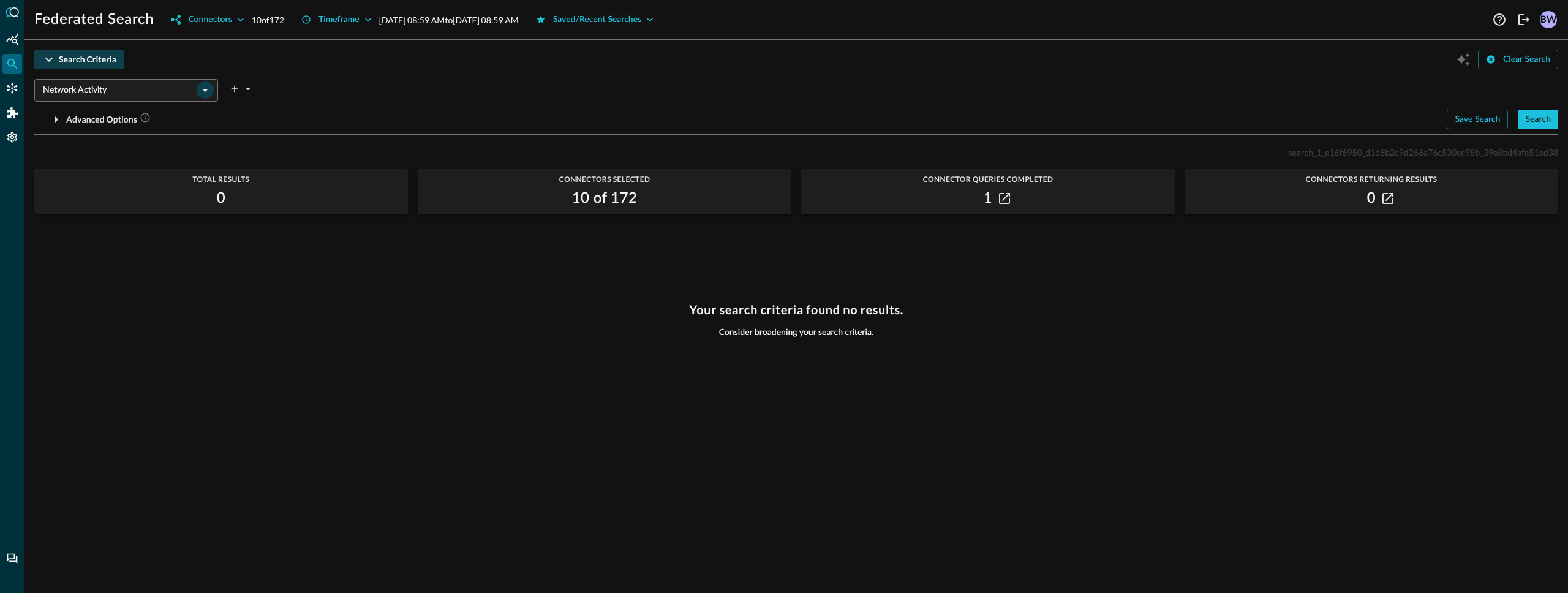
click at [206, 89] on icon "Open" at bounding box center [205, 90] width 6 height 3
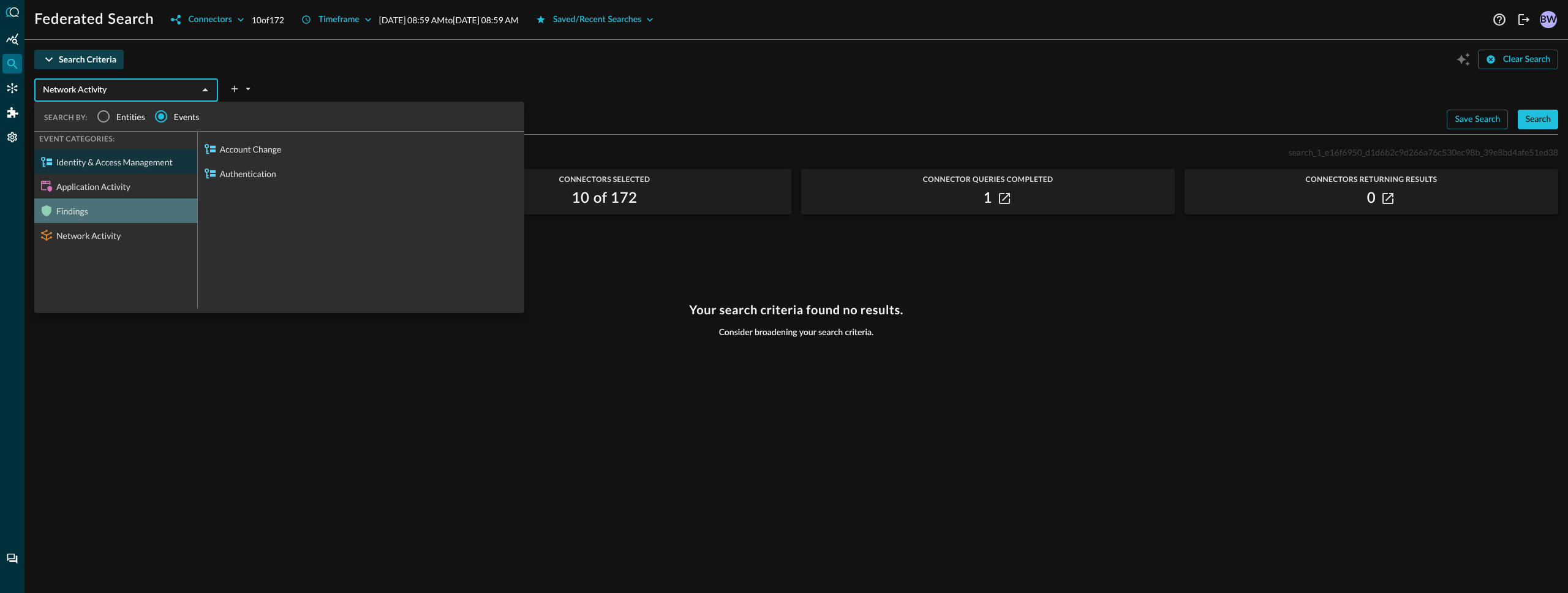
click at [89, 211] on div "Findings" at bounding box center [116, 211] width 163 height 24
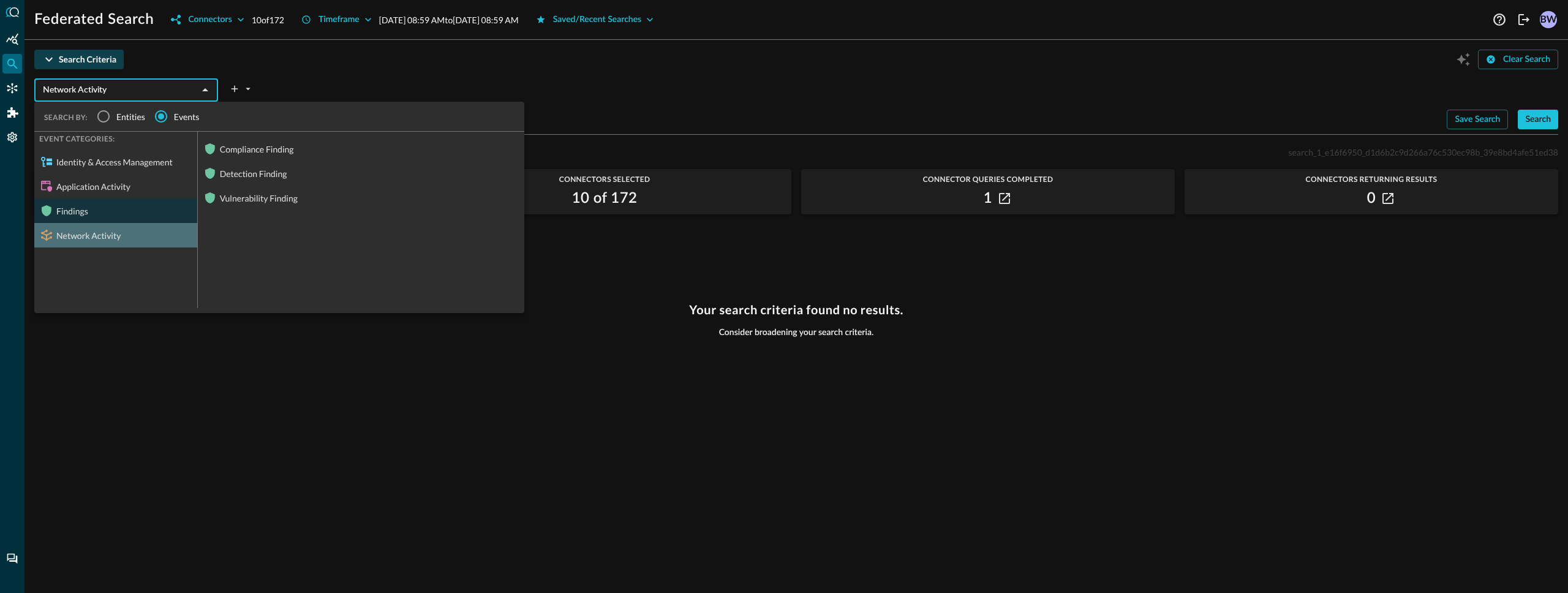
click at [92, 239] on div "Network Activity" at bounding box center [116, 235] width 163 height 24
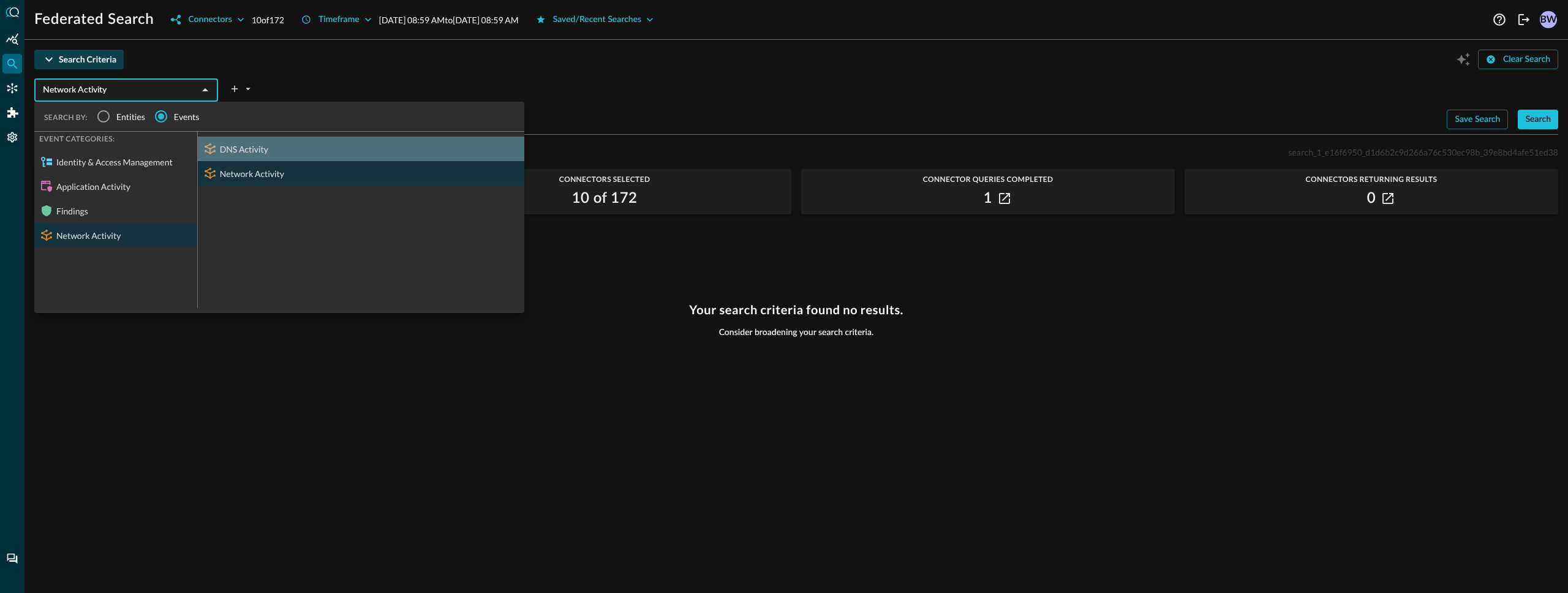
click at [243, 148] on div "DNS Activity" at bounding box center [361, 149] width 327 height 24
type input "DNS Activity"
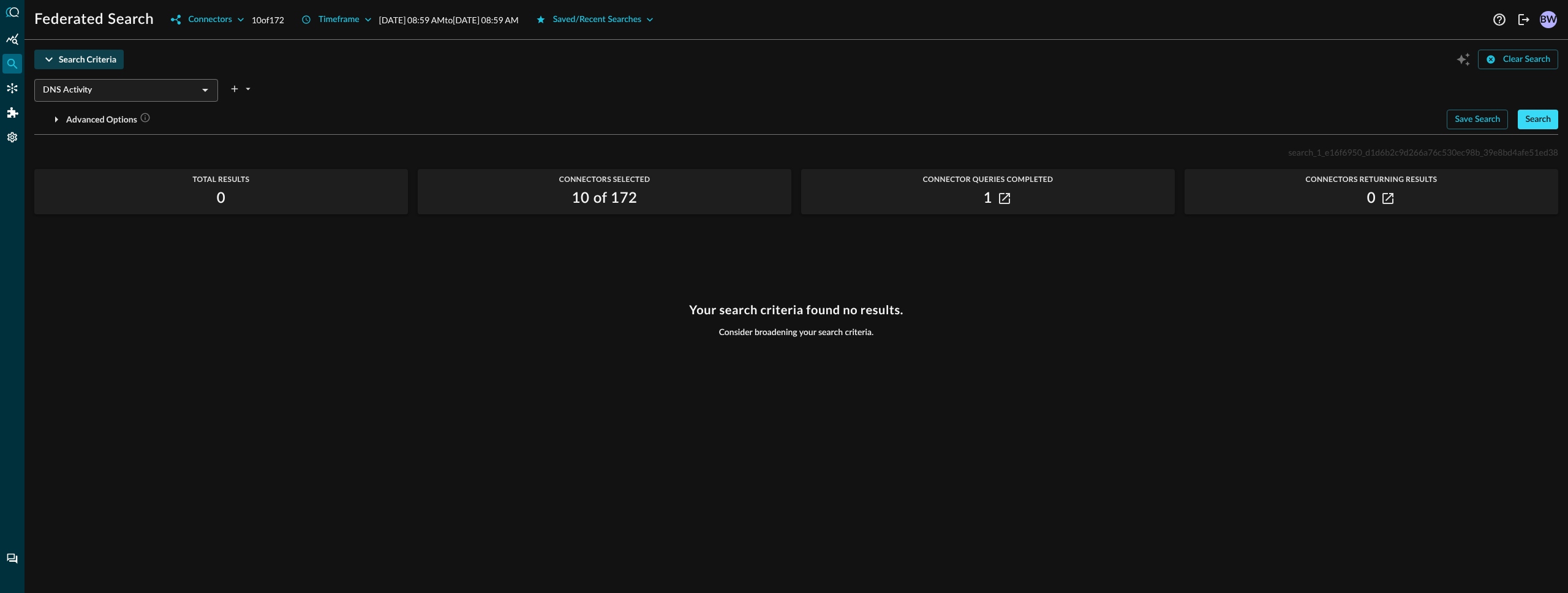
click at [1175, 117] on button "Search" at bounding box center [1538, 119] width 40 height 19
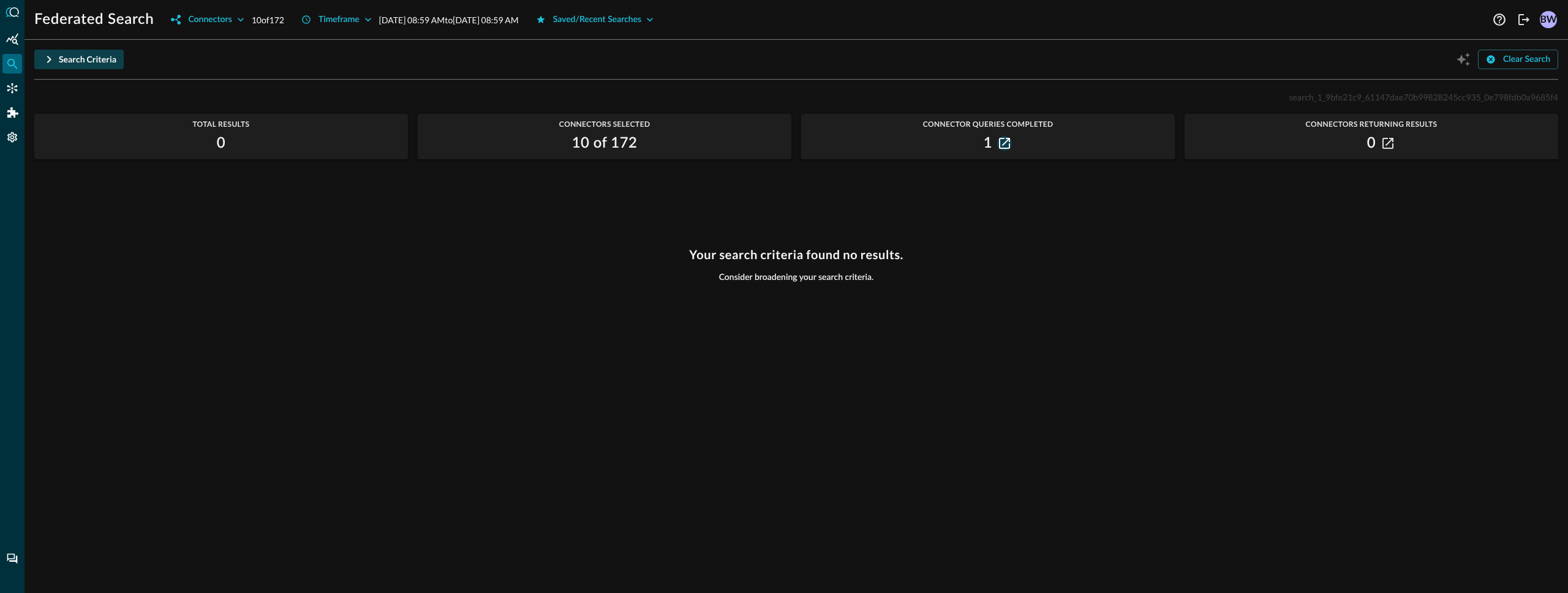
click at [1002, 147] on icon "button" at bounding box center [1005, 143] width 11 height 11
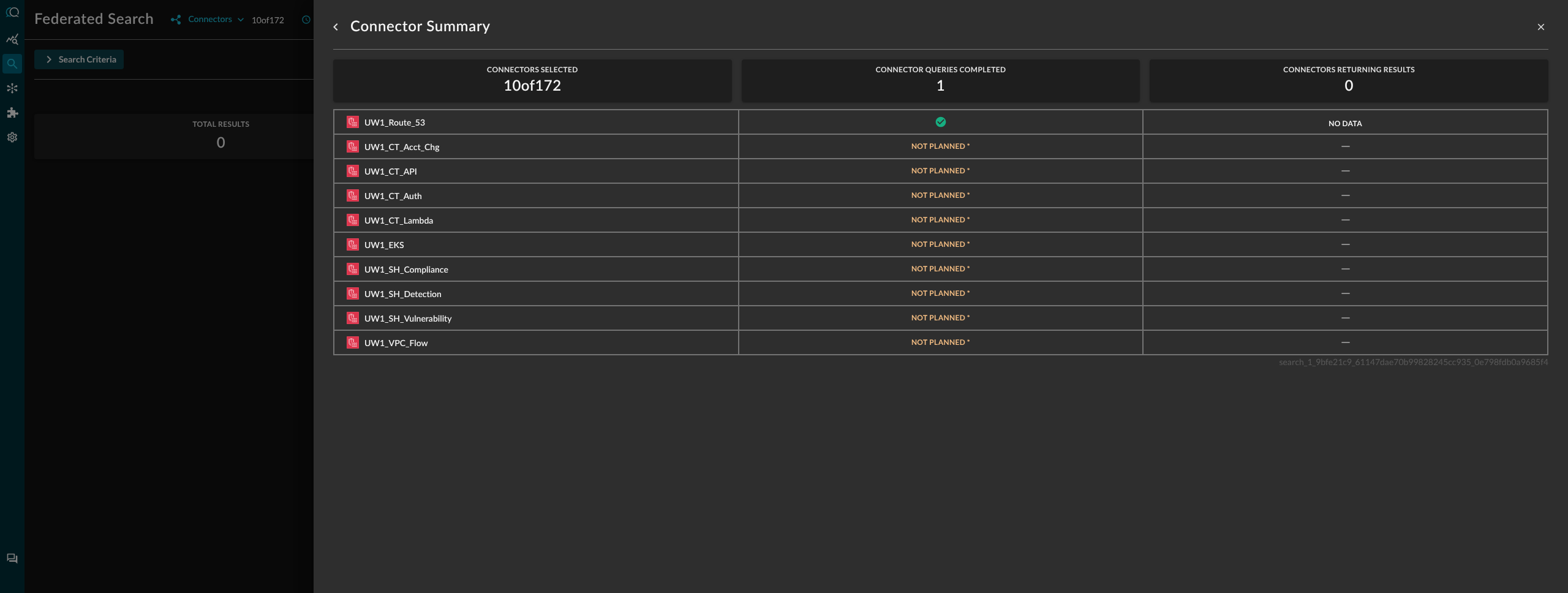
click at [161, 275] on div at bounding box center [784, 296] width 1568 height 593
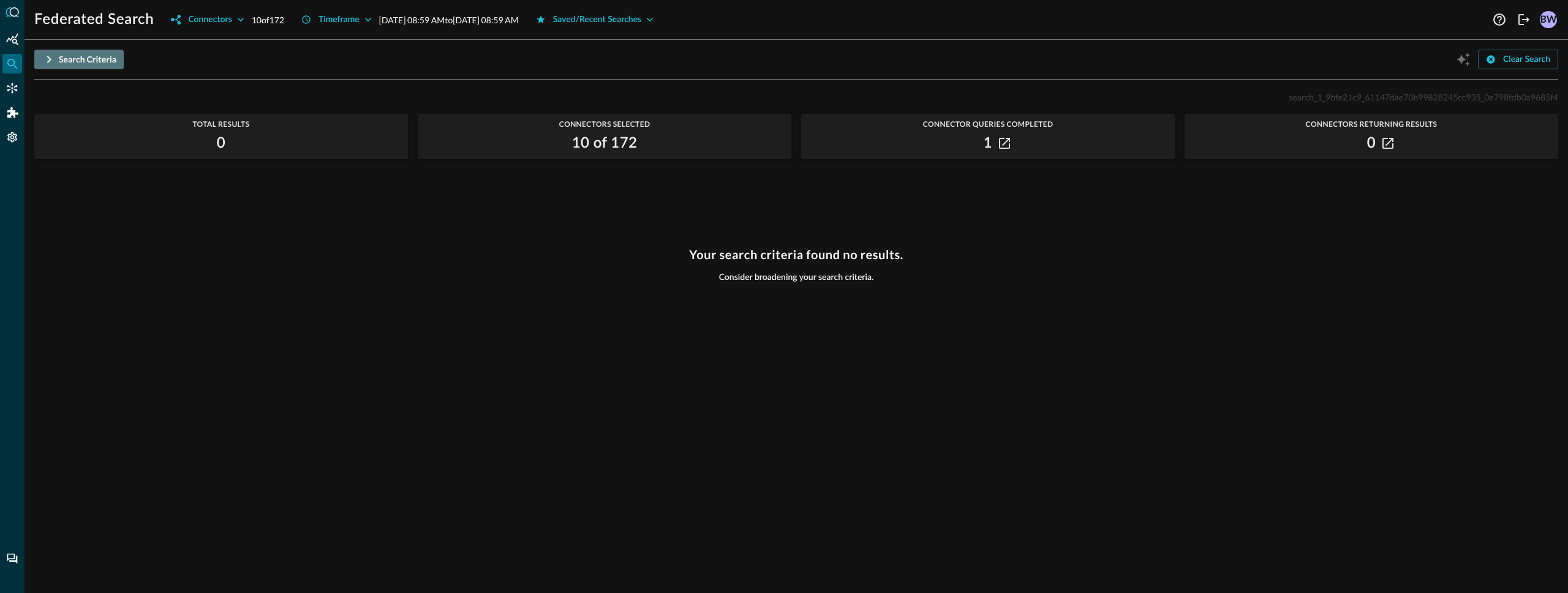
click at [50, 61] on icon "button" at bounding box center [49, 60] width 14 height 14
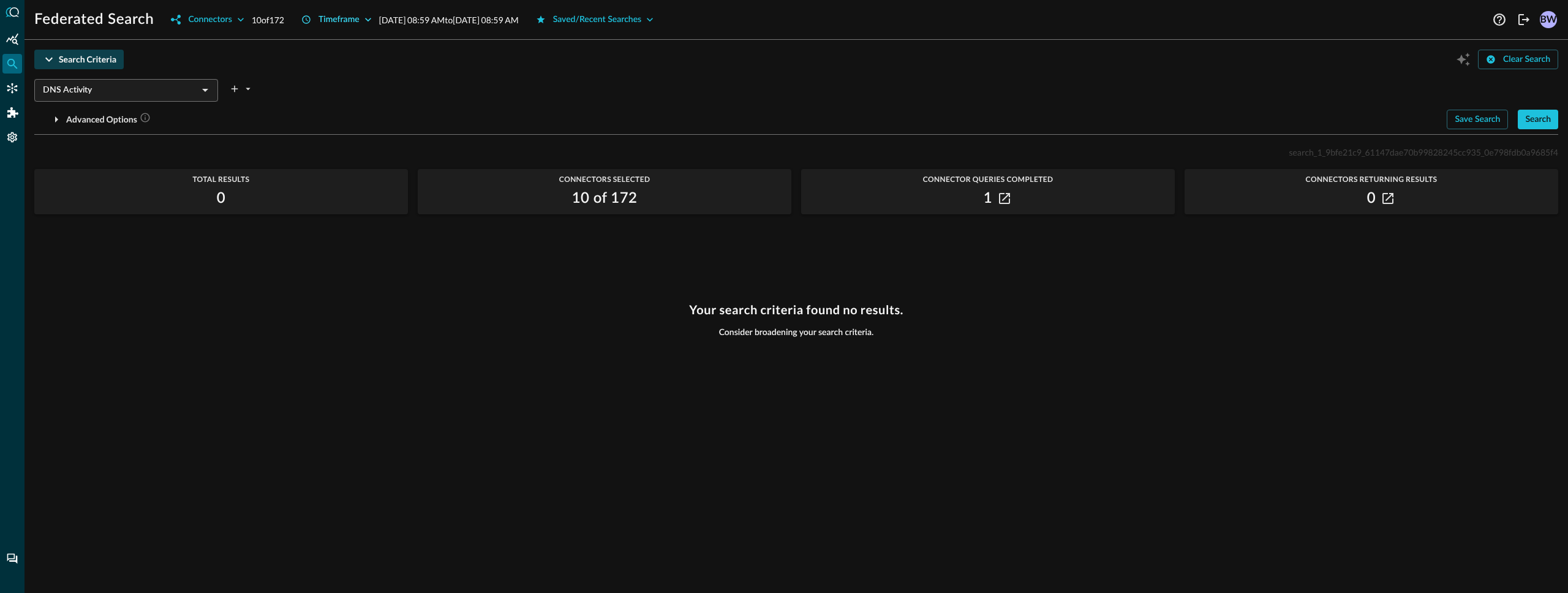
click at [369, 22] on icon "button" at bounding box center [368, 19] width 12 height 12
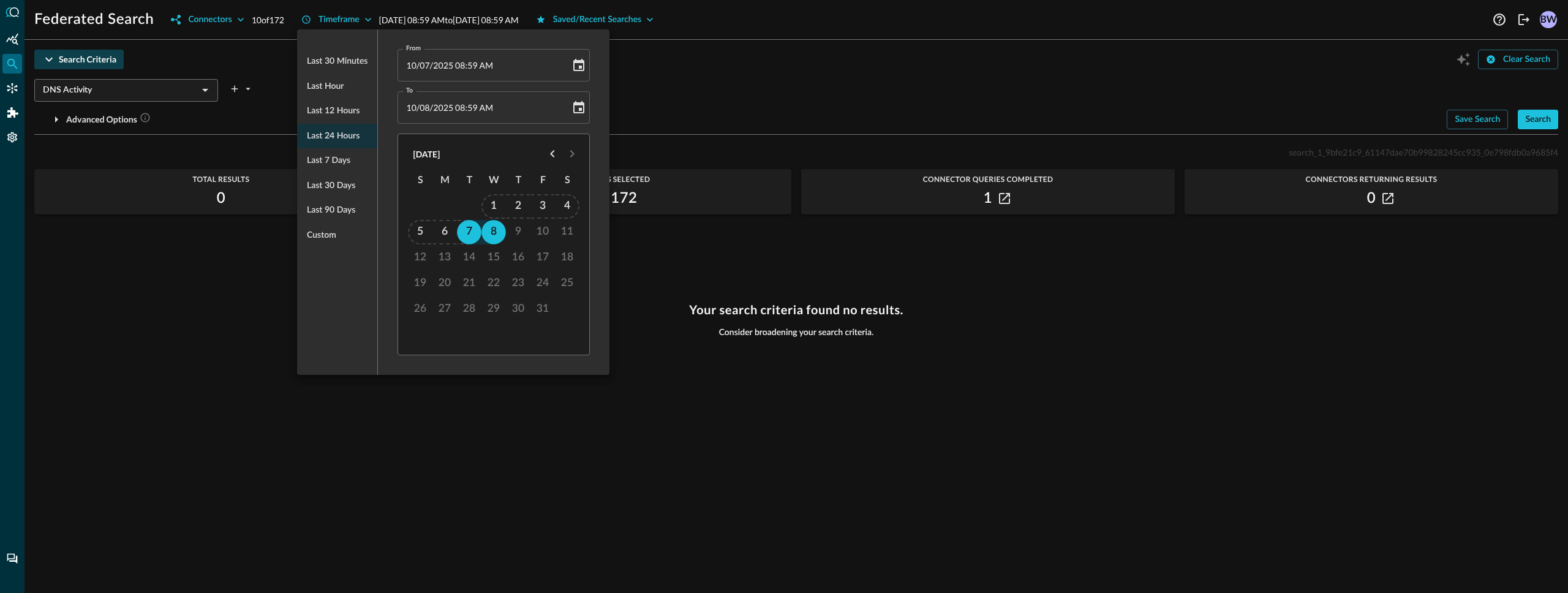
click at [515, 233] on div "9" at bounding box center [518, 232] width 24 height 24
click at [426, 108] on span "08" at bounding box center [425, 107] width 10 height 10
type input "10/07/2025 09:06 AM"
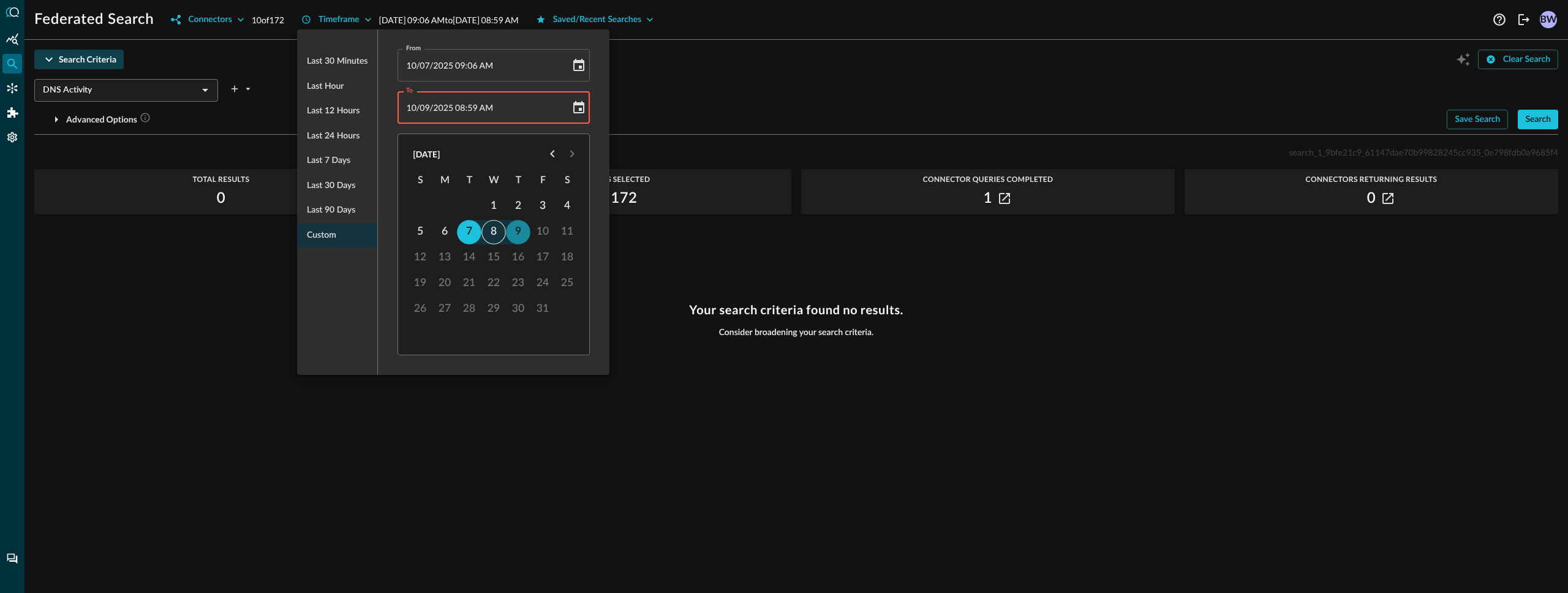
click at [424, 106] on span "09" at bounding box center [425, 107] width 10 height 10
click at [333, 136] on span "Last 24 hours" at bounding box center [332, 136] width 52 height 15
type input "10/08/2025 09:06 AM"
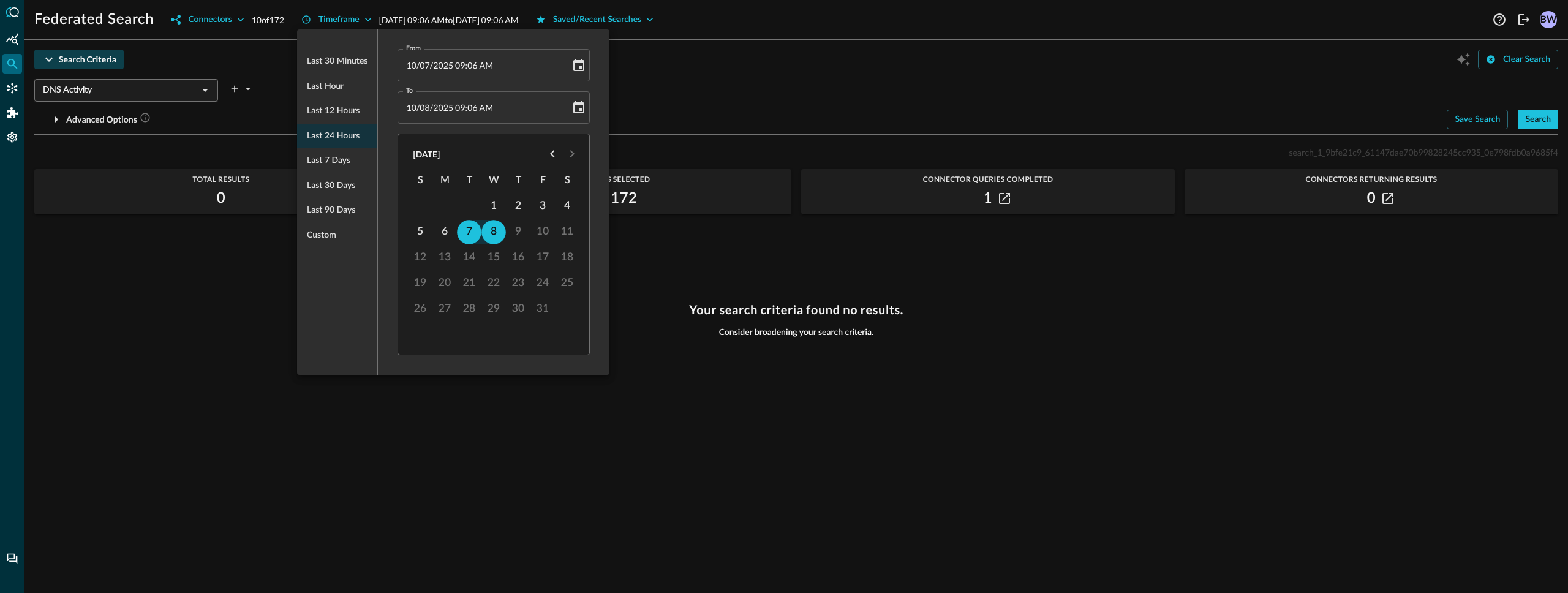
click at [711, 96] on div at bounding box center [784, 296] width 1568 height 593
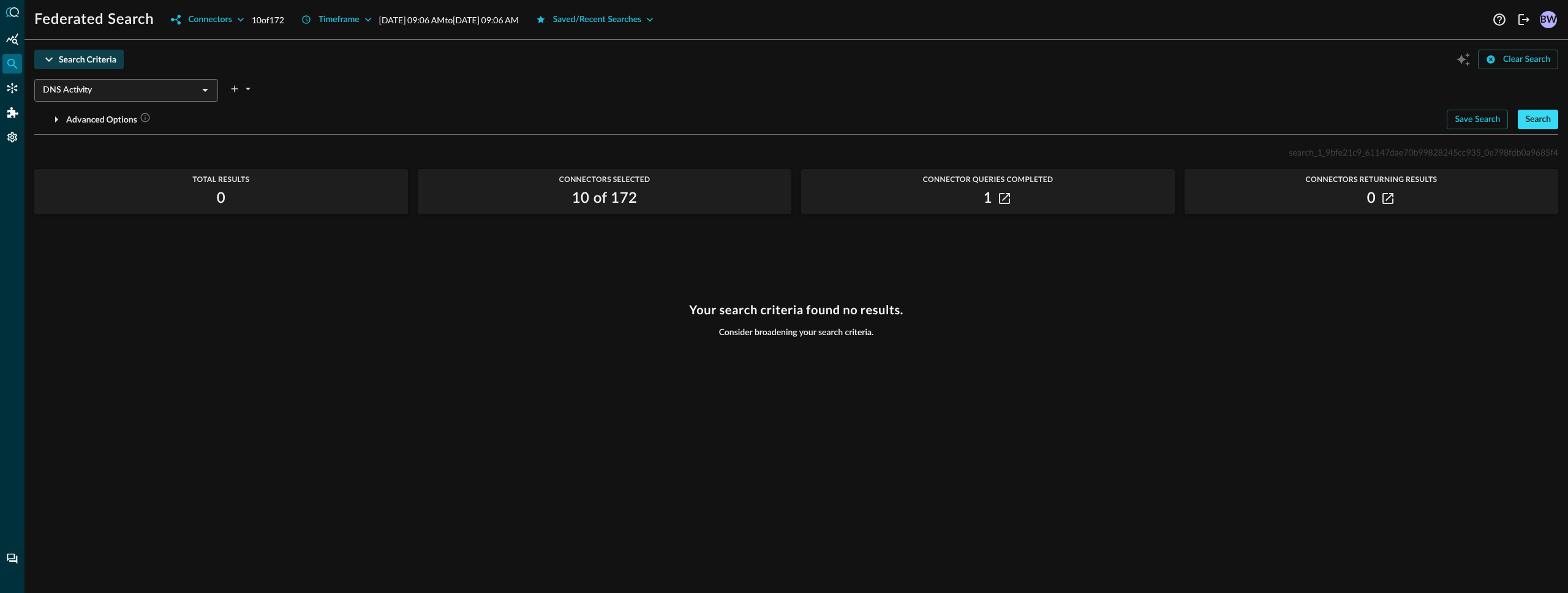
click at [1175, 114] on button "Search" at bounding box center [1538, 119] width 40 height 19
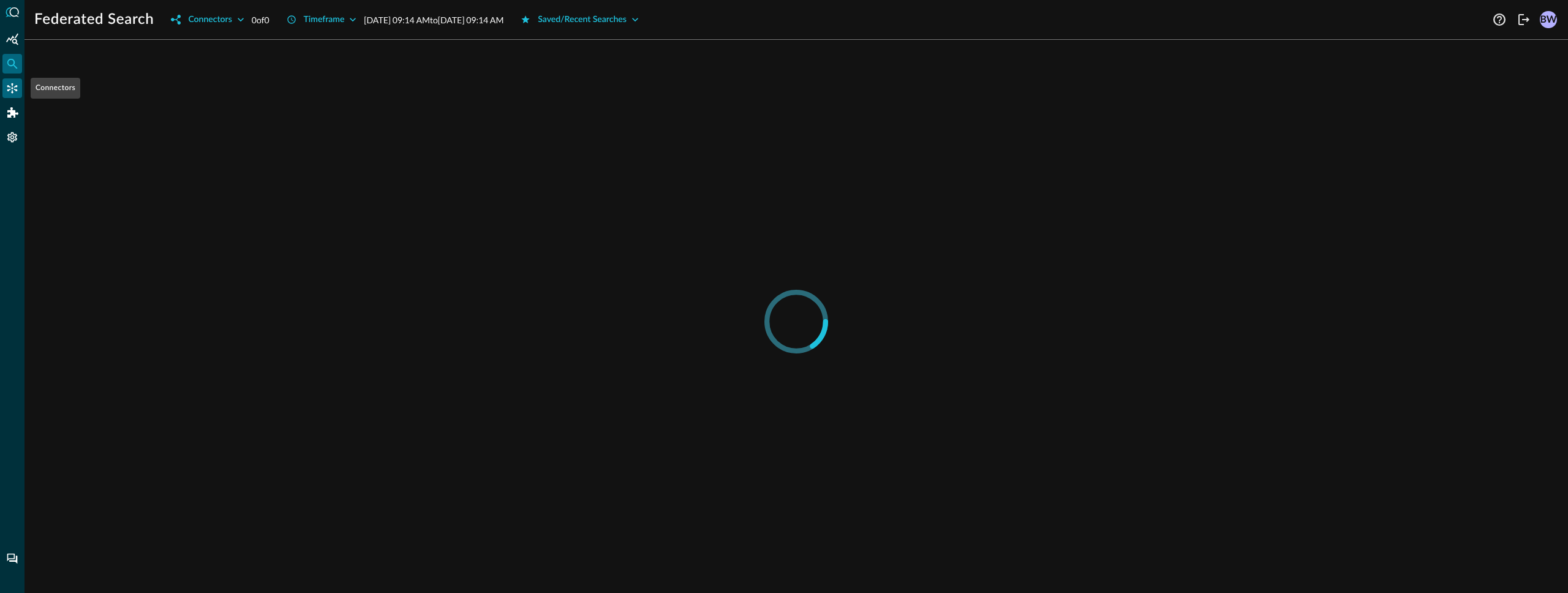
click at [8, 95] on div "Connectors" at bounding box center [12, 88] width 19 height 19
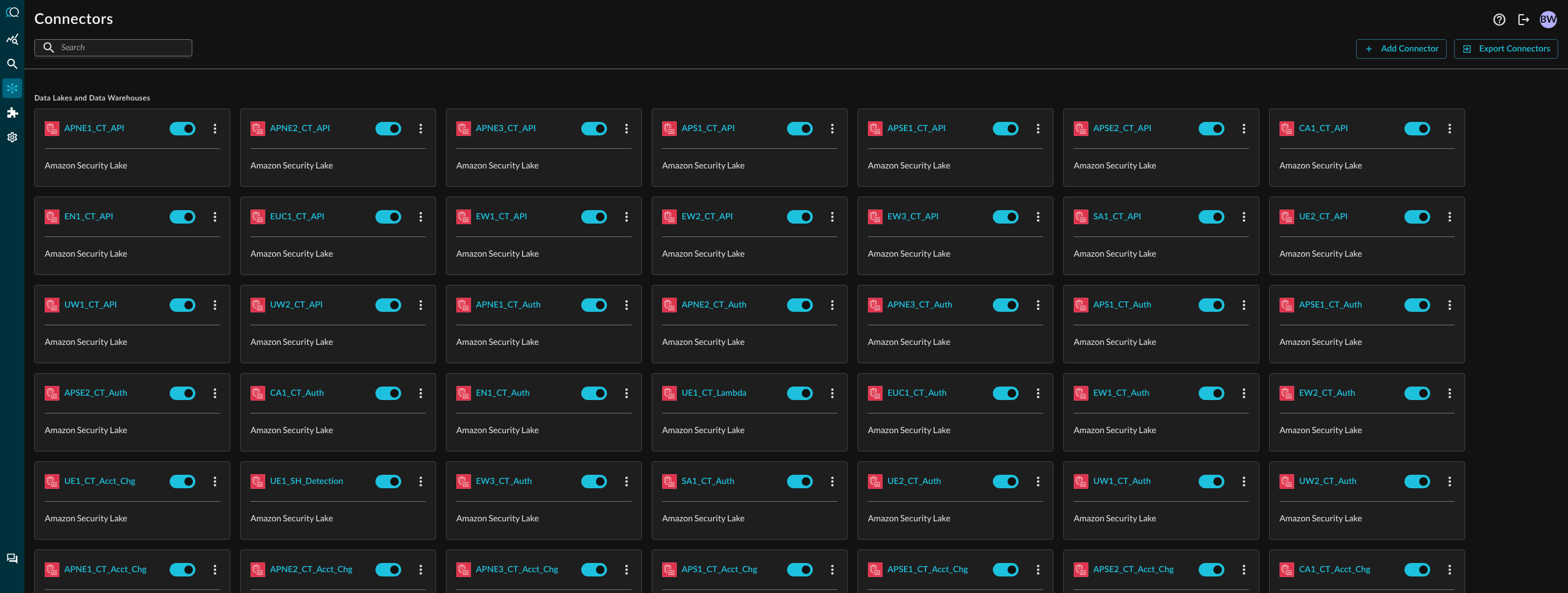
click at [101, 47] on input "text" at bounding box center [113, 47] width 103 height 23
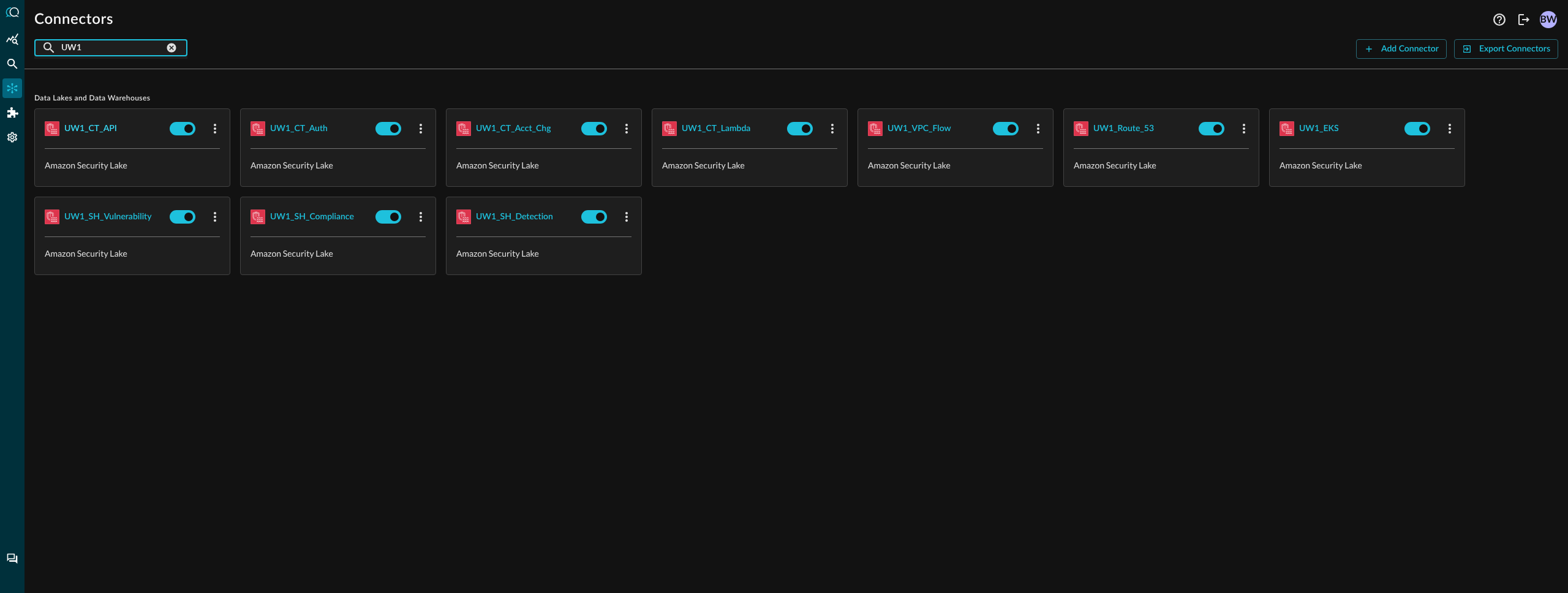
click at [105, 125] on div "UW1_CT_API" at bounding box center [90, 129] width 52 height 15
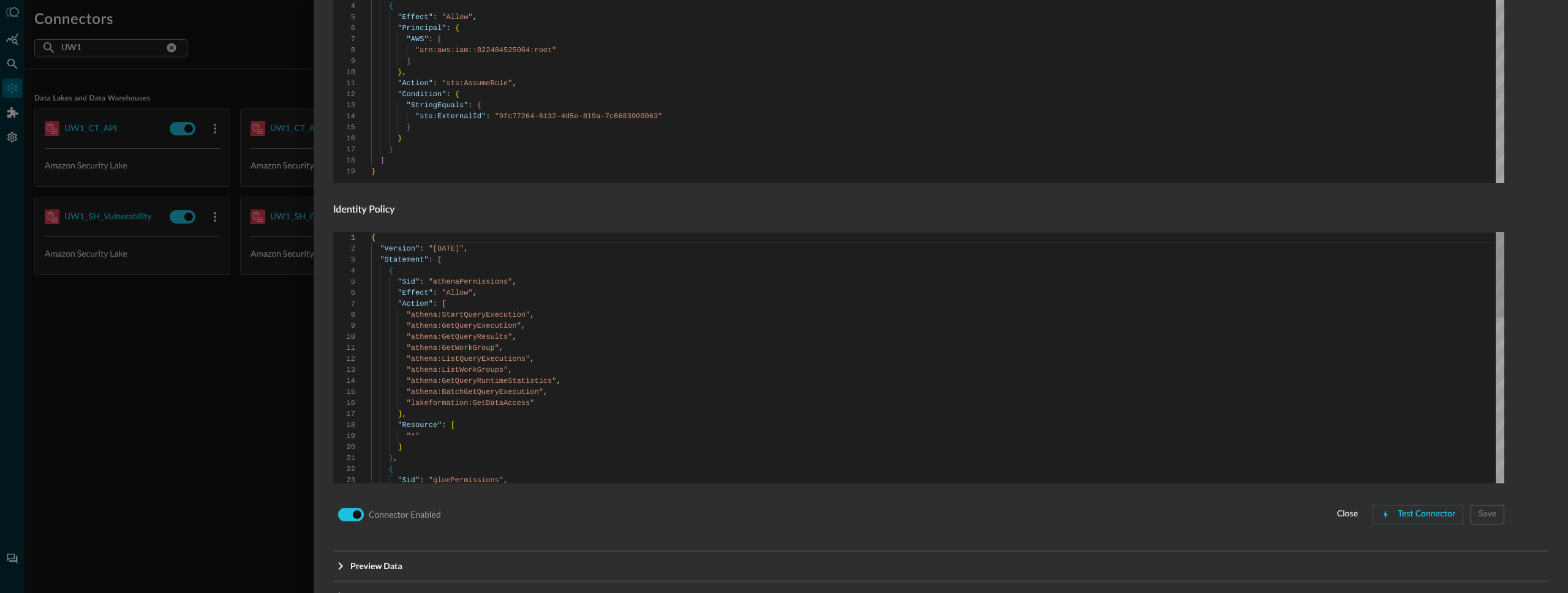
scroll to position [719, 0]
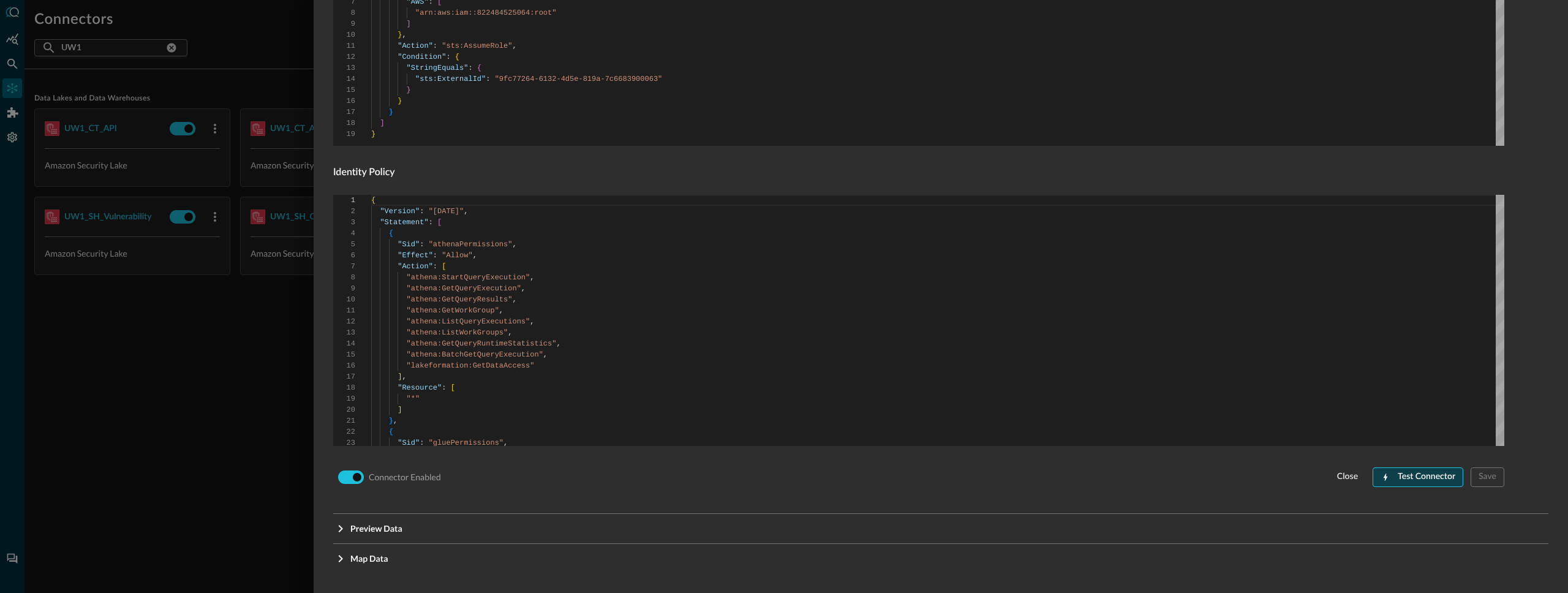
click at [1408, 478] on button "Test Connector" at bounding box center [1418, 477] width 91 height 19
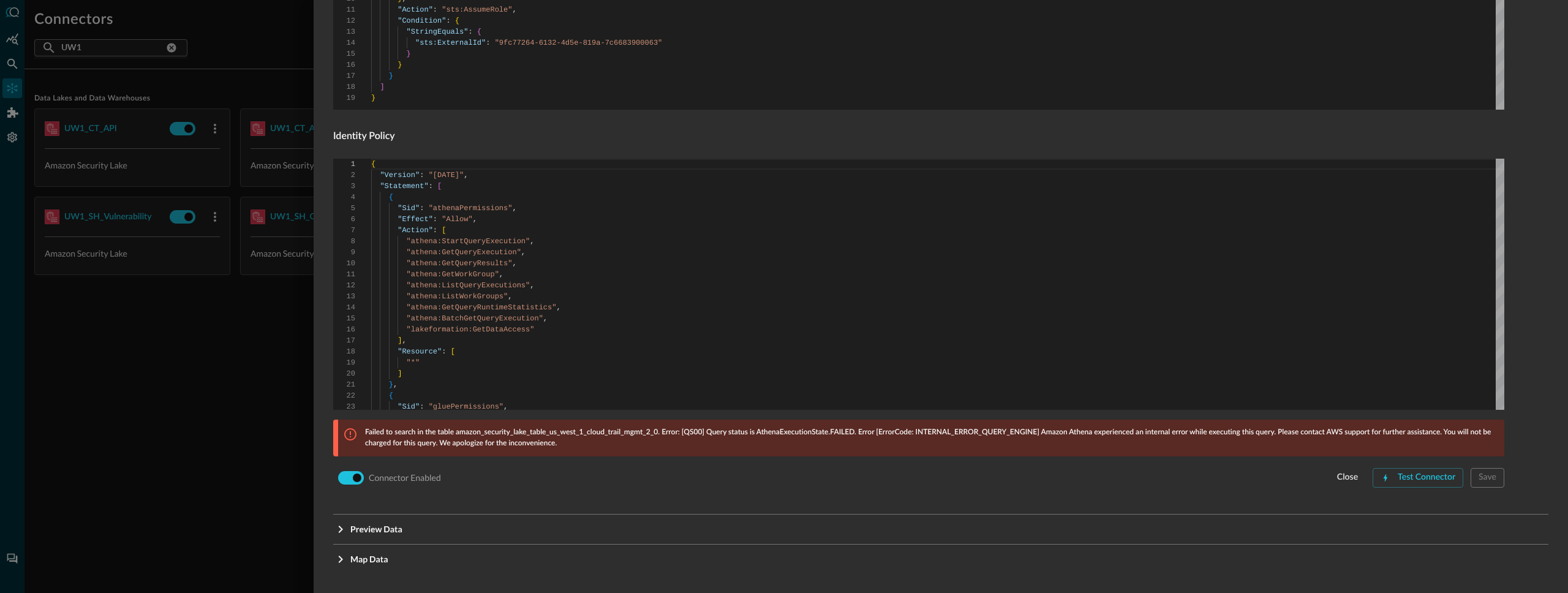
scroll to position [756, 0]
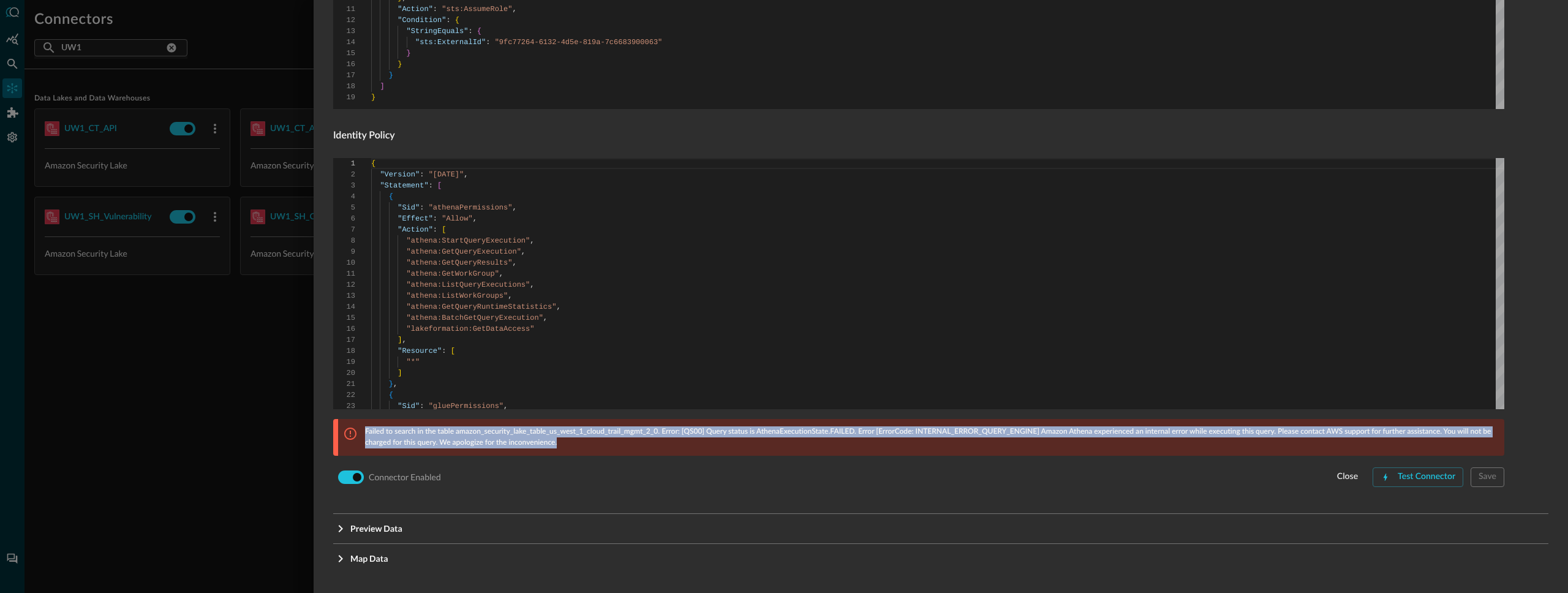
drag, startPoint x: 568, startPoint y: 448, endPoint x: 364, endPoint y: 433, distance: 204.6
click at [364, 433] on div "Failed to search in the table amazon_security_lake_table_us_west_1_cloud_trail_…" at bounding box center [921, 438] width 1167 height 37
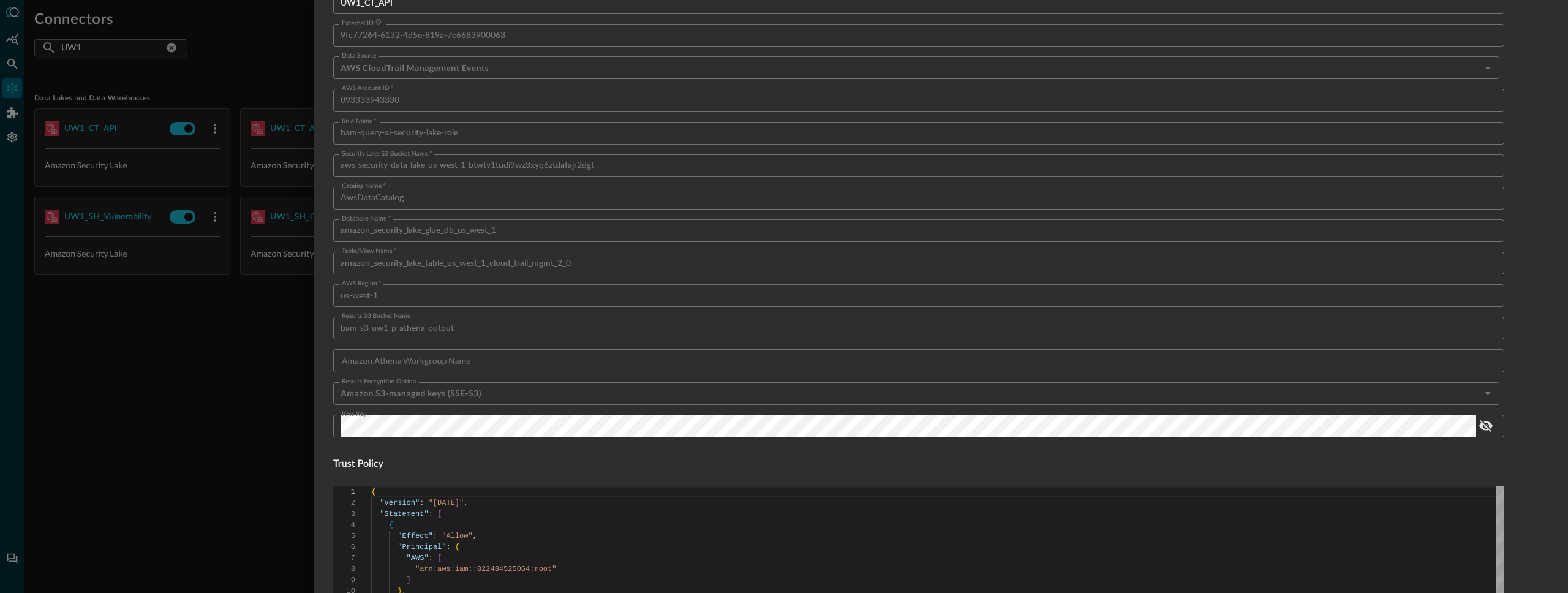
click at [212, 358] on div at bounding box center [784, 296] width 1568 height 593
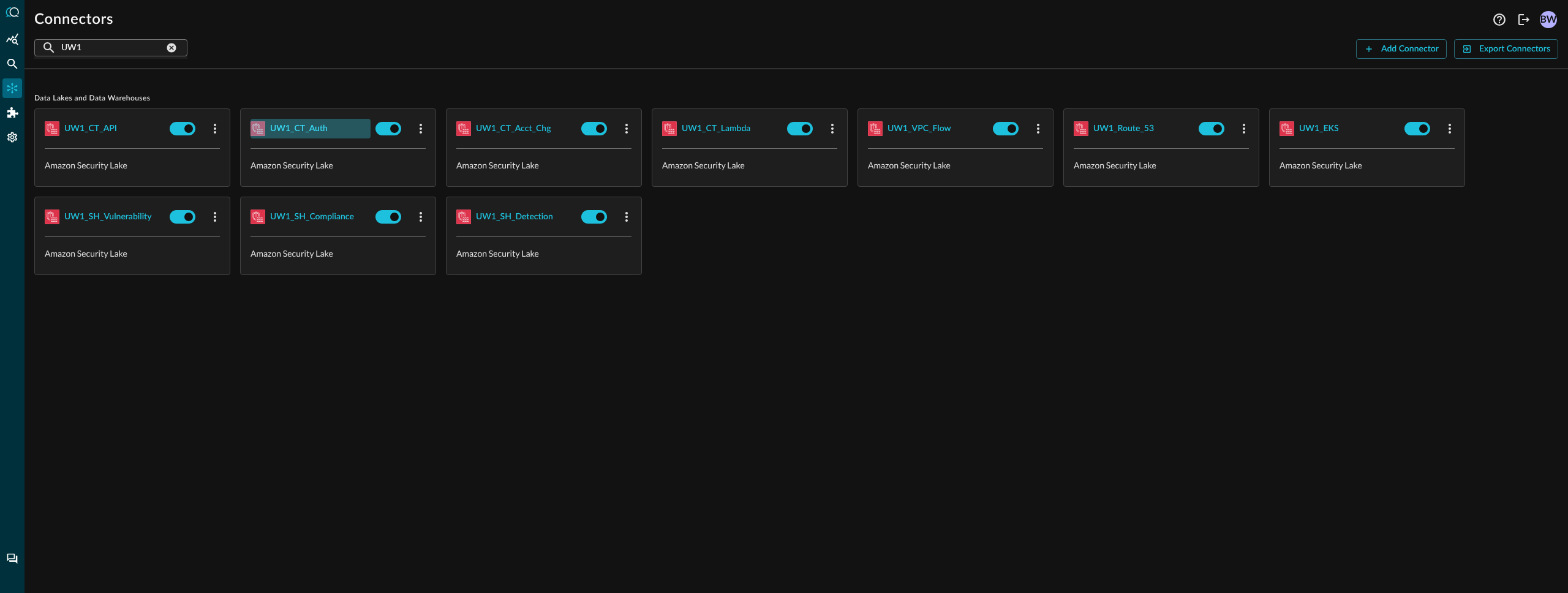
click at [296, 124] on div "UW1_CT_Auth" at bounding box center [299, 129] width 58 height 15
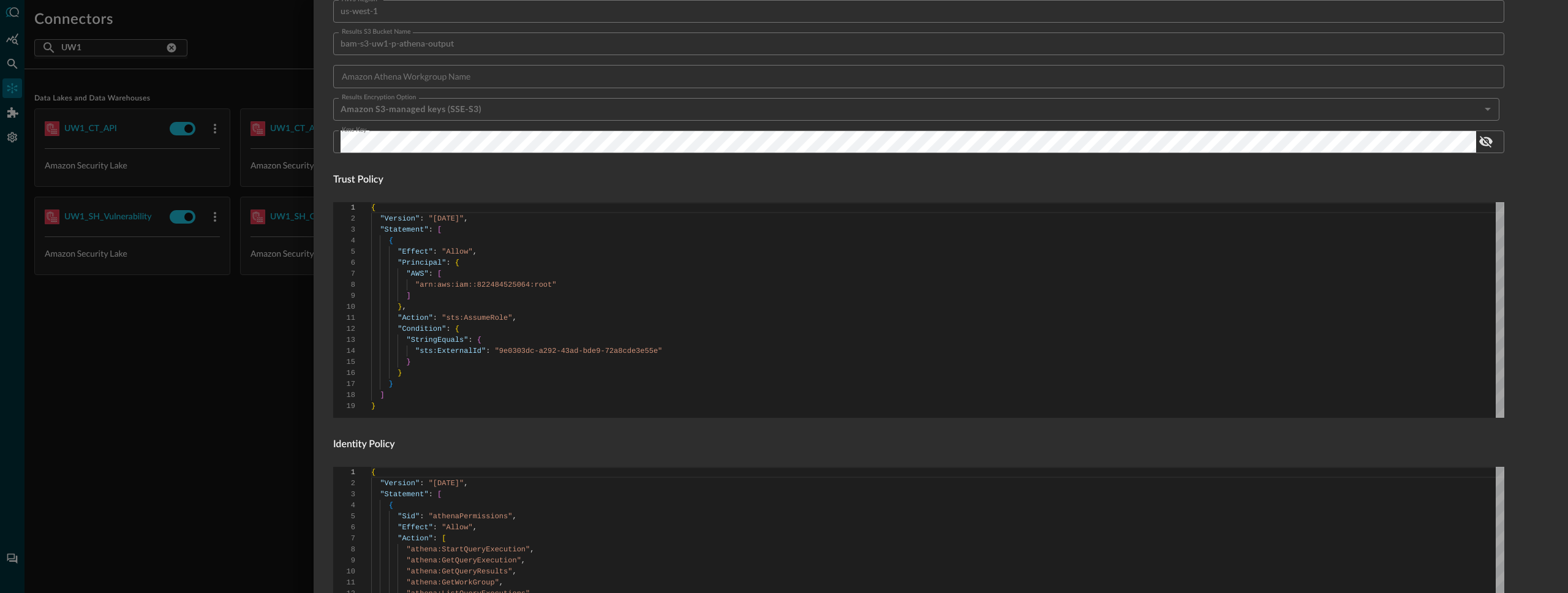
scroll to position [640, 0]
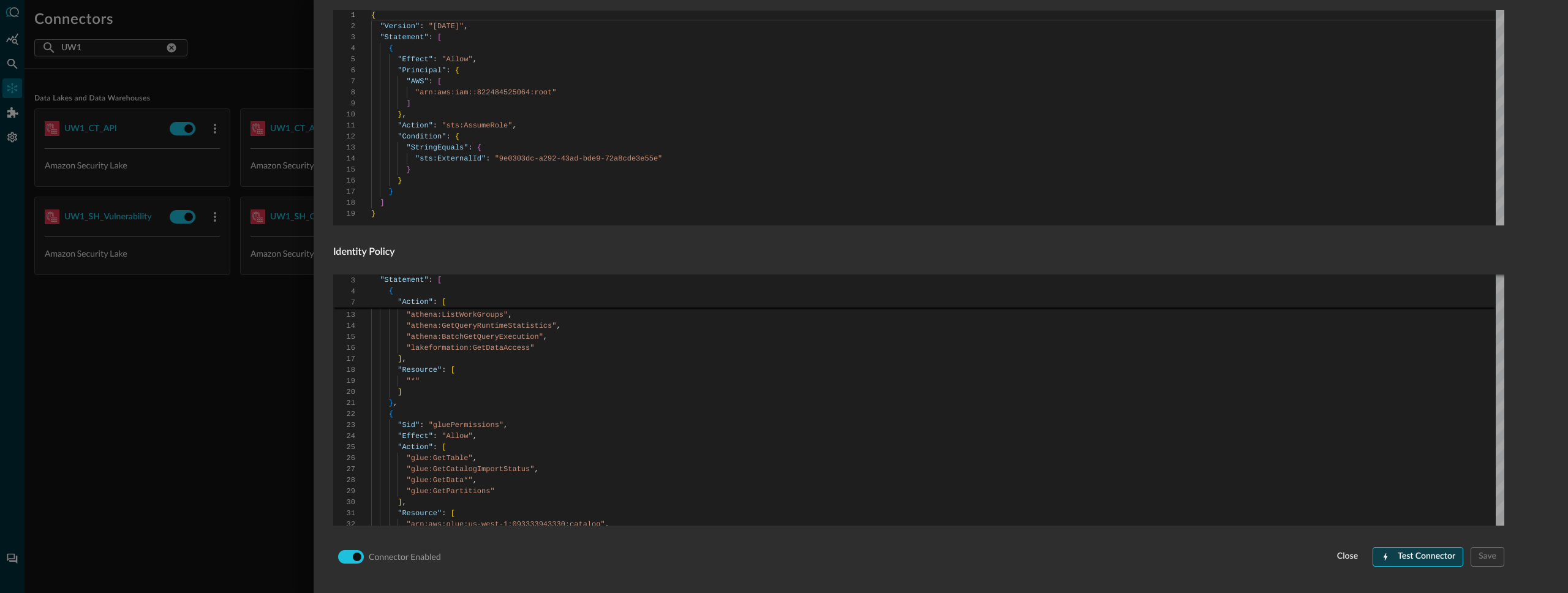
click at [1415, 558] on button "Test Connector" at bounding box center [1418, 557] width 91 height 19
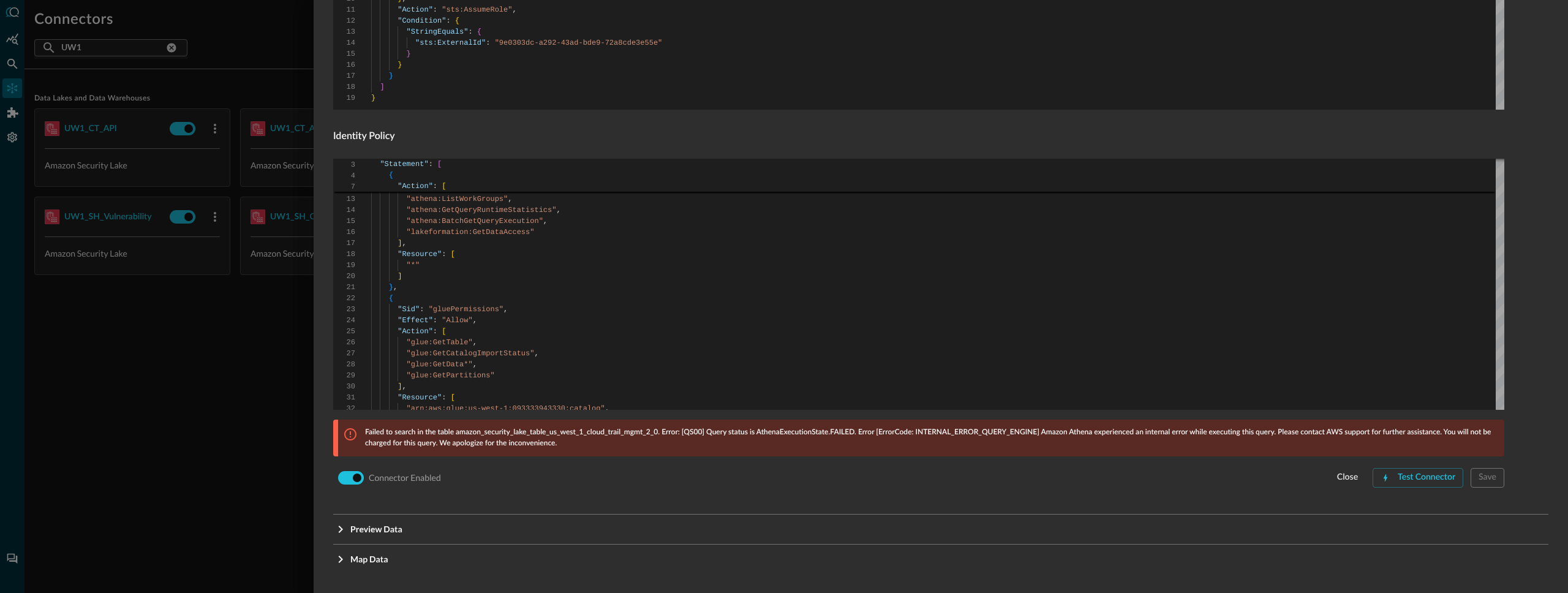
scroll to position [756, 0]
click at [199, 382] on div at bounding box center [784, 296] width 1568 height 593
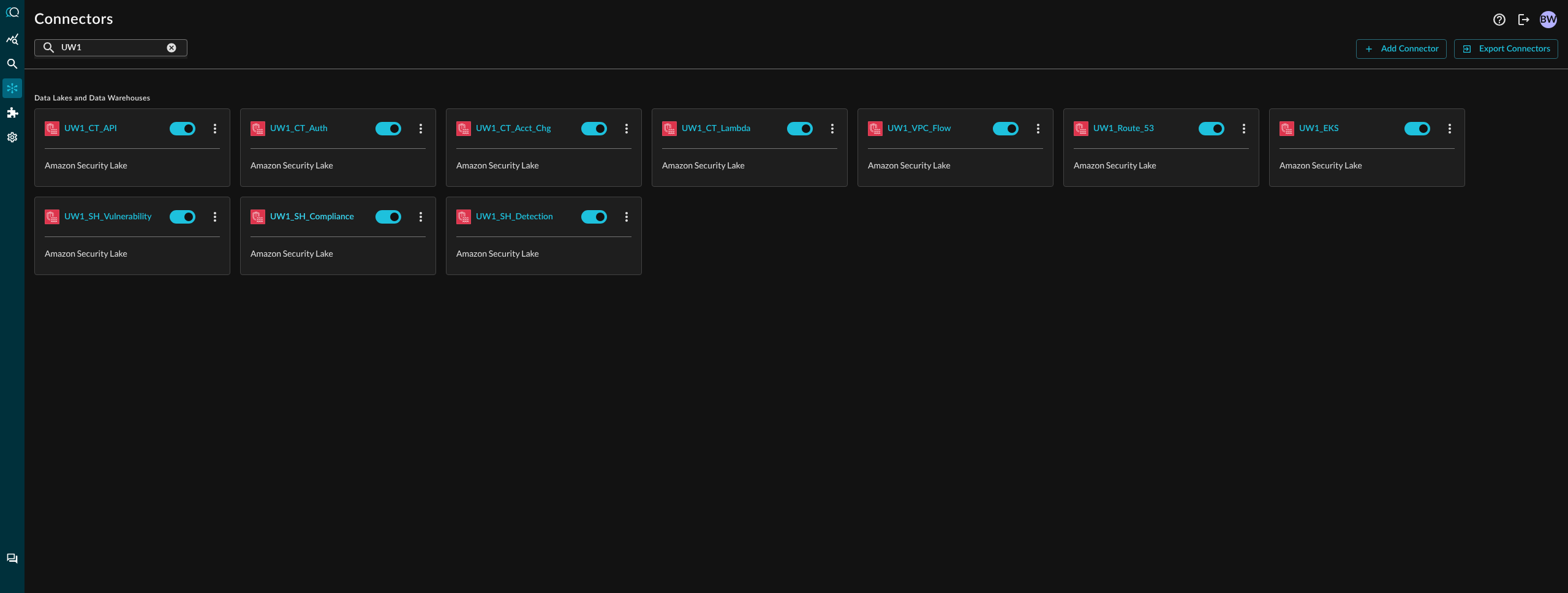
click at [298, 212] on div "UW1_SH_Compliance" at bounding box center [312, 216] width 84 height 15
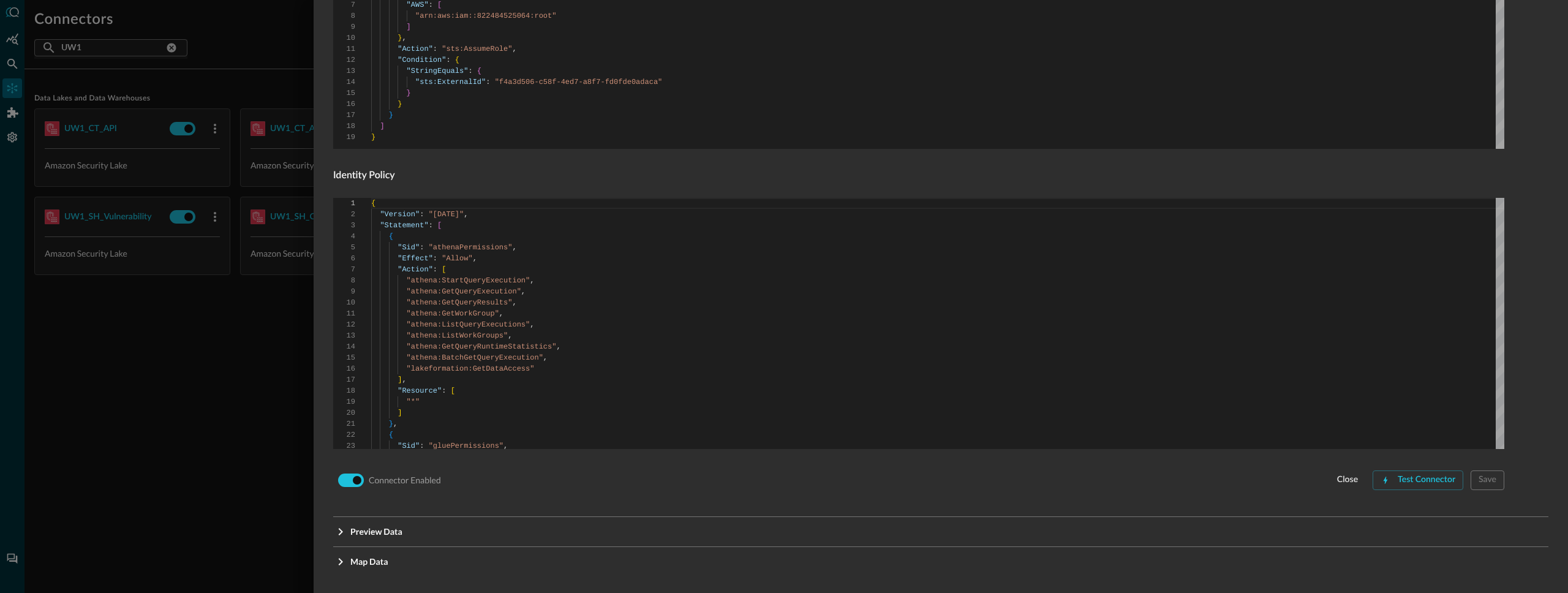
scroll to position [719, 0]
click at [1425, 478] on button "Test Connector" at bounding box center [1418, 477] width 91 height 19
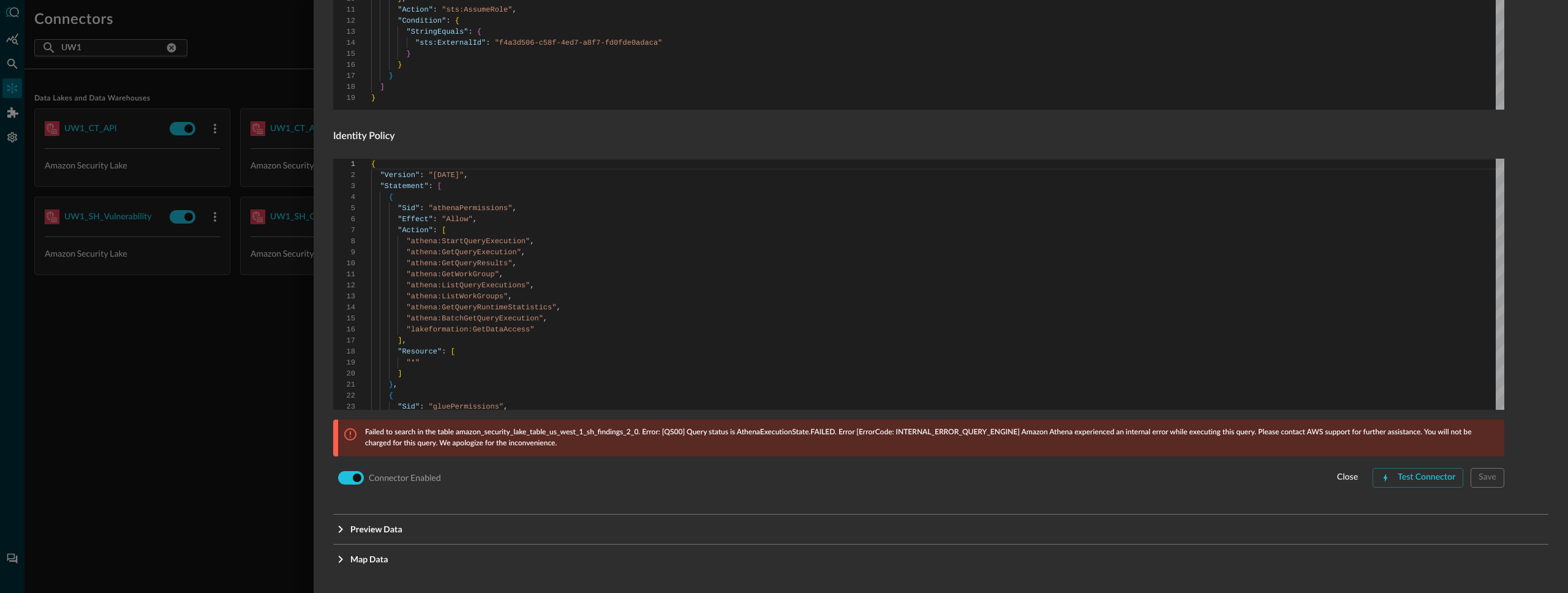
scroll to position [756, 0]
click at [178, 336] on div at bounding box center [784, 296] width 1568 height 593
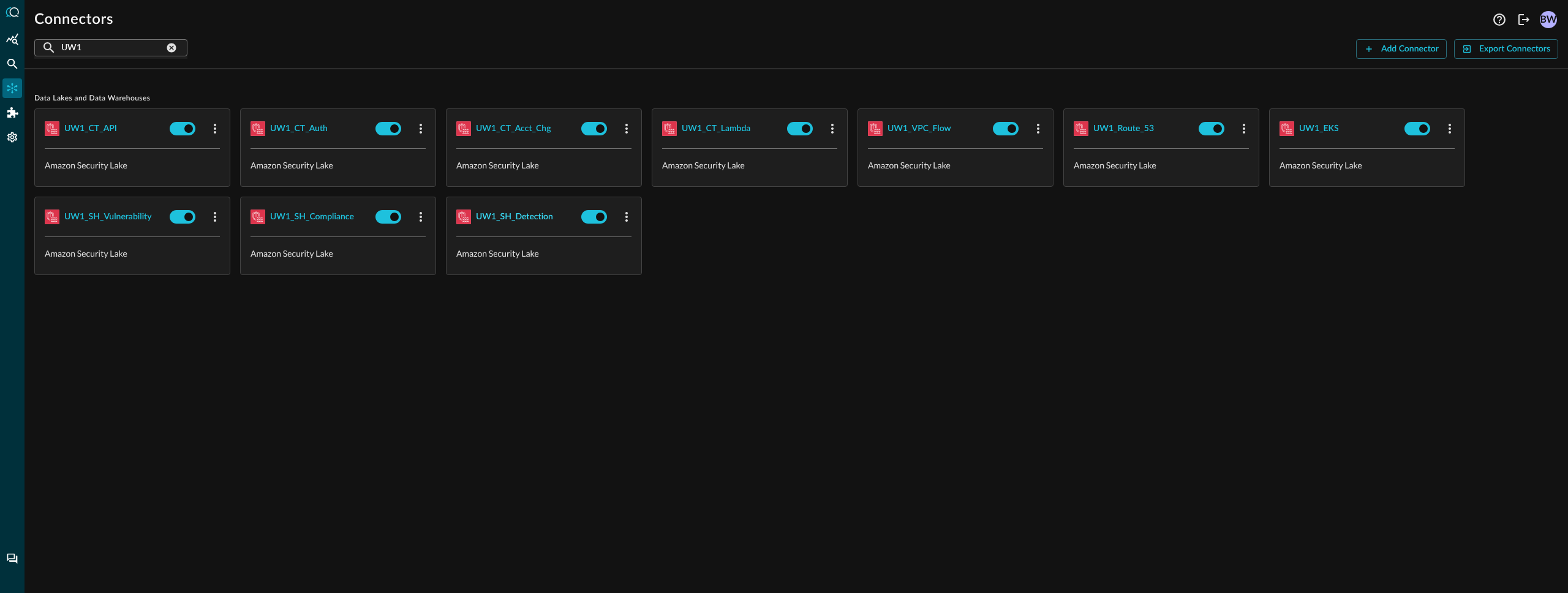
click at [504, 216] on div "UW1_SH_Detection" at bounding box center [515, 216] width 77 height 15
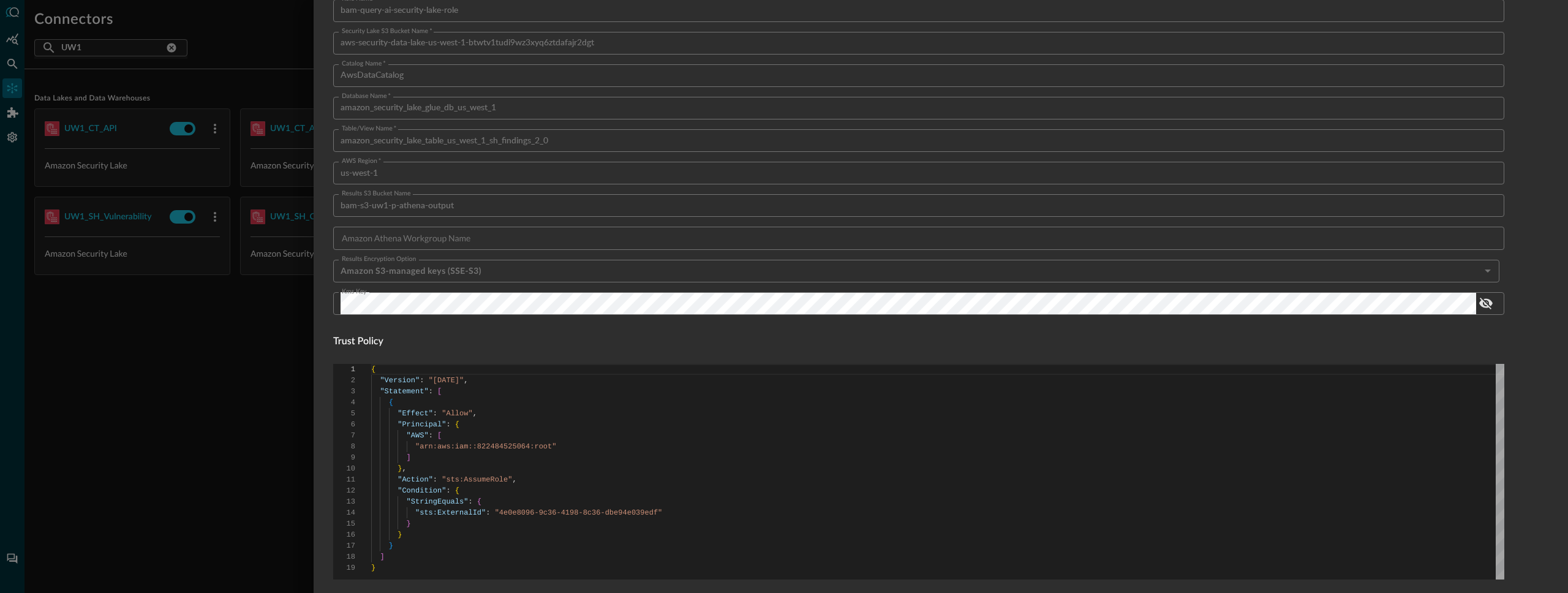
scroll to position [719, 0]
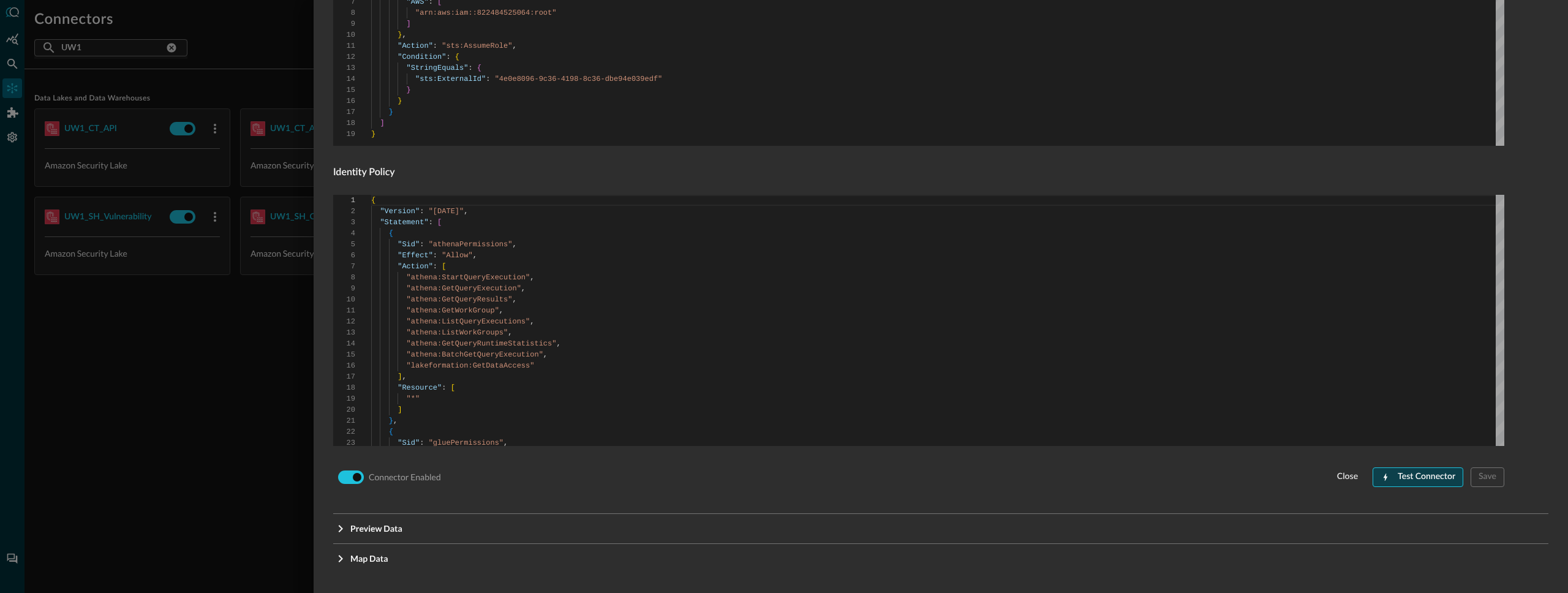
click at [1408, 476] on button "Test Connector" at bounding box center [1418, 477] width 91 height 19
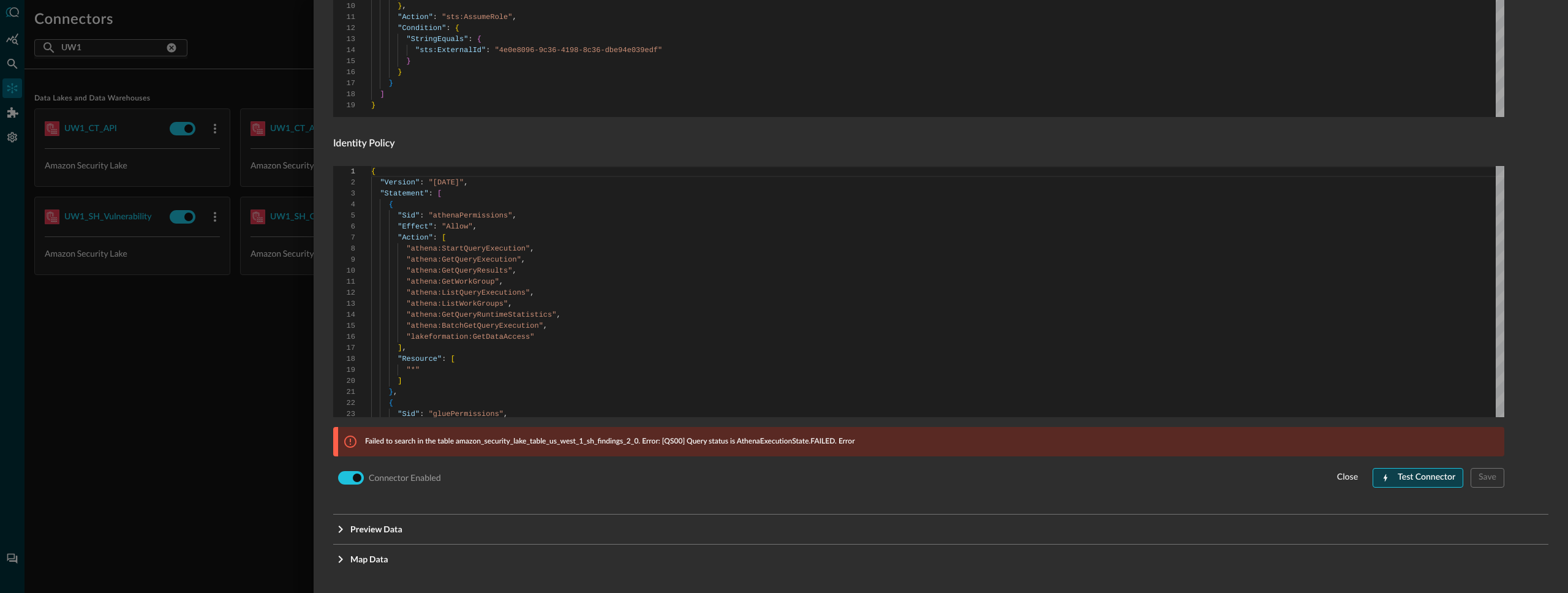
scroll to position [748, 0]
click at [185, 351] on div at bounding box center [784, 296] width 1568 height 593
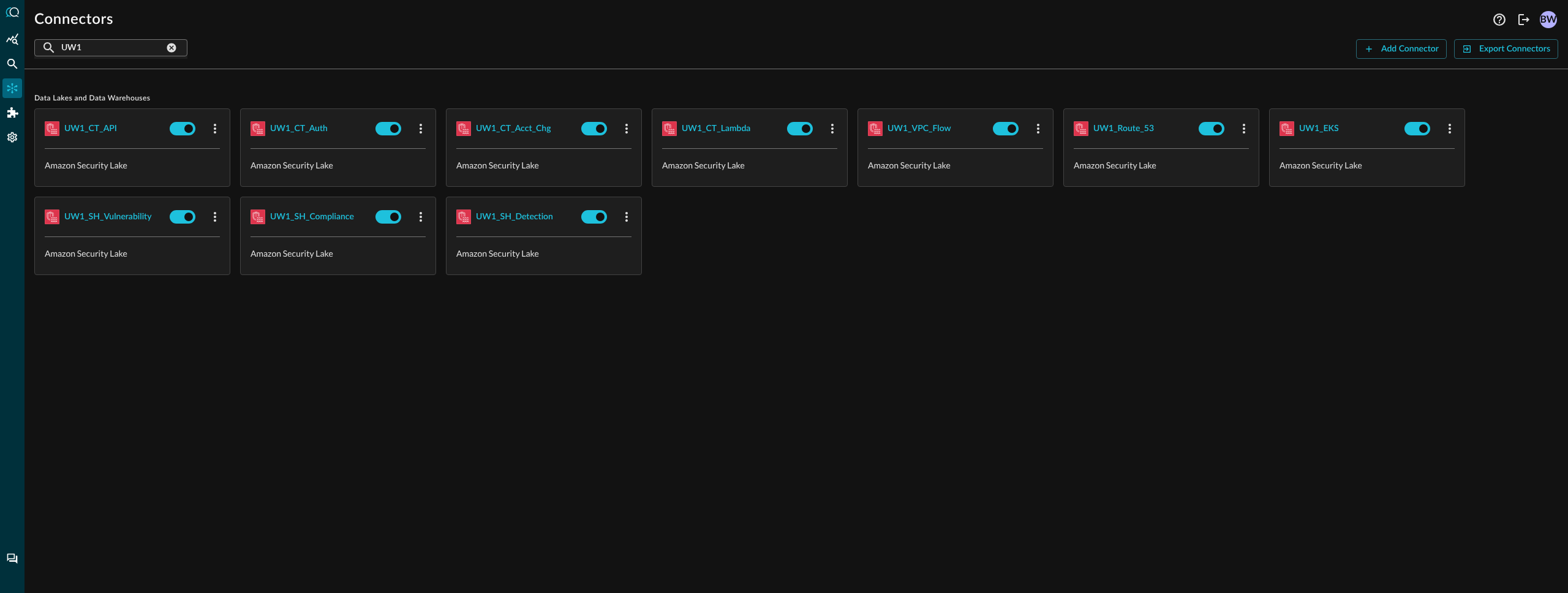
click at [78, 46] on input "UW1" at bounding box center [113, 47] width 103 height 23
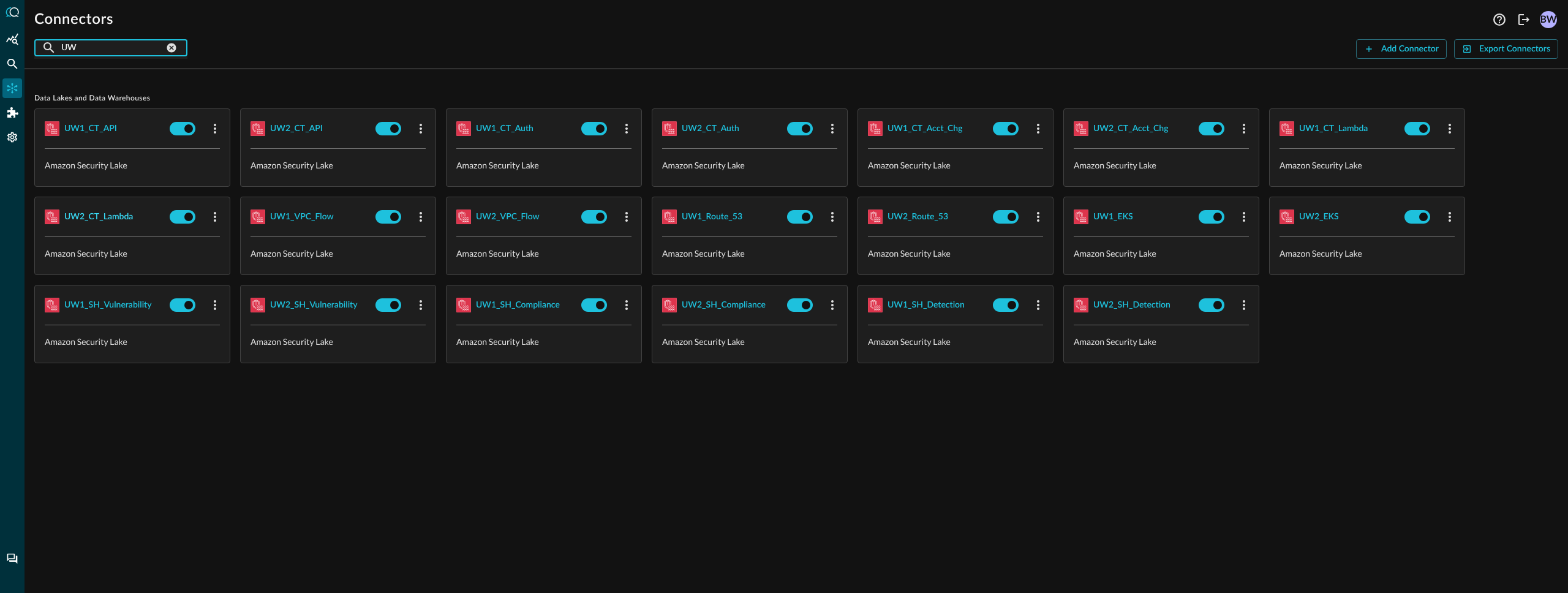
click at [98, 220] on div "UW2_CT_Lambda" at bounding box center [98, 216] width 68 height 15
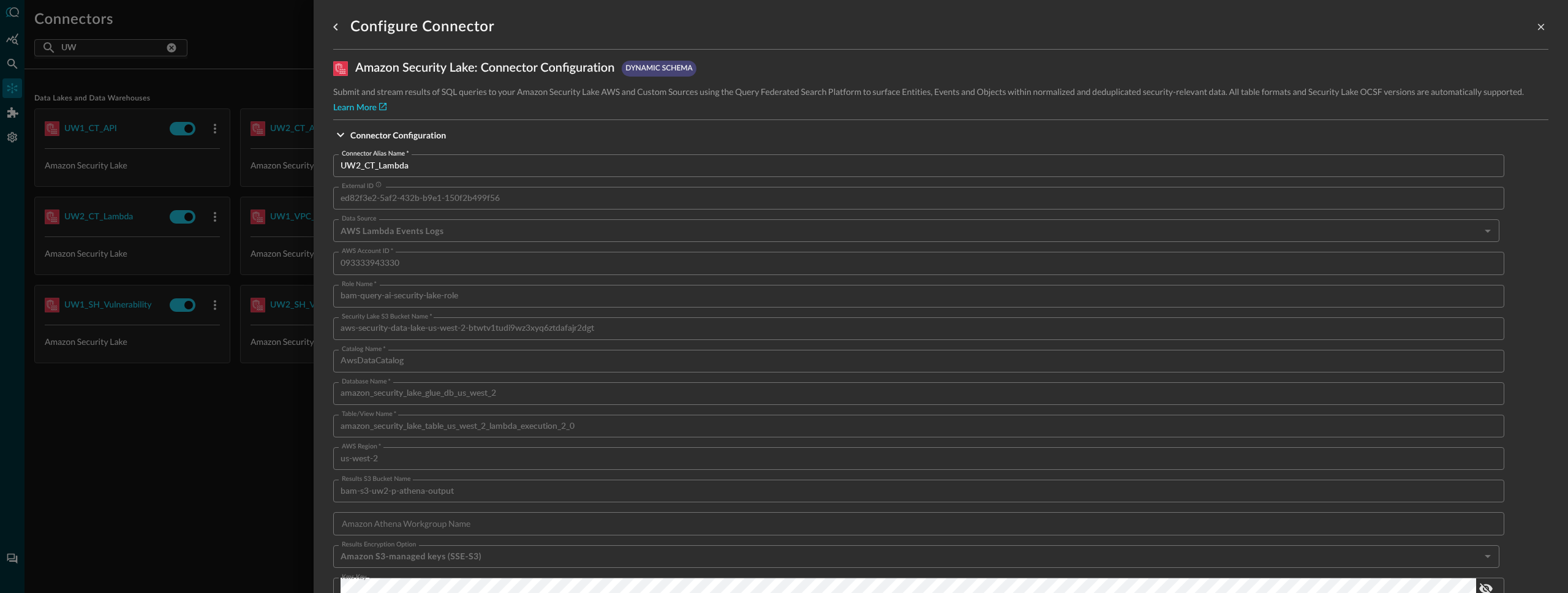
scroll to position [719, 0]
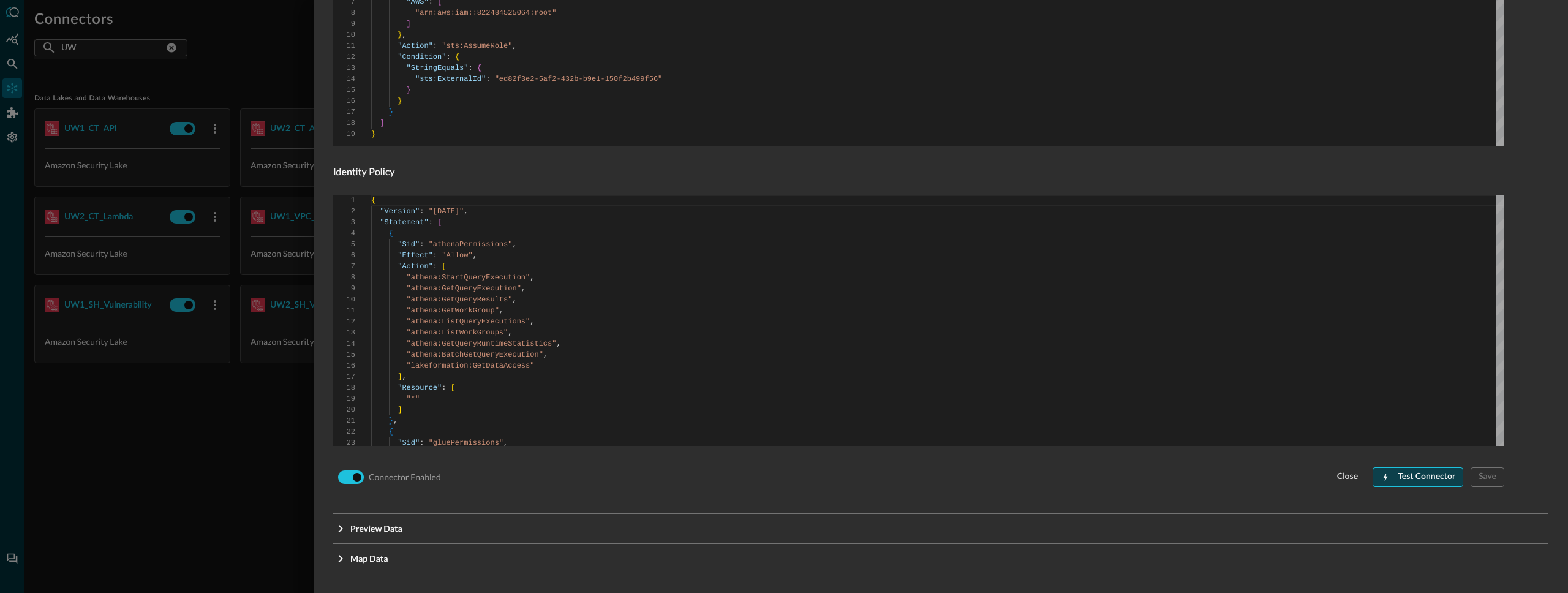
click at [1434, 482] on button "Test Connector" at bounding box center [1418, 477] width 91 height 19
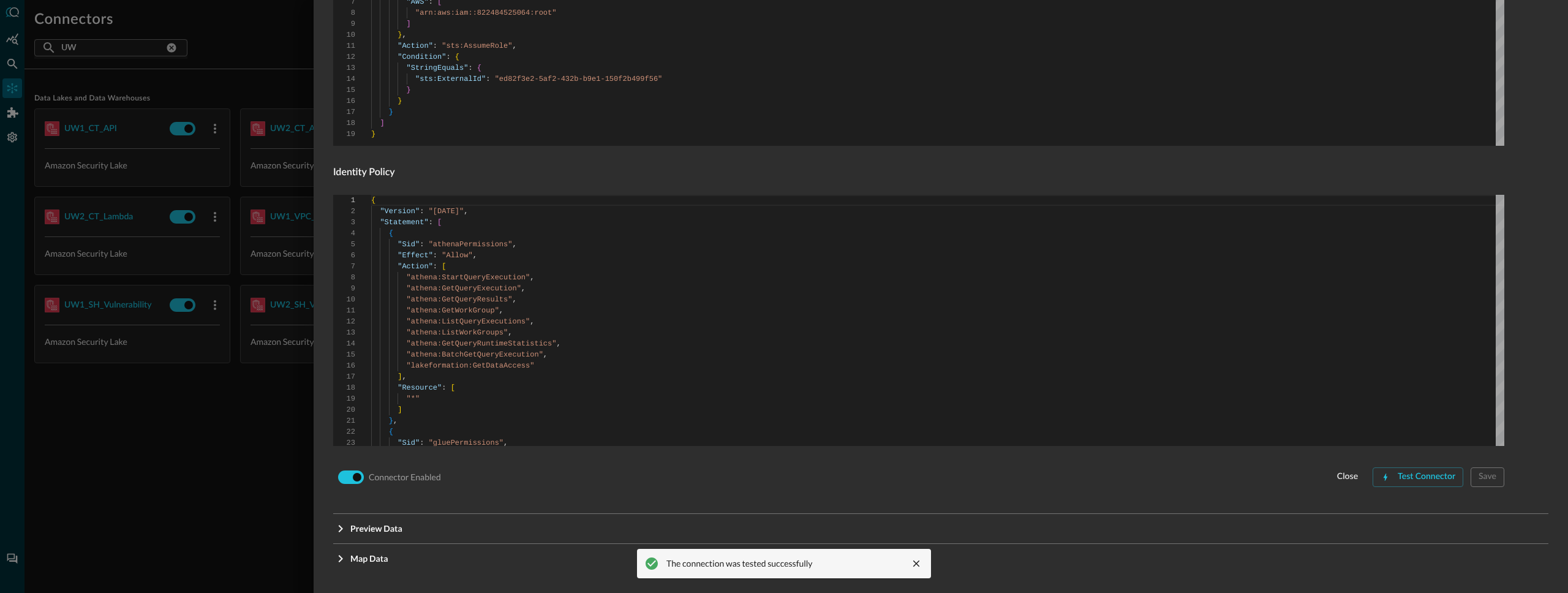
click at [142, 540] on div at bounding box center [784, 296] width 1568 height 593
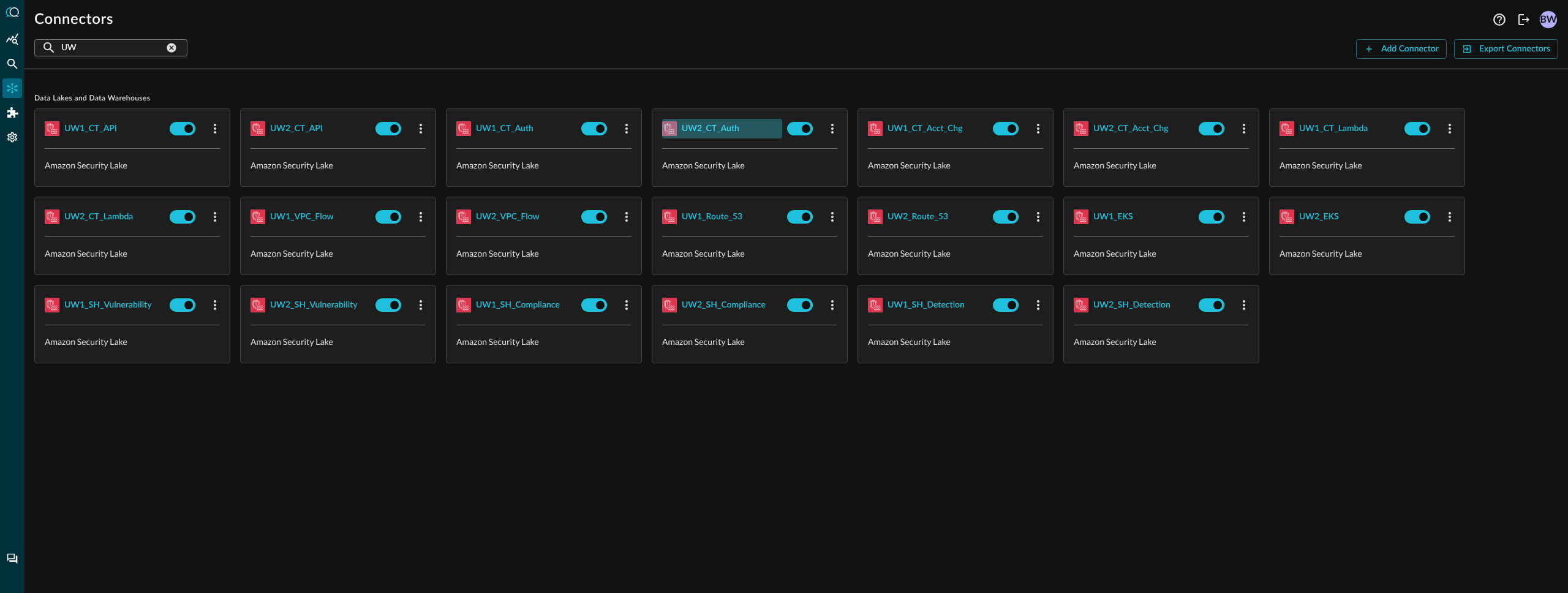
click at [719, 130] on div "UW2_CT_Auth" at bounding box center [710, 129] width 58 height 15
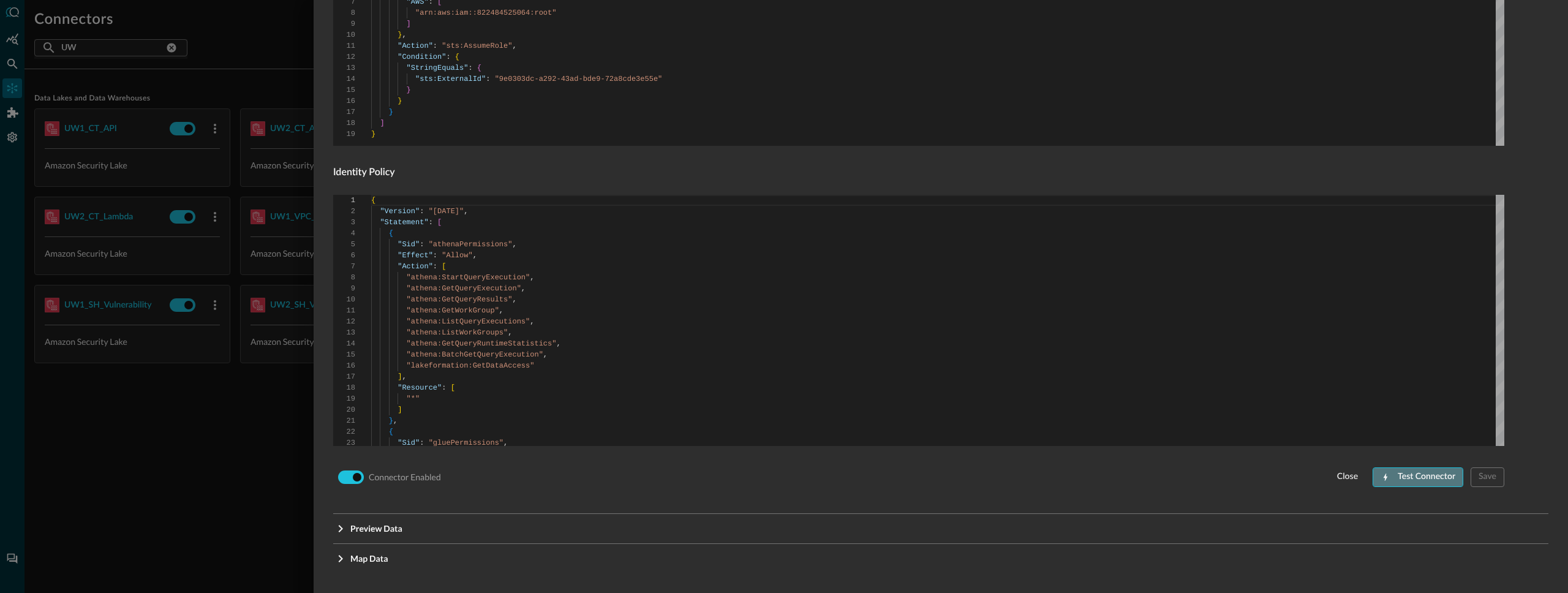
click at [1418, 480] on button "Test Connector" at bounding box center [1418, 477] width 91 height 19
click at [211, 414] on div at bounding box center [784, 296] width 1568 height 593
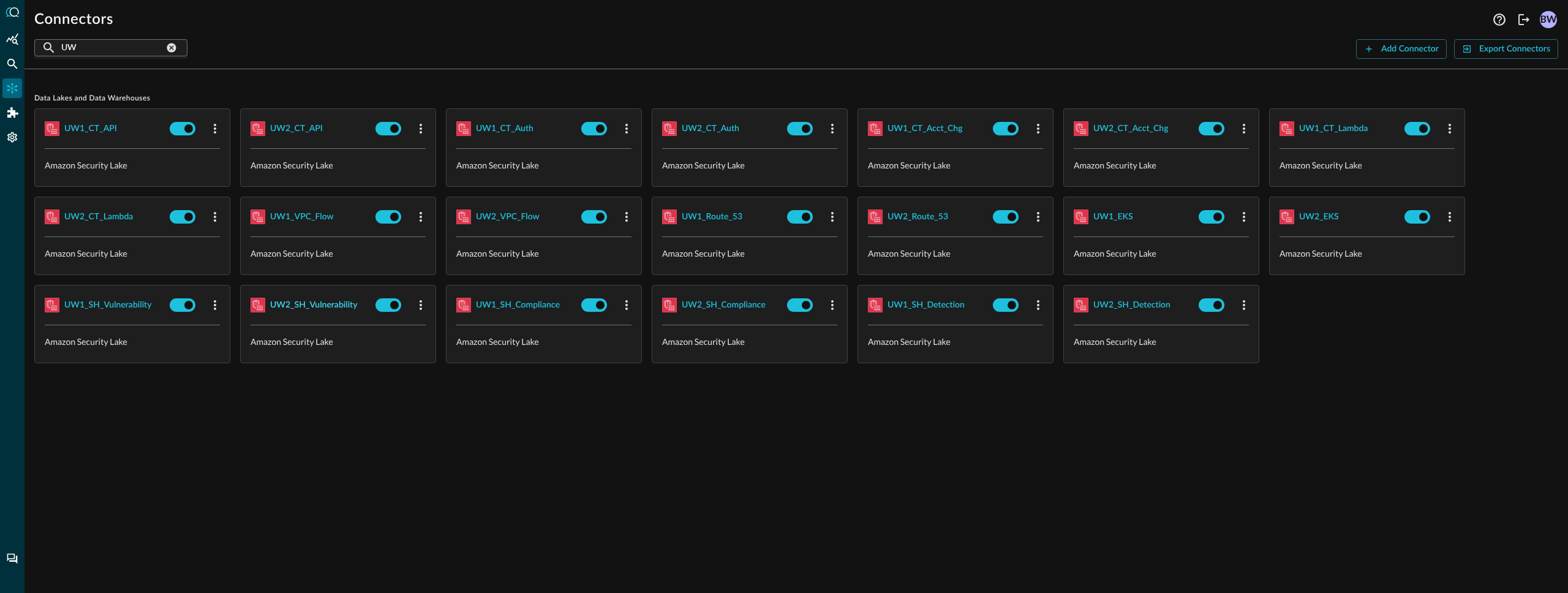
click at [317, 307] on div "UW2_SH_Vulnerability" at bounding box center [314, 305] width 88 height 15
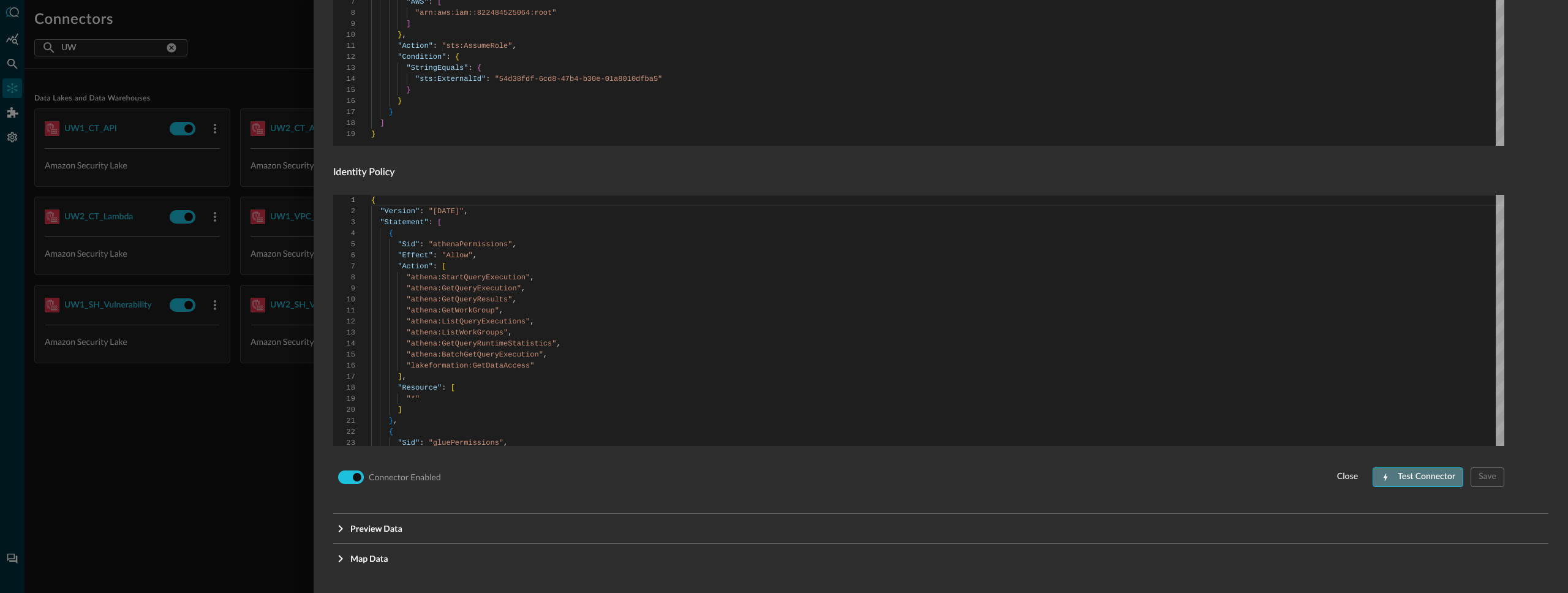
click at [1420, 480] on button "Test Connector" at bounding box center [1418, 477] width 91 height 19
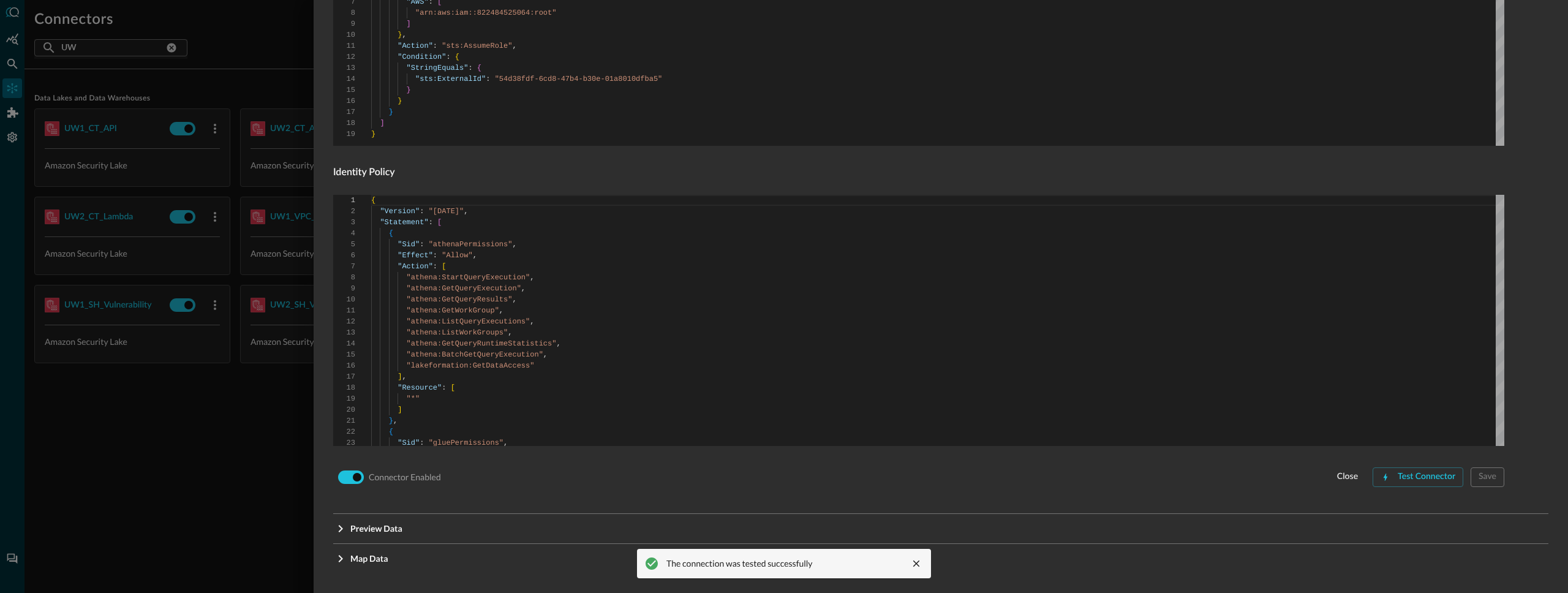
click at [140, 409] on div at bounding box center [784, 296] width 1568 height 593
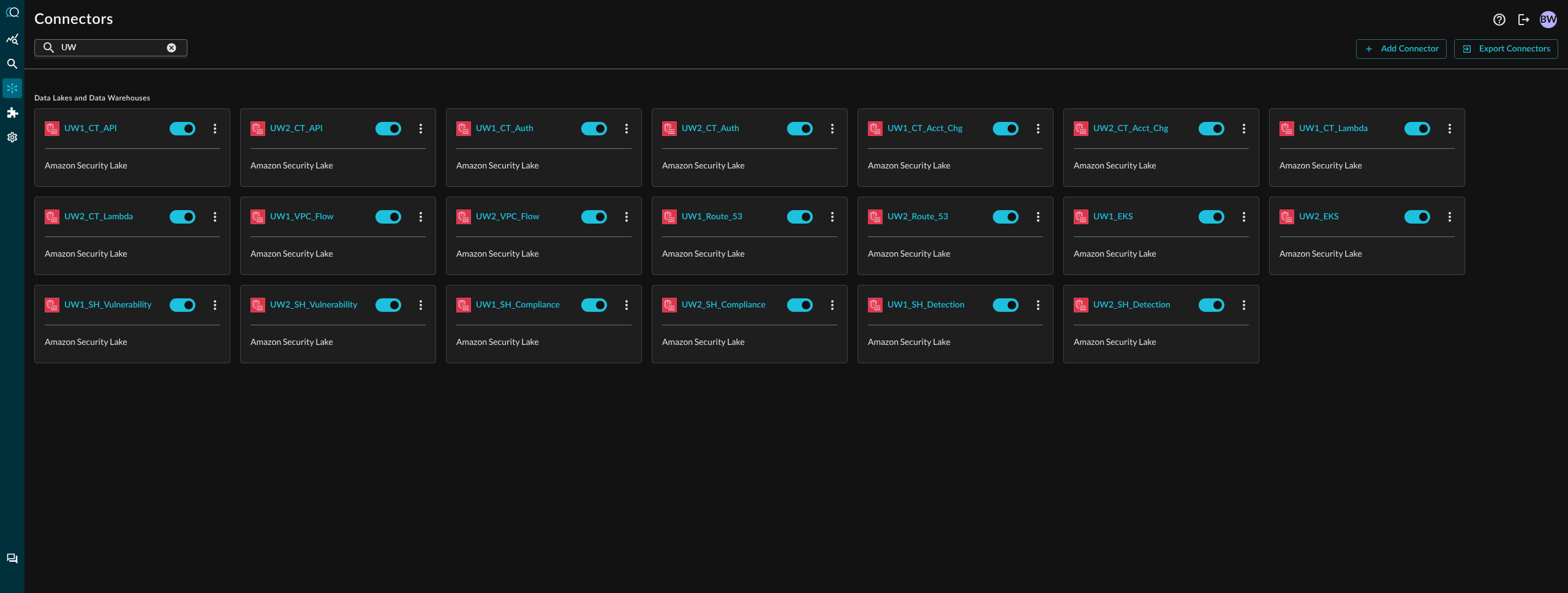
click at [118, 48] on input "UW" at bounding box center [113, 47] width 103 height 23
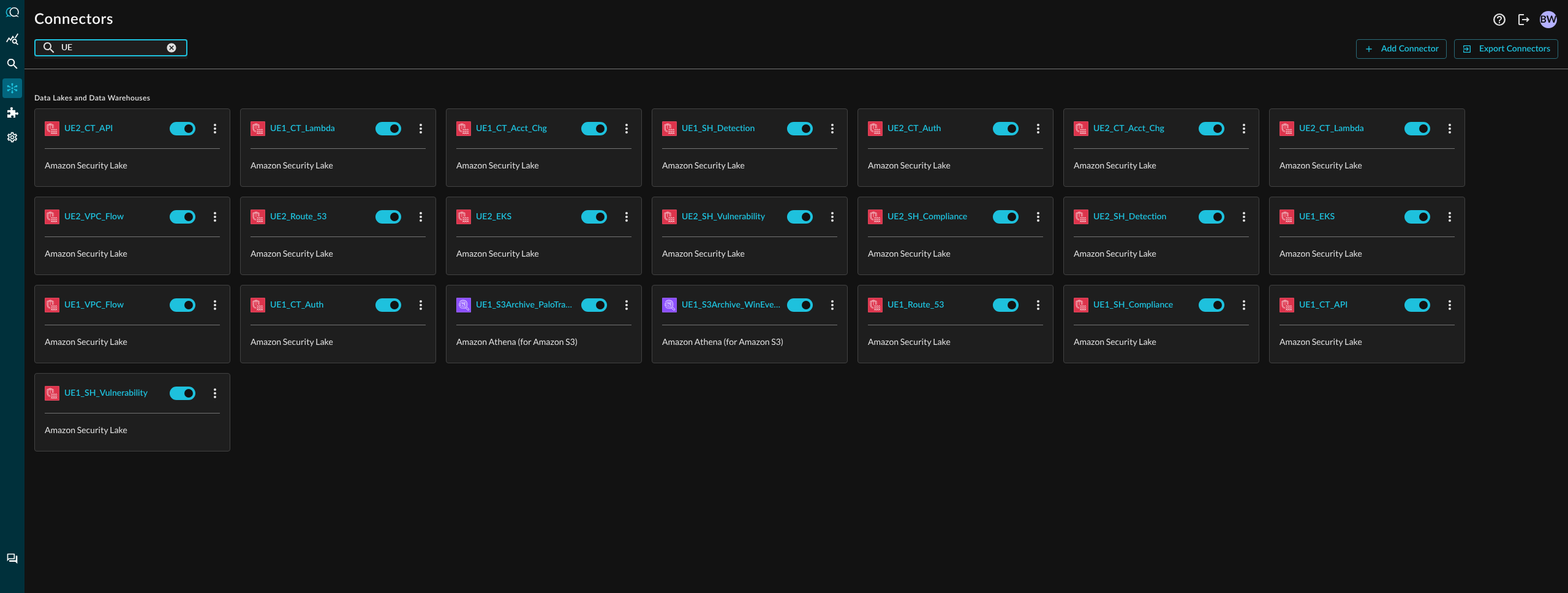
click at [309, 76] on div "Connectors BW ​ UE ​ Add Connector Export Connectors Data Lakes and Data Wareho…" at bounding box center [796, 296] width 1544 height 593
click at [495, 212] on div "UE2_EKS" at bounding box center [494, 216] width 35 height 15
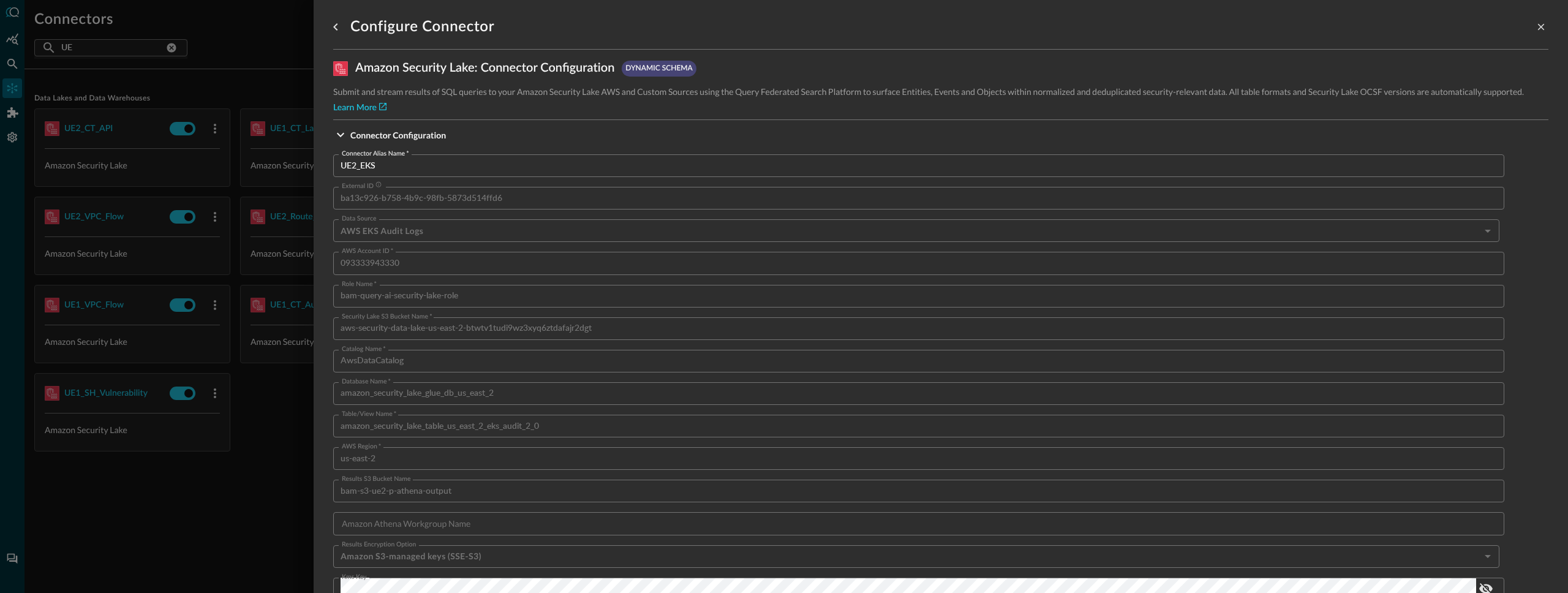
click at [290, 221] on div at bounding box center [784, 296] width 1568 height 593
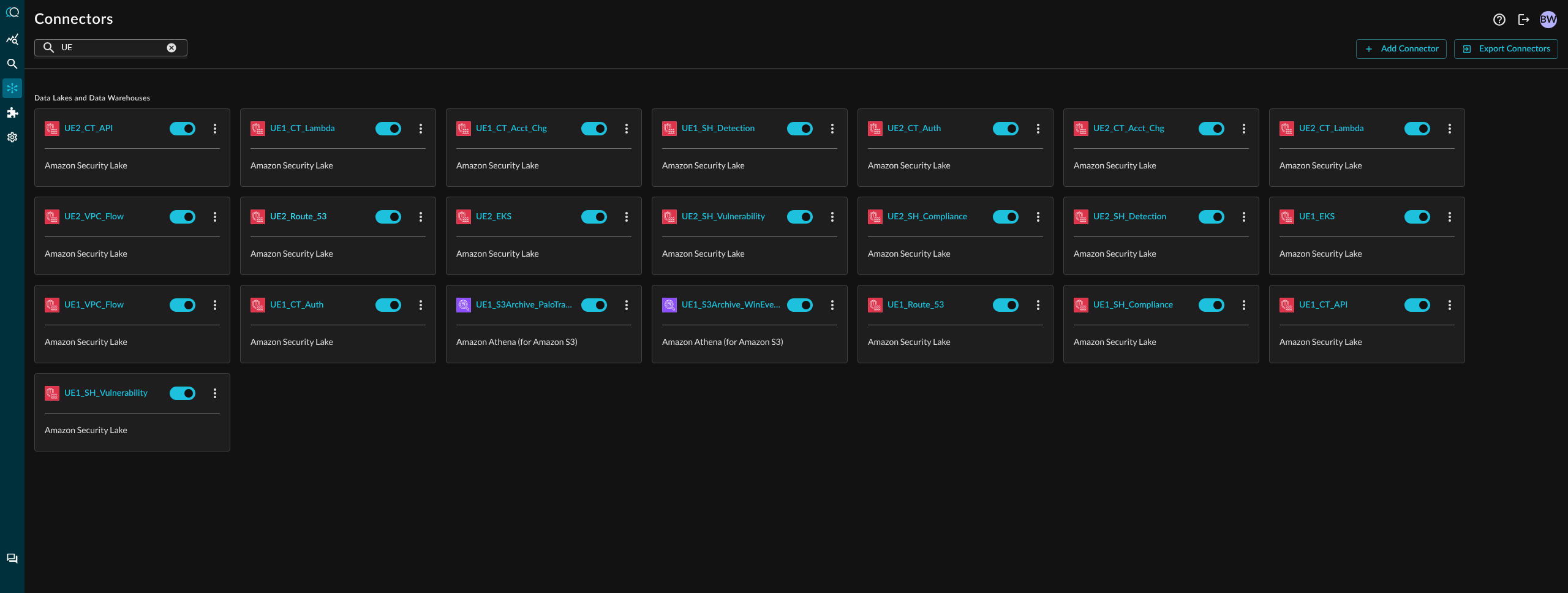
click at [302, 219] on div "UE2_Route_53" at bounding box center [298, 216] width 56 height 15
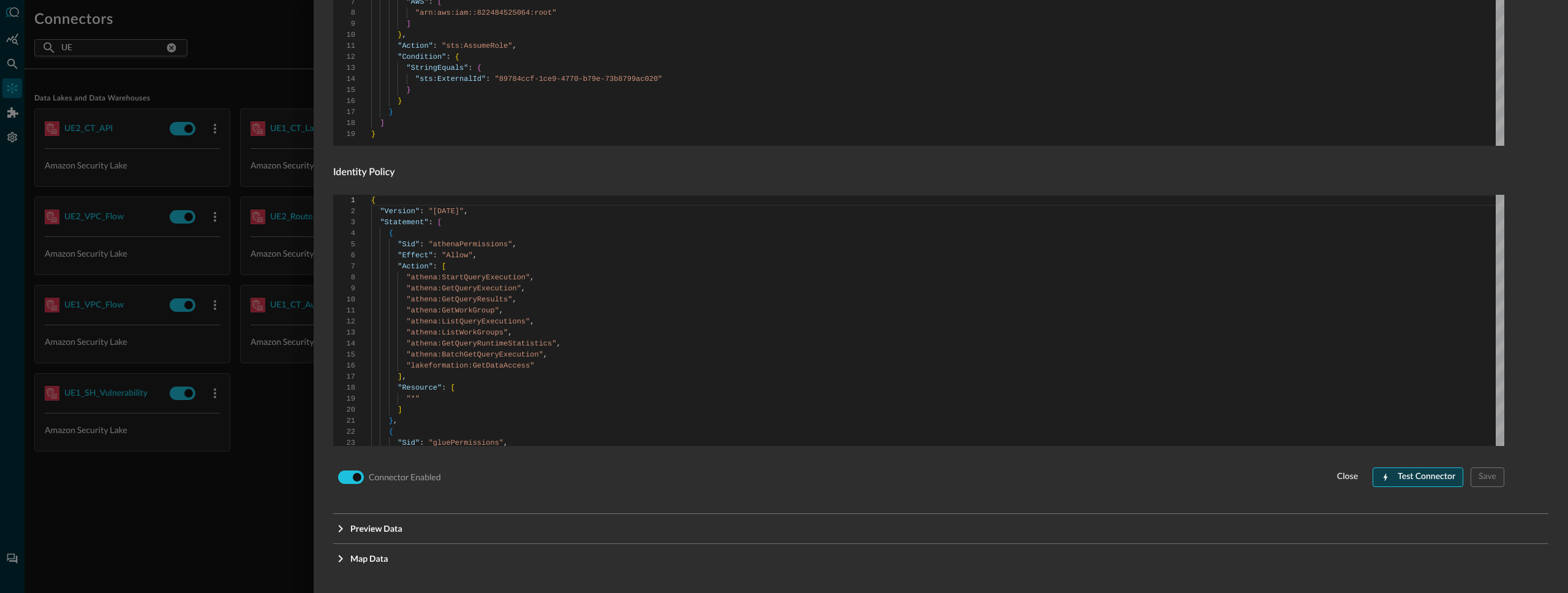
click at [1414, 480] on button "Test Connector" at bounding box center [1418, 477] width 91 height 19
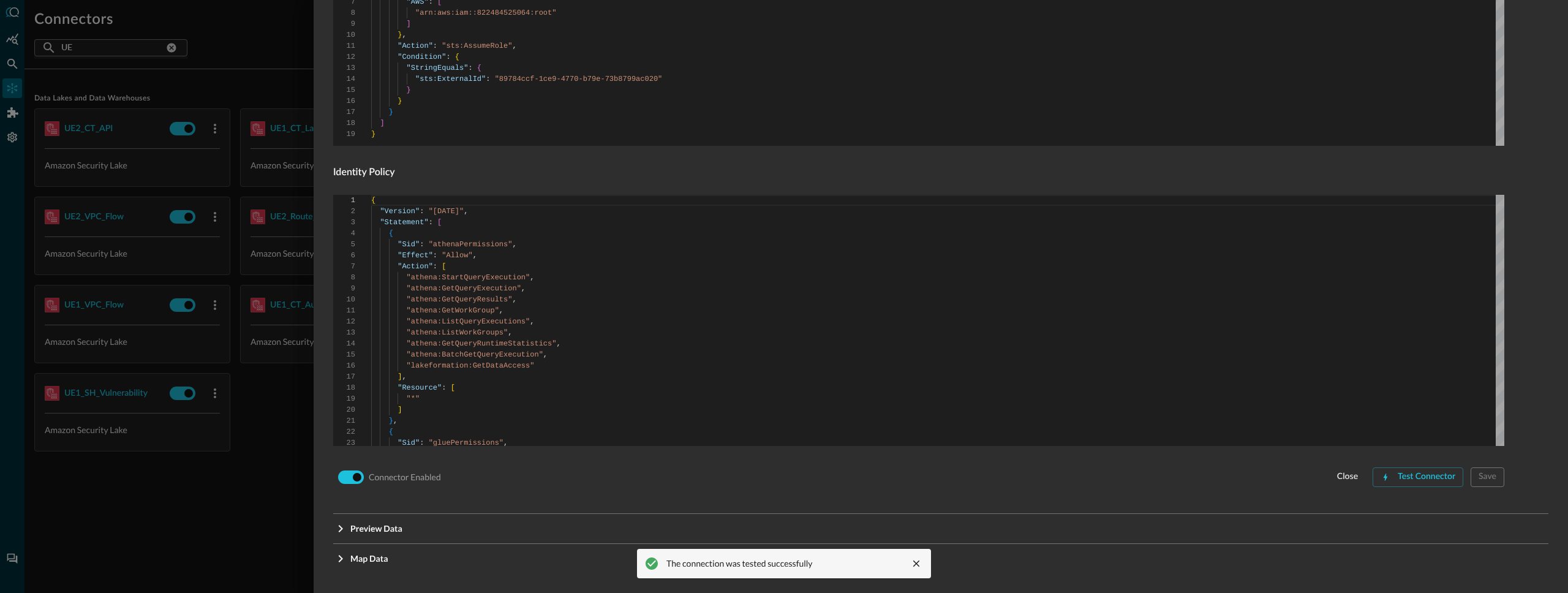
click at [204, 487] on div at bounding box center [784, 296] width 1568 height 593
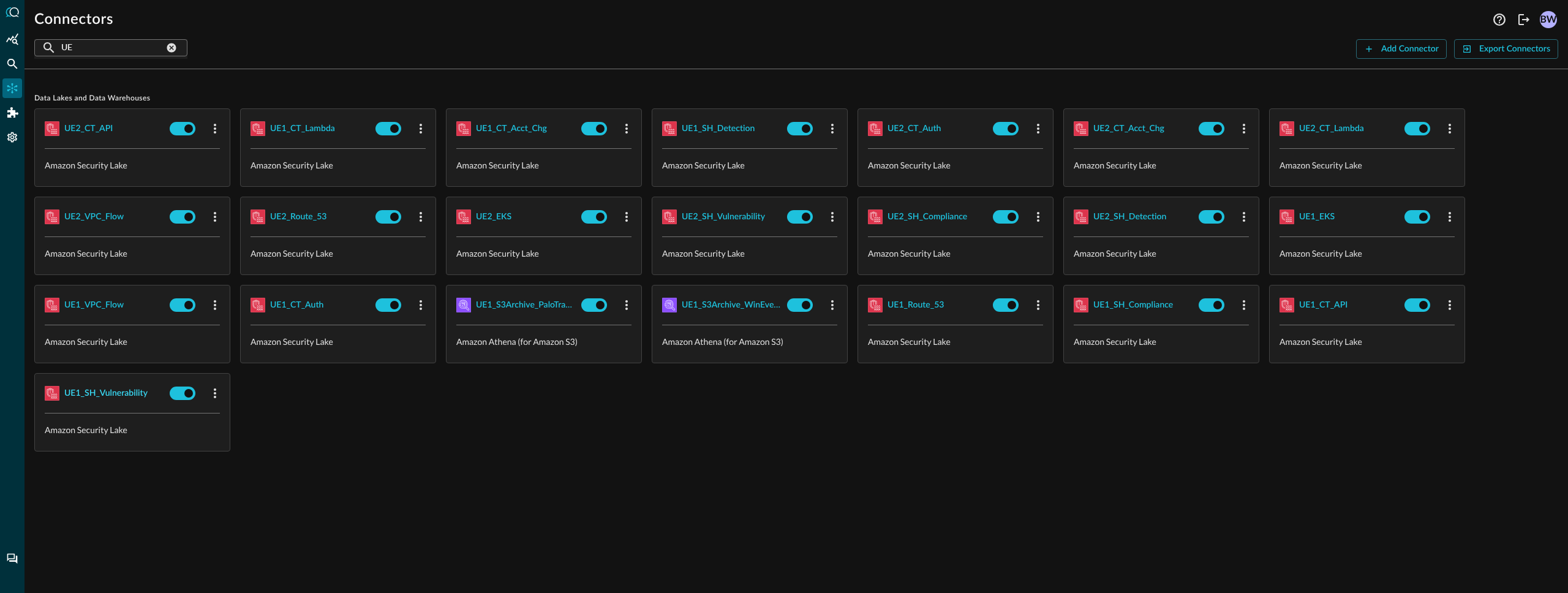
click at [118, 392] on div "UE1_SH_Vulnerability" at bounding box center [106, 393] width 84 height 15
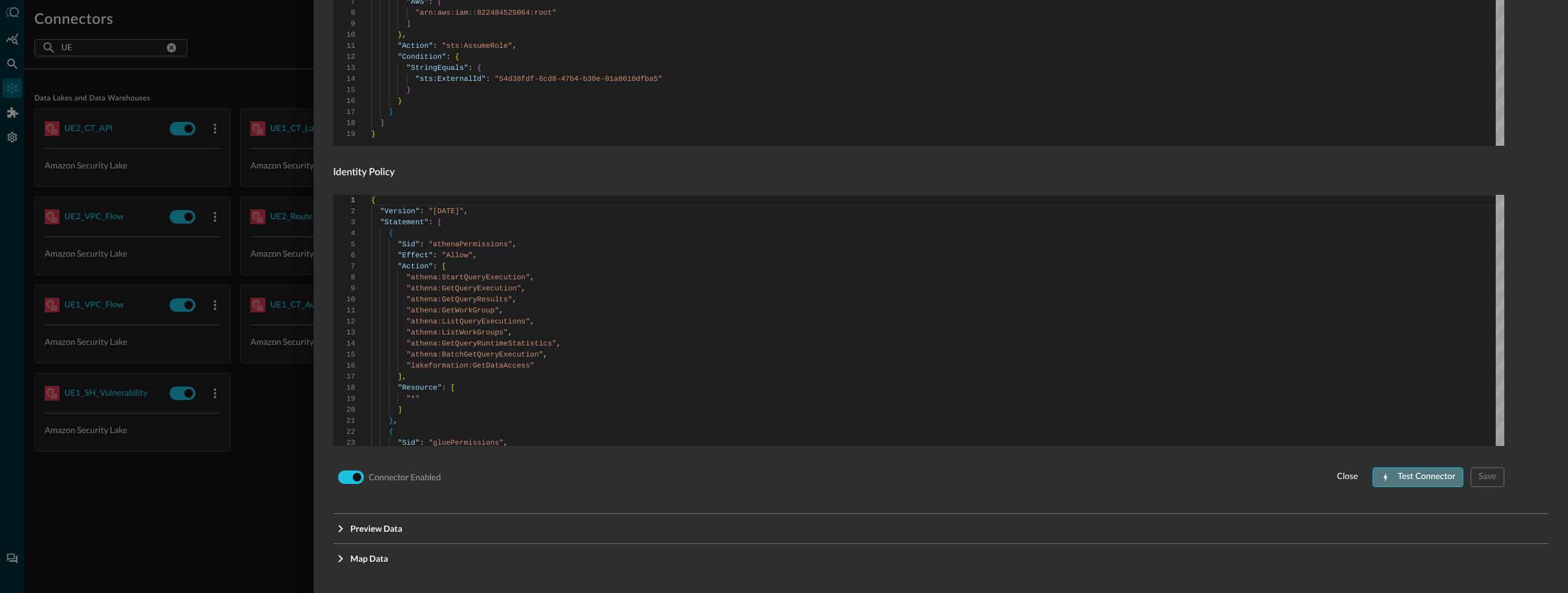
click at [1430, 485] on button "Test Connector" at bounding box center [1418, 477] width 91 height 19
click at [268, 462] on div at bounding box center [784, 296] width 1568 height 593
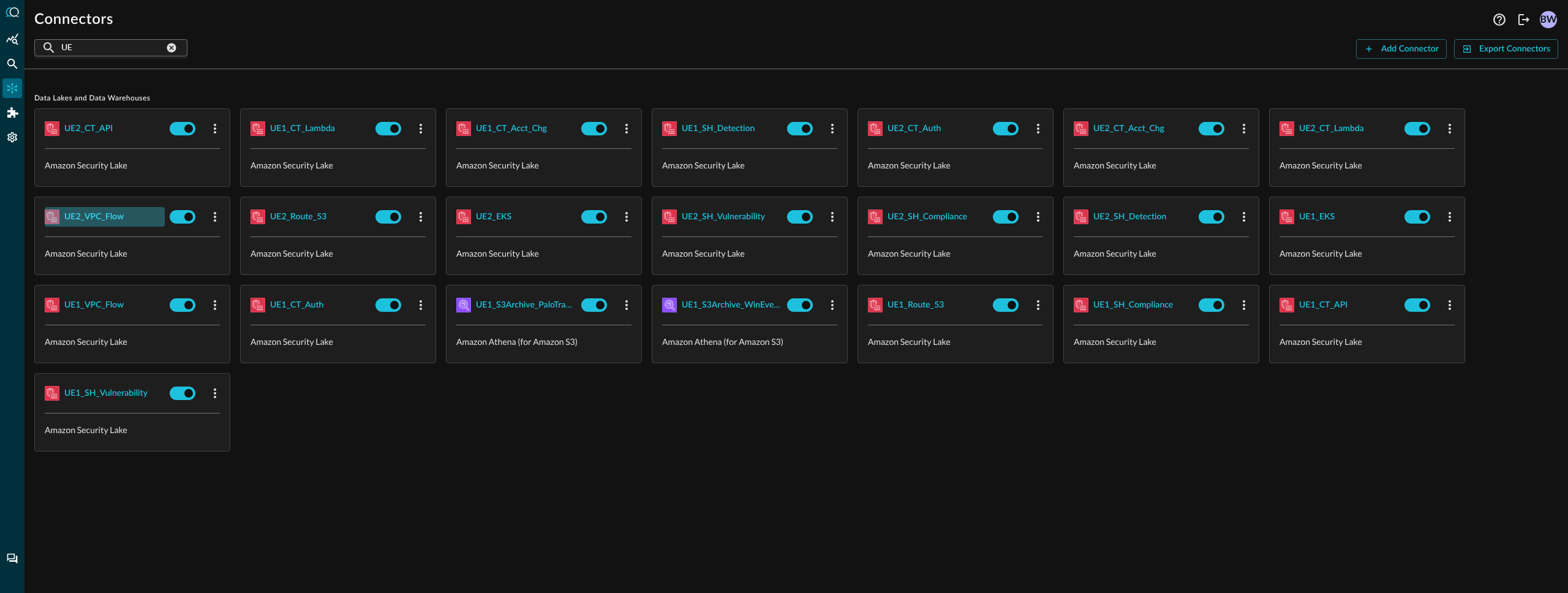
click at [109, 220] on div "UE2_VPC_Flow" at bounding box center [94, 216] width 60 height 15
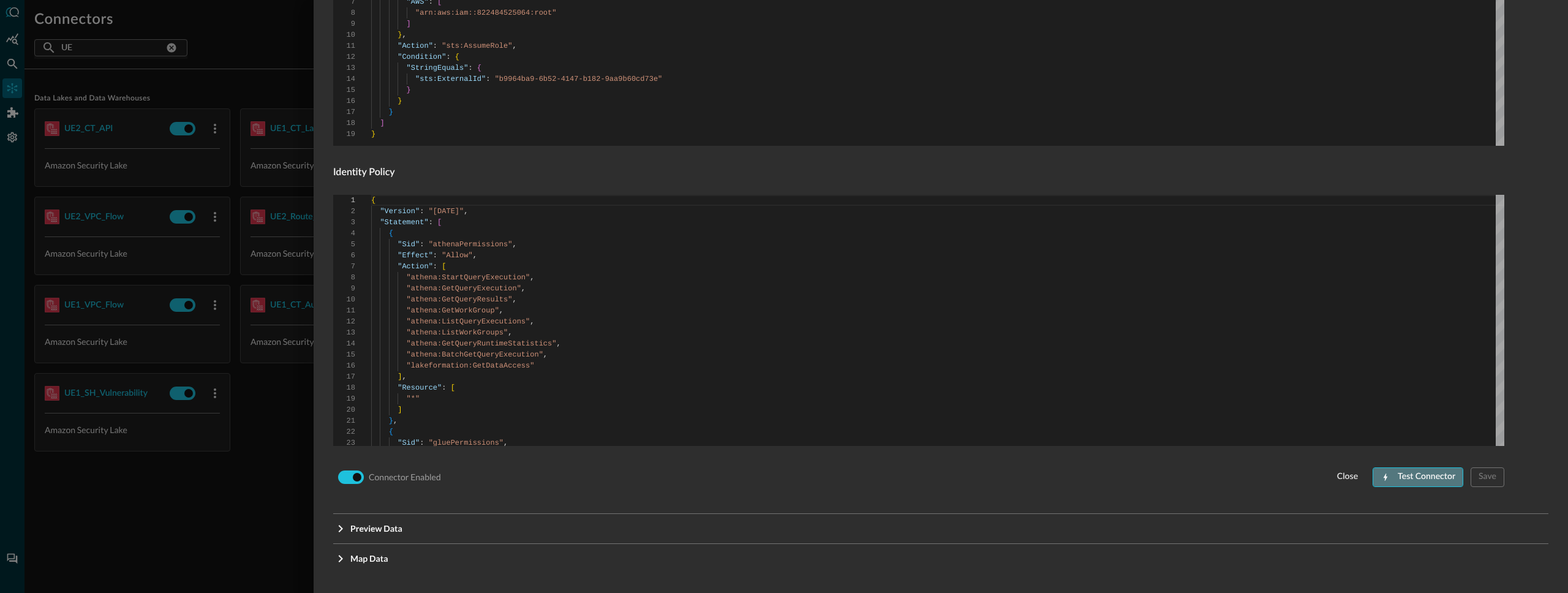
click at [1430, 481] on button "Test Connector" at bounding box center [1418, 477] width 91 height 19
click at [1416, 477] on button "Test Connector" at bounding box center [1418, 477] width 91 height 19
click at [184, 492] on div at bounding box center [784, 296] width 1568 height 593
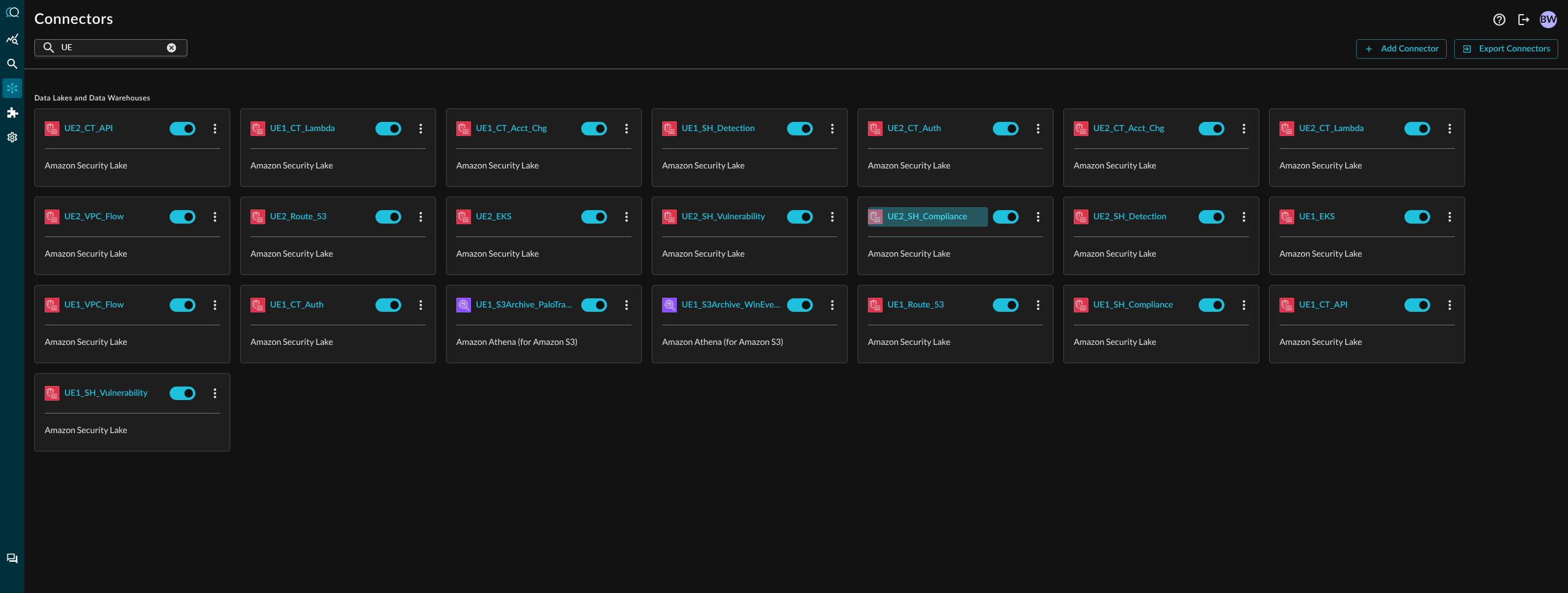
click at [942, 220] on div "UE2_SH_Compliance" at bounding box center [927, 216] width 80 height 15
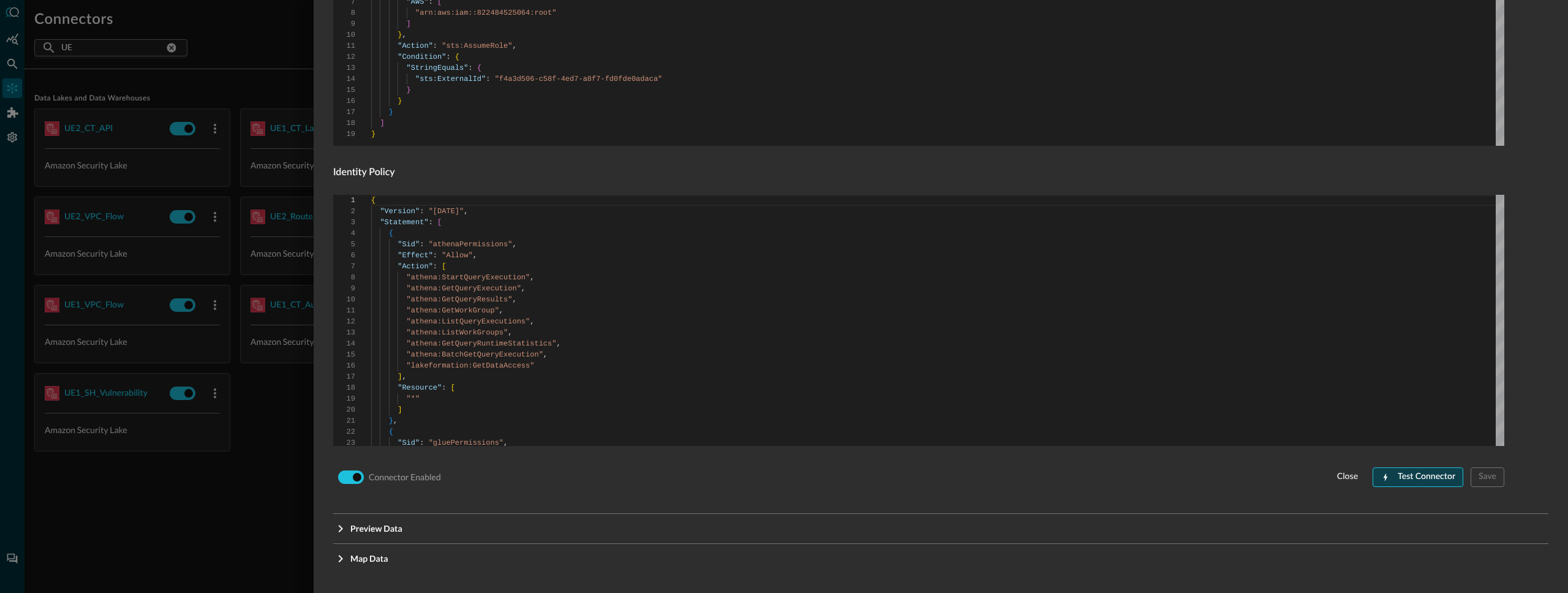
click at [1413, 475] on button "Test Connector" at bounding box center [1418, 477] width 91 height 19
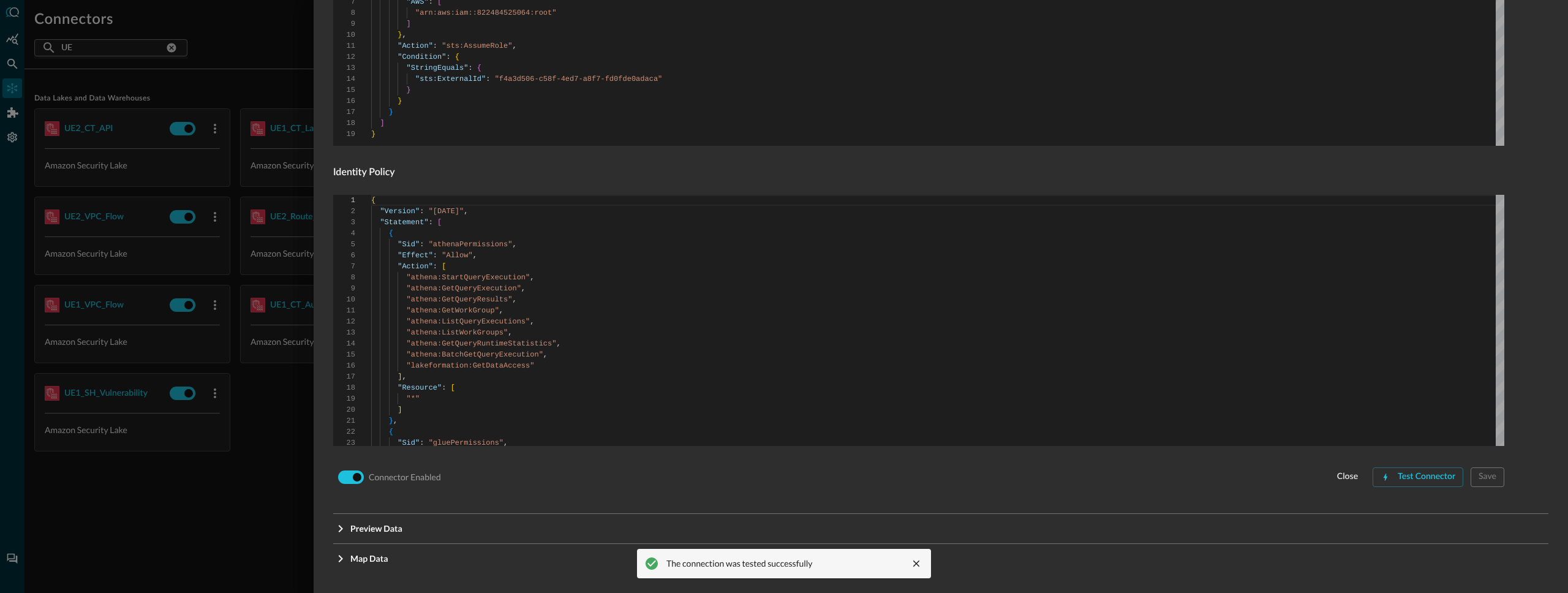
click at [255, 479] on div at bounding box center [784, 296] width 1568 height 593
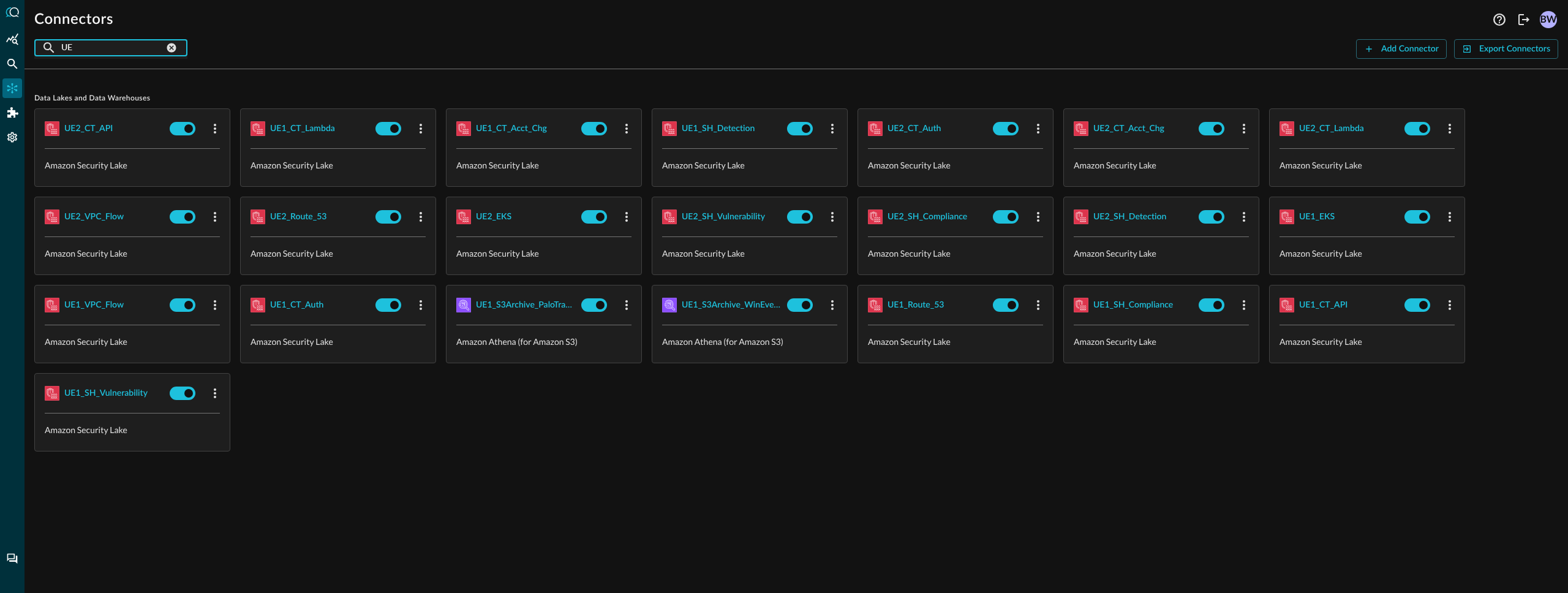
click at [105, 47] on input "UE" at bounding box center [113, 47] width 103 height 23
type input "U"
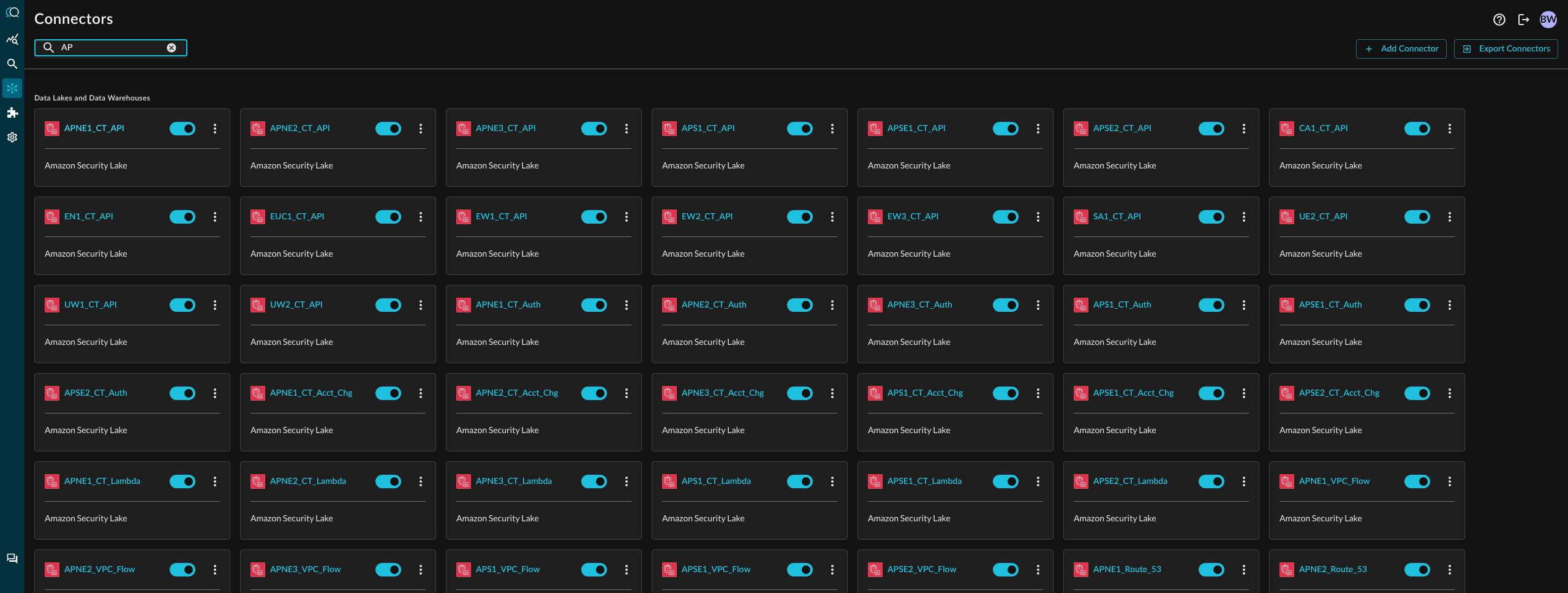
type input "AP"
click at [89, 130] on div "APNE1_CT_API" at bounding box center [94, 129] width 60 height 15
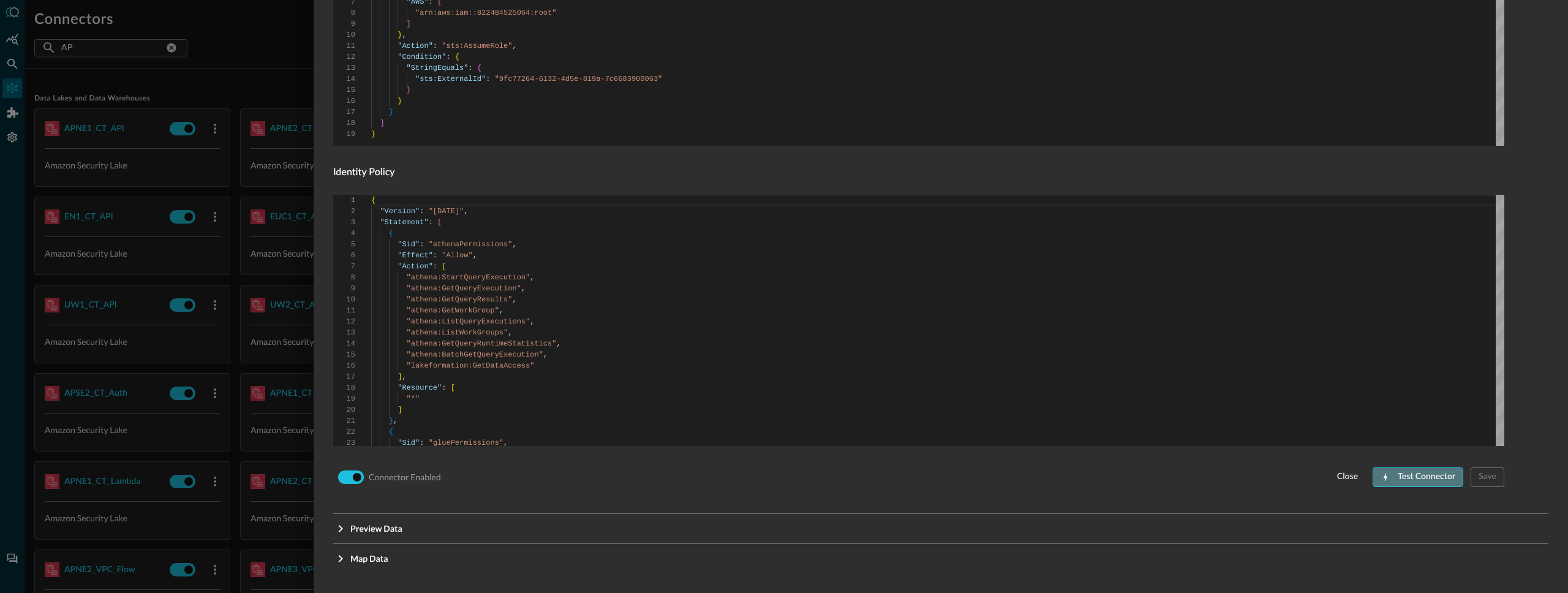
click at [1410, 480] on button "Test Connector" at bounding box center [1418, 477] width 91 height 19
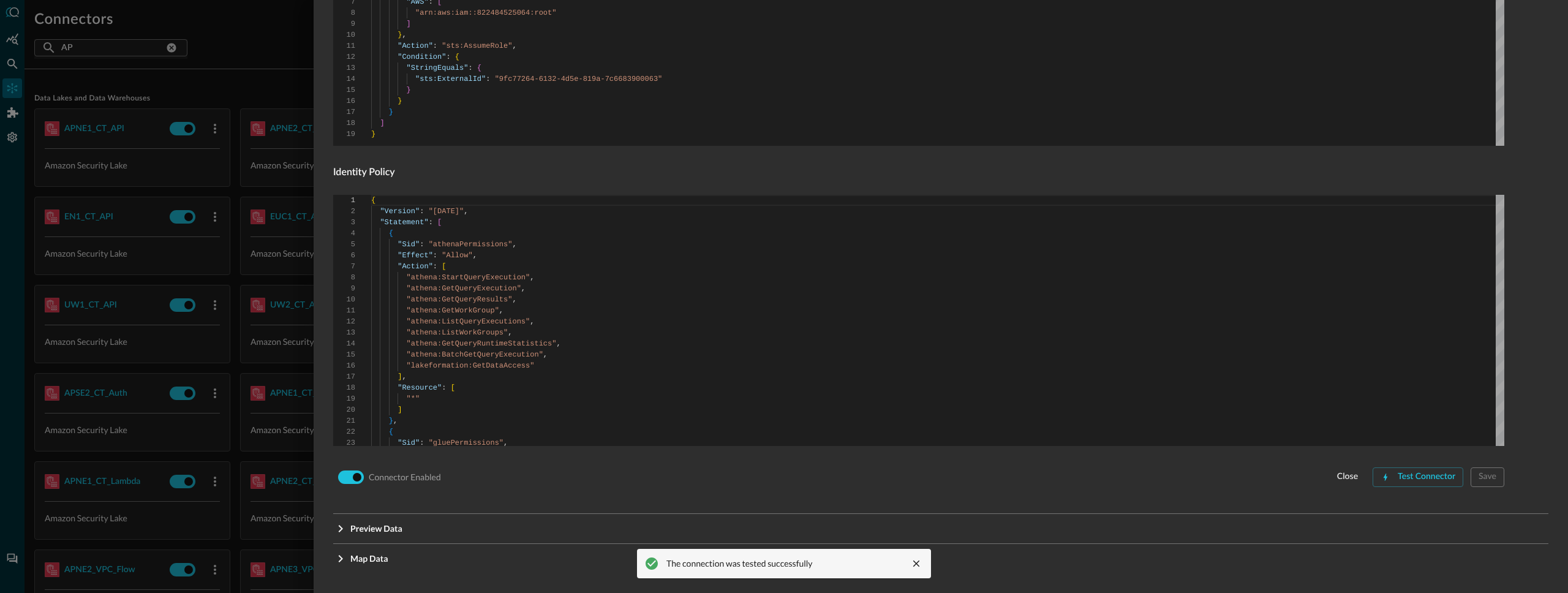
click at [158, 395] on div at bounding box center [784, 296] width 1568 height 593
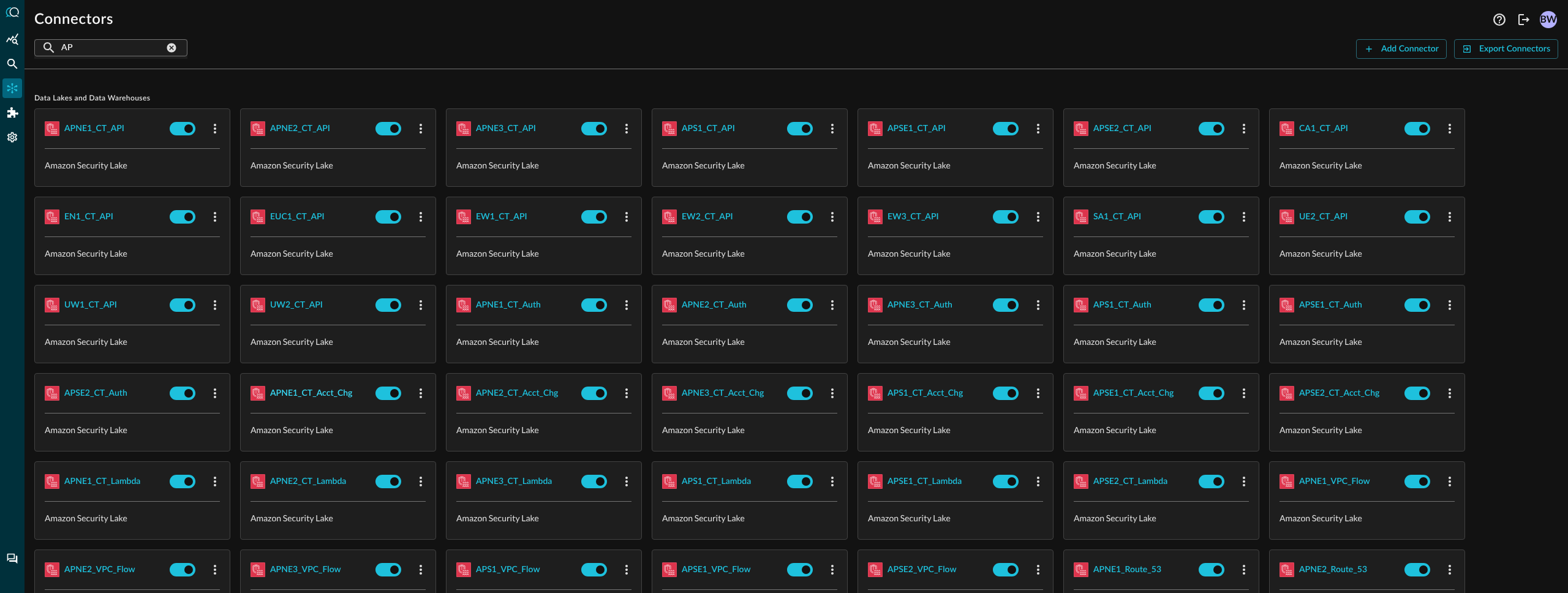
click at [313, 397] on div "APNE1_CT_Acct_Chg" at bounding box center [311, 393] width 82 height 15
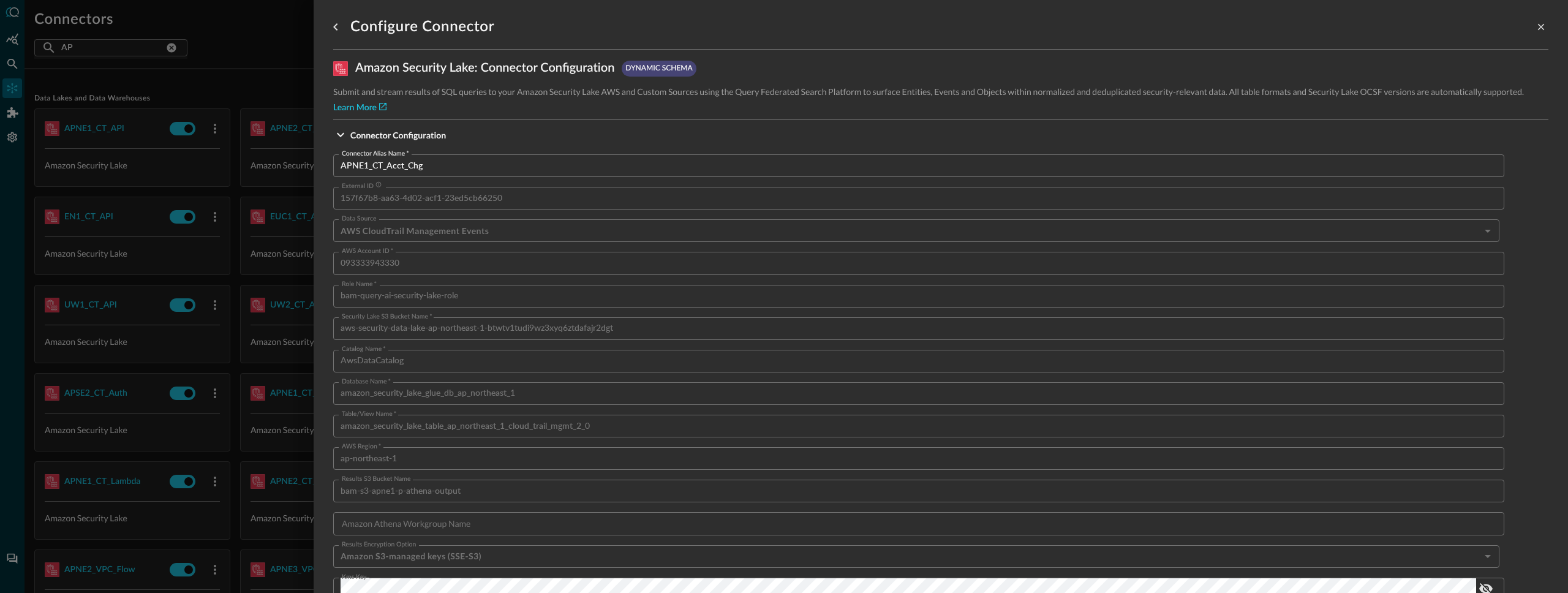
click at [174, 389] on div at bounding box center [784, 296] width 1568 height 593
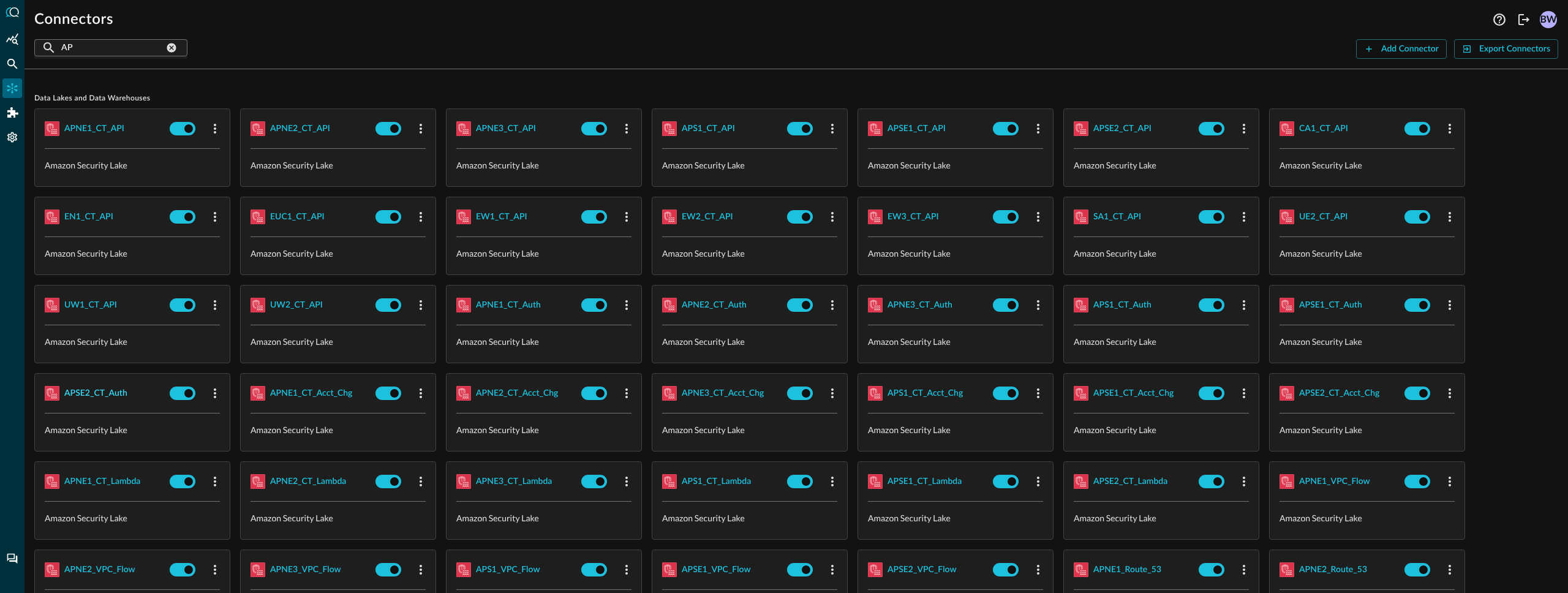
click at [95, 397] on div "APSE2_CT_Auth" at bounding box center [96, 393] width 63 height 15
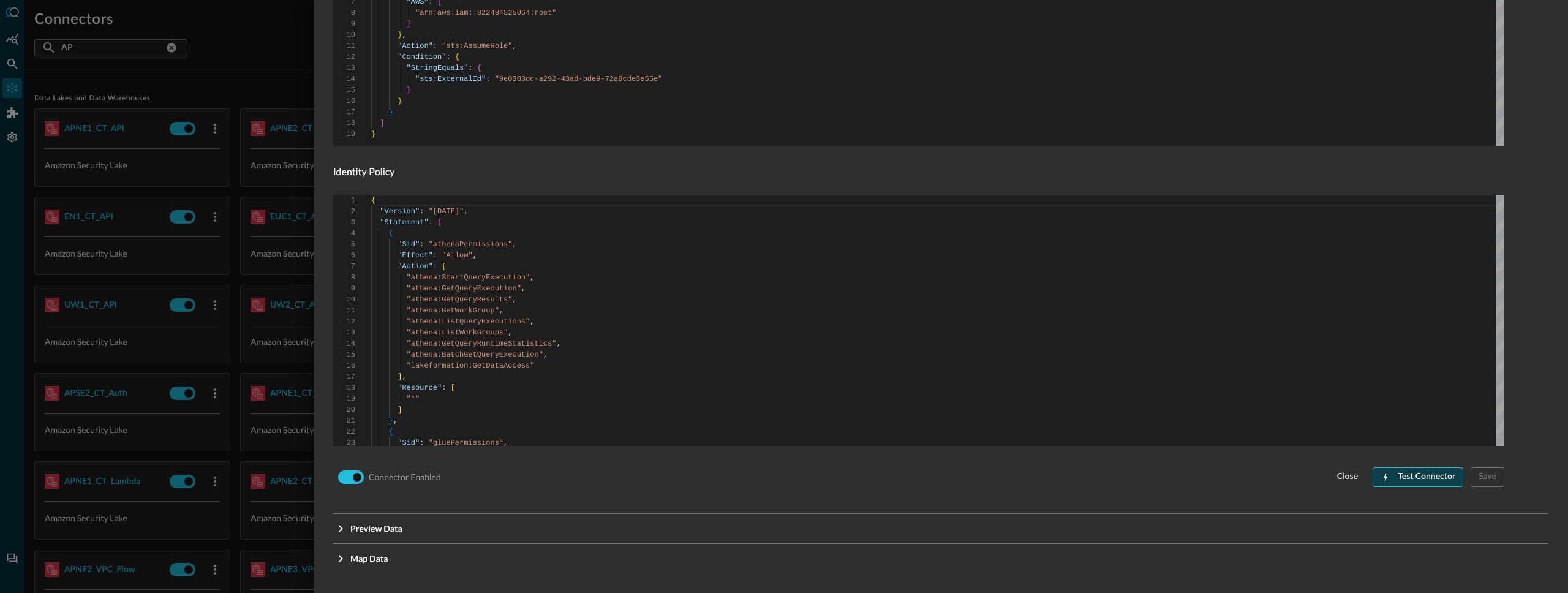
click at [1426, 479] on button "Test Connector" at bounding box center [1418, 477] width 91 height 19
click at [276, 367] on div at bounding box center [784, 296] width 1568 height 593
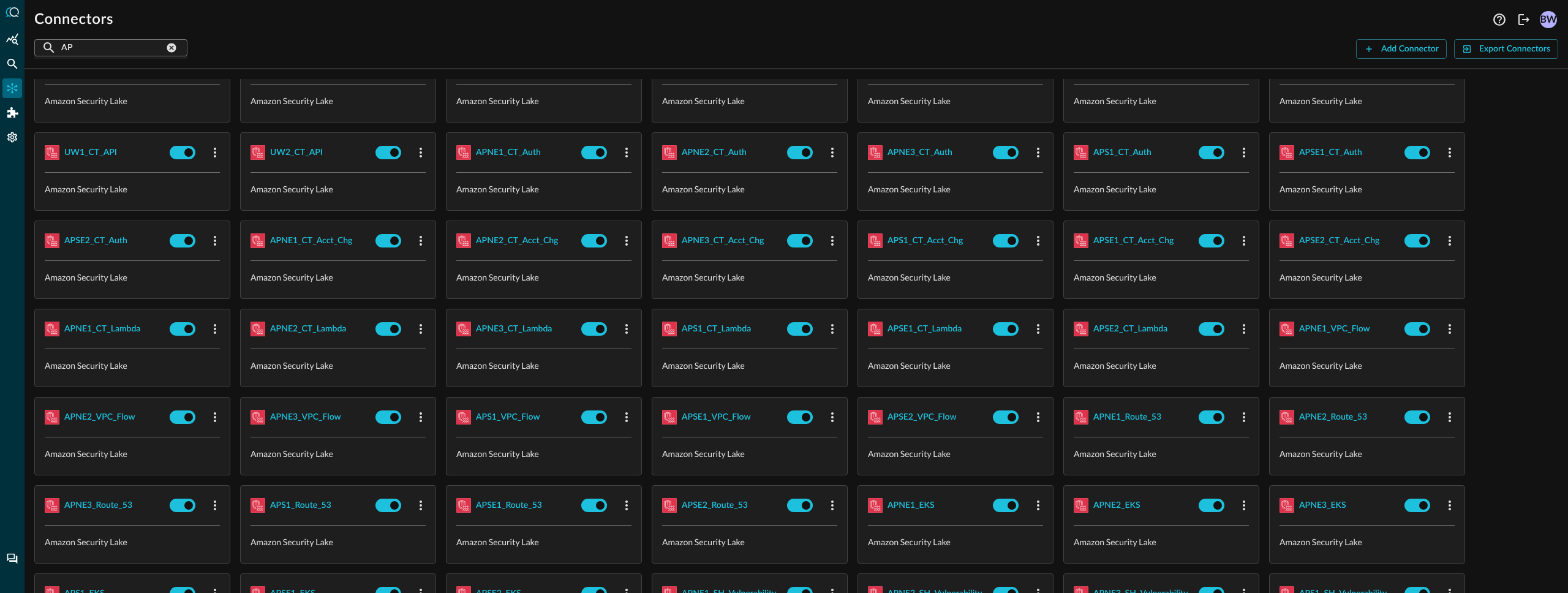
scroll to position [505, 0]
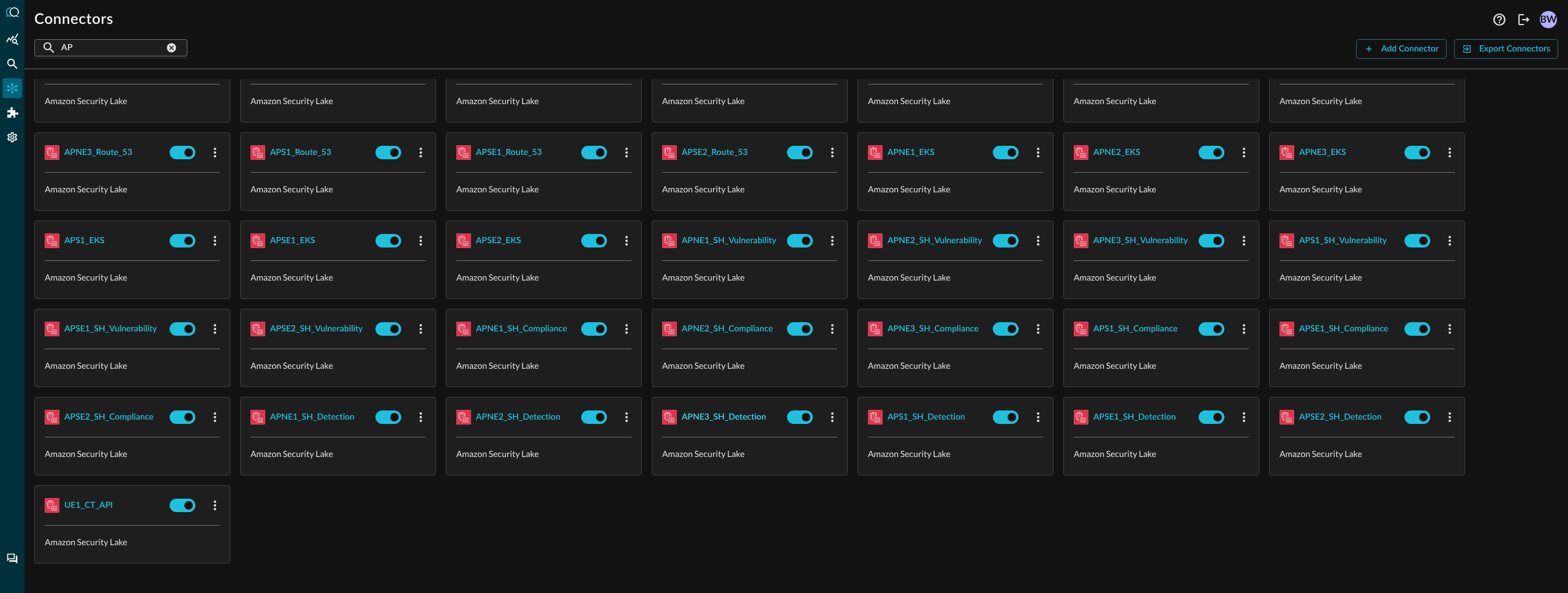
click at [718, 419] on div "APNE3_SH_Detection" at bounding box center [723, 417] width 84 height 15
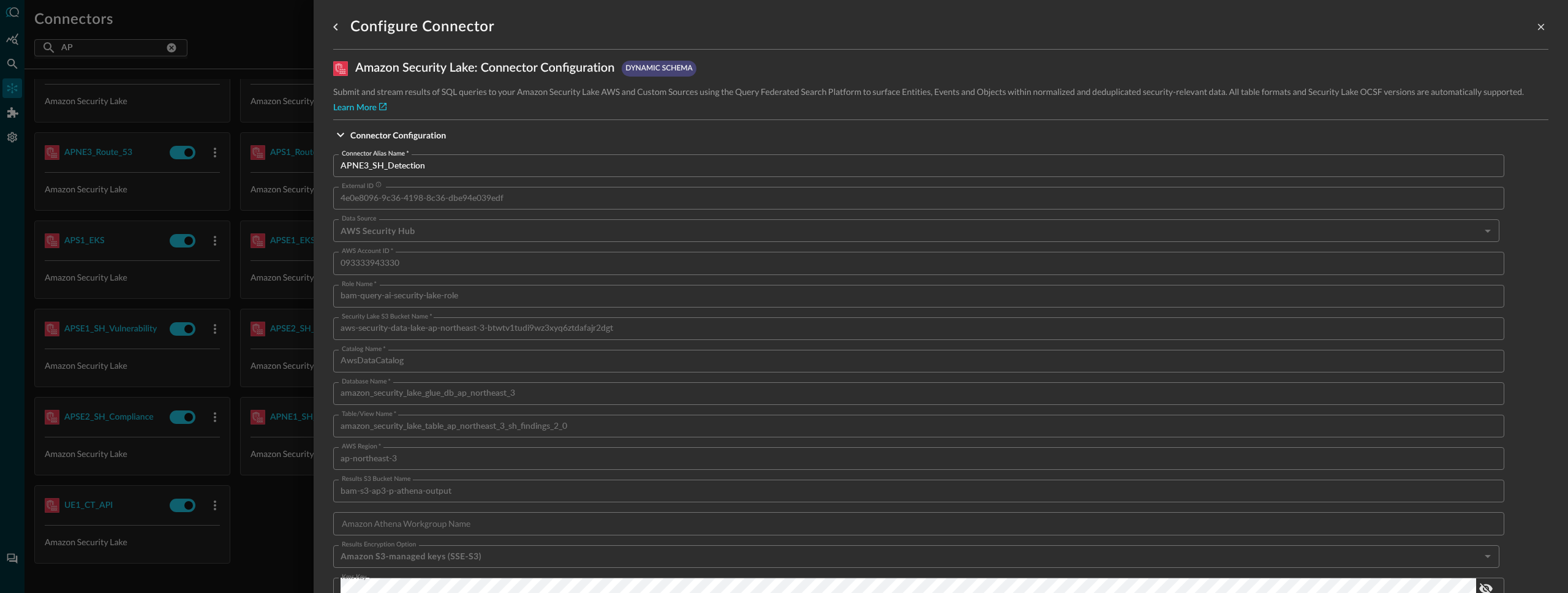
scroll to position [719, 0]
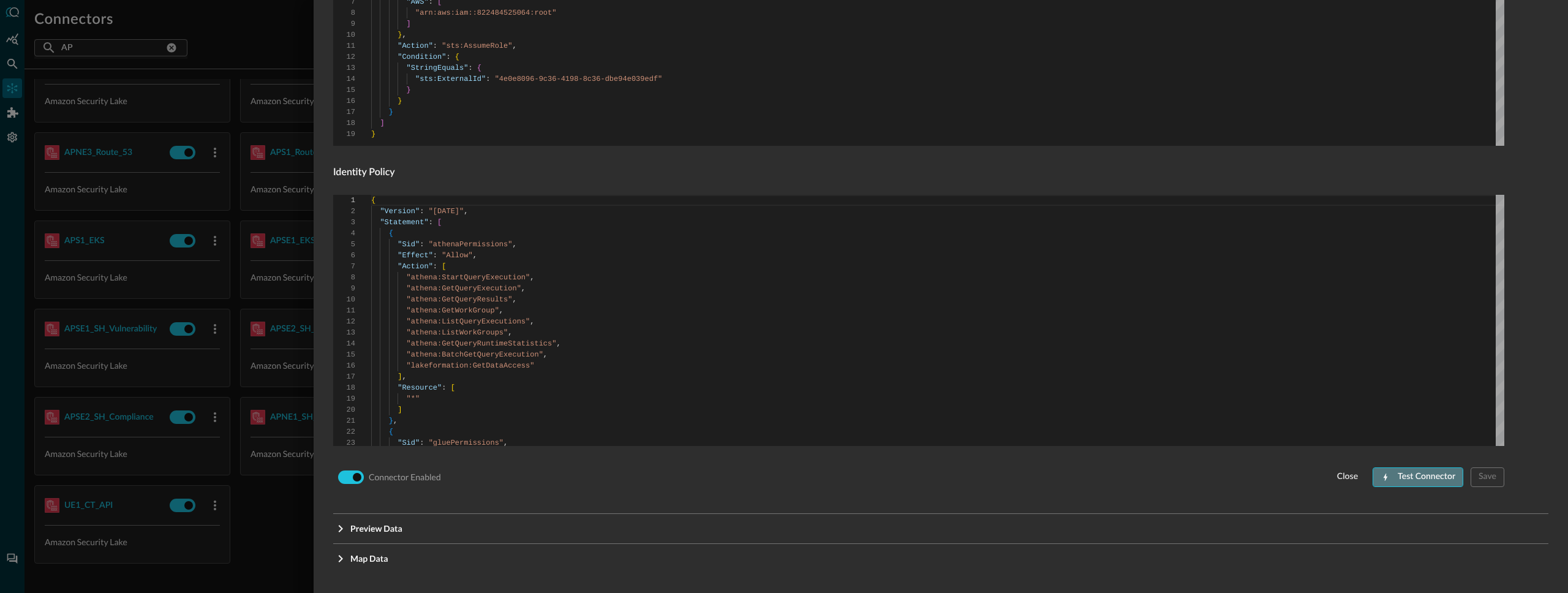
click at [1418, 479] on button "Test Connector" at bounding box center [1418, 477] width 91 height 19
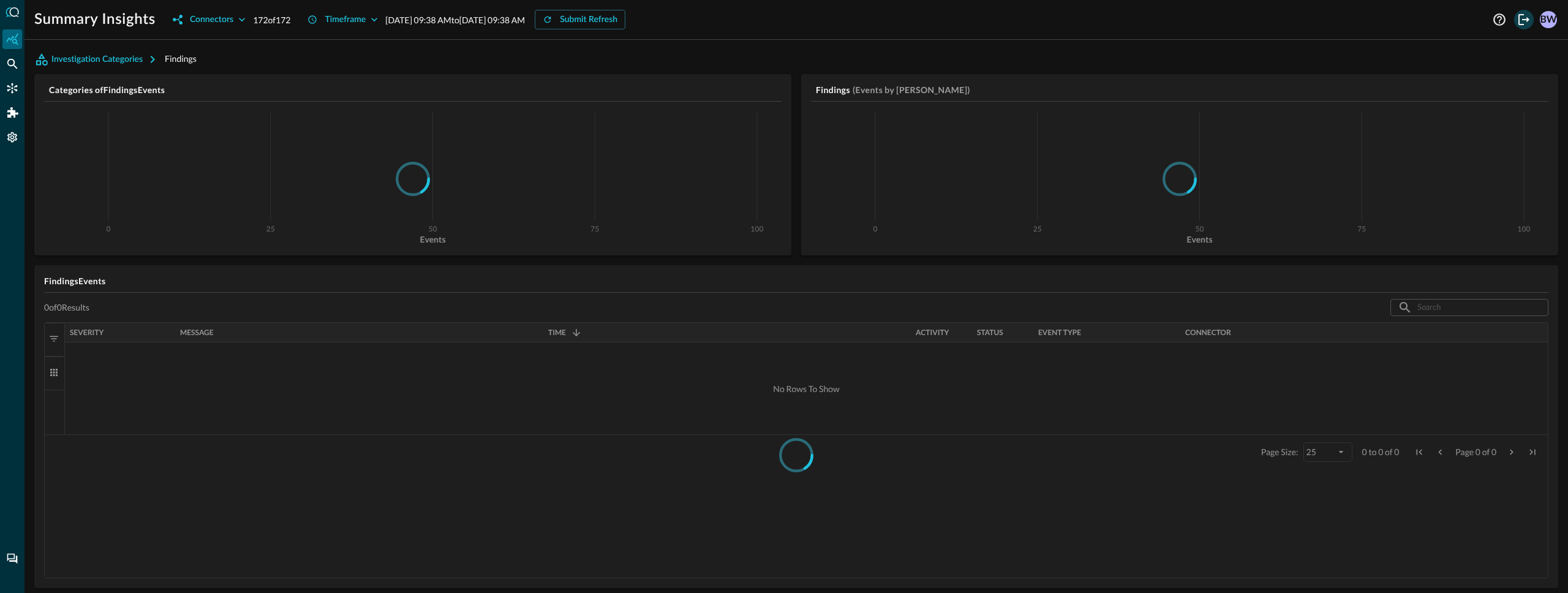
click at [1519, 18] on icon "Logout" at bounding box center [1524, 20] width 11 height 11
